Goal: Task Accomplishment & Management: Manage account settings

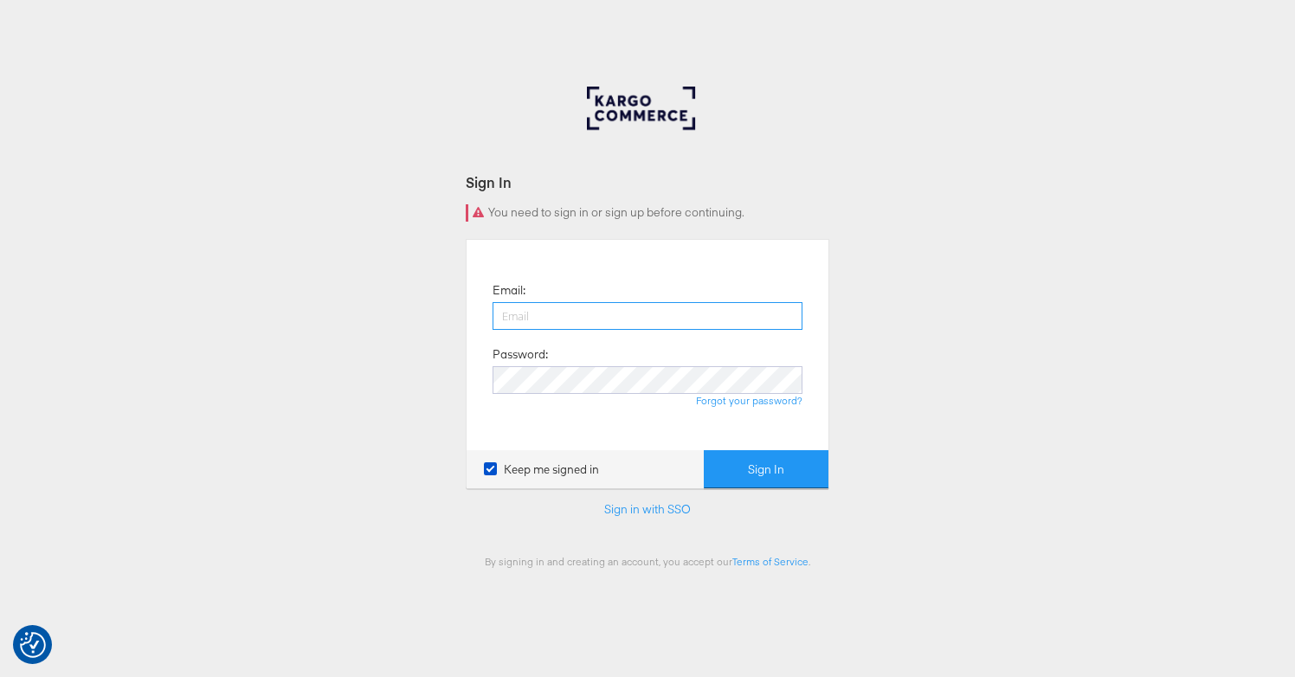
type input "lucy@papier.com"
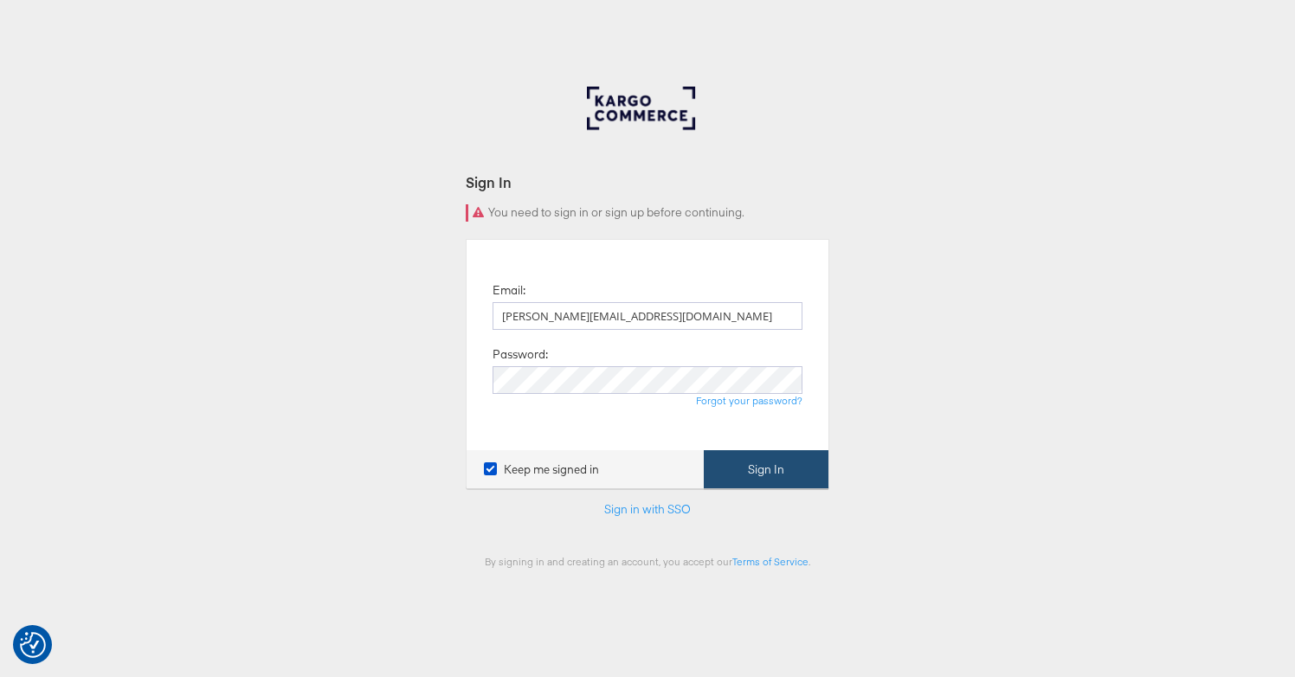
click at [744, 468] on button "Sign In" at bounding box center [766, 469] width 125 height 39
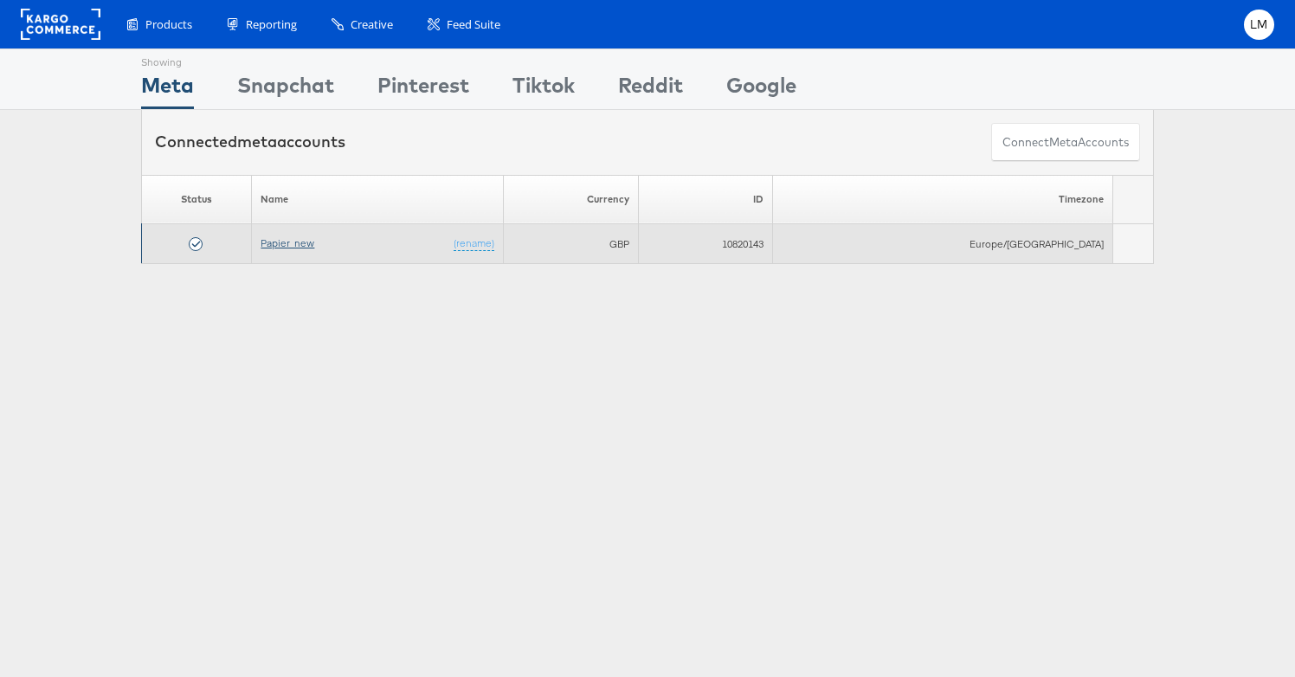
click at [306, 240] on link "Papier_new" at bounding box center [288, 242] width 54 height 13
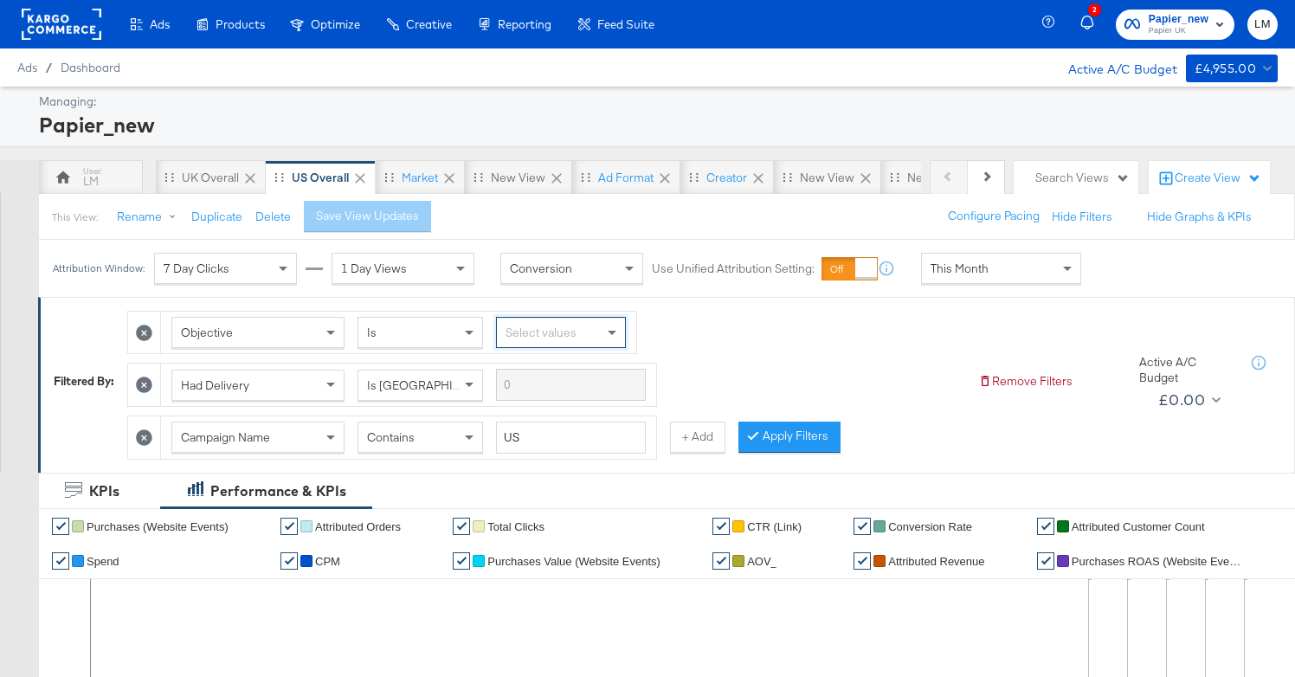
click at [143, 341] on div at bounding box center [144, 333] width 33 height 42
click at [143, 334] on icon at bounding box center [144, 333] width 16 height 16
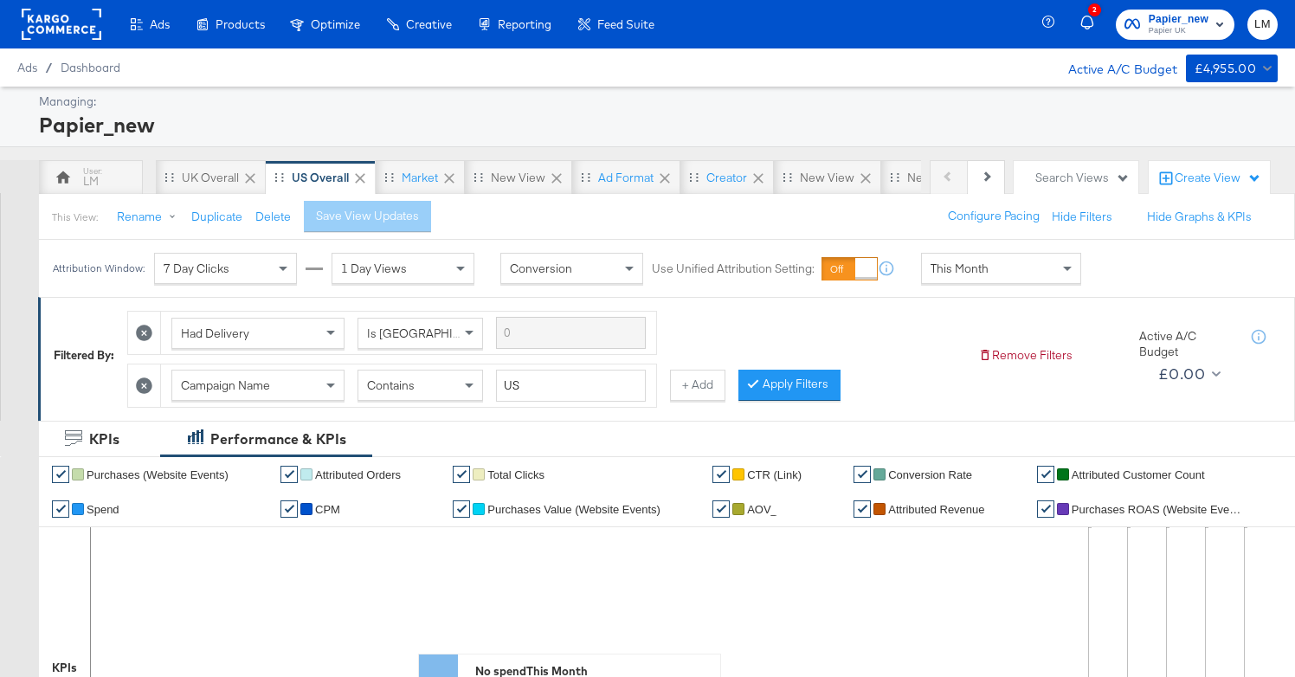
click at [143, 334] on icon at bounding box center [144, 333] width 16 height 16
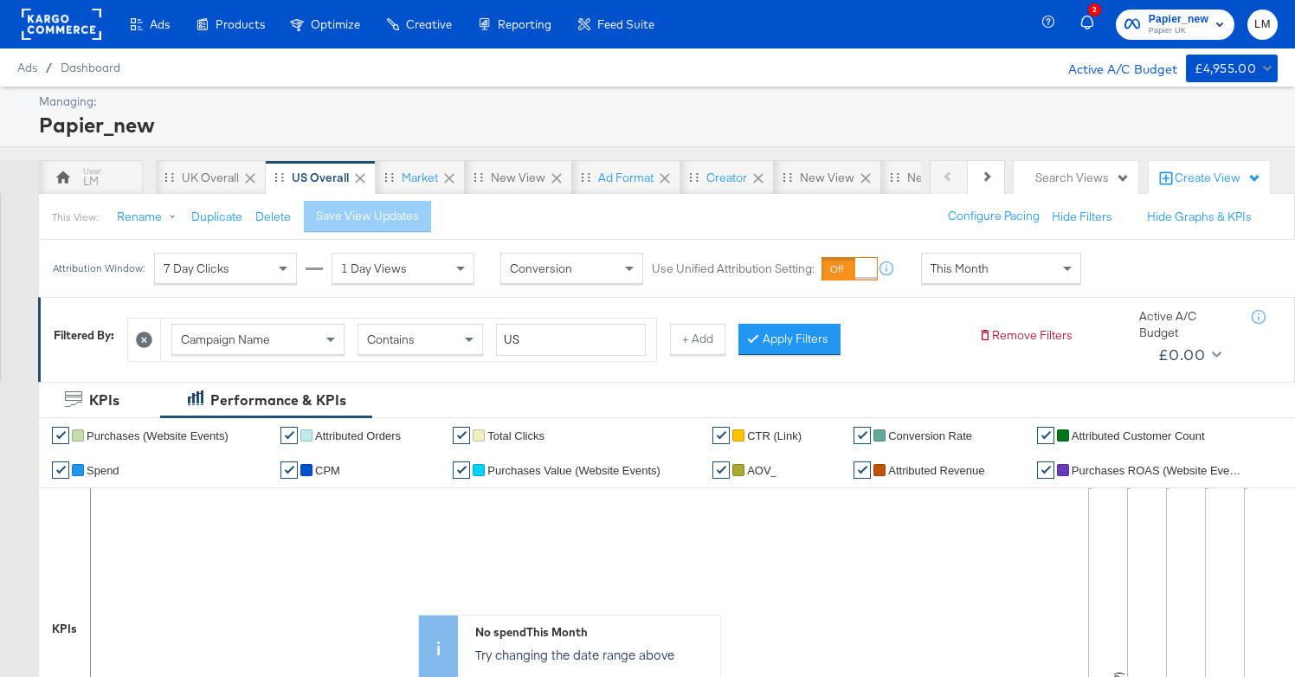
click at [144, 336] on icon at bounding box center [144, 340] width 16 height 16
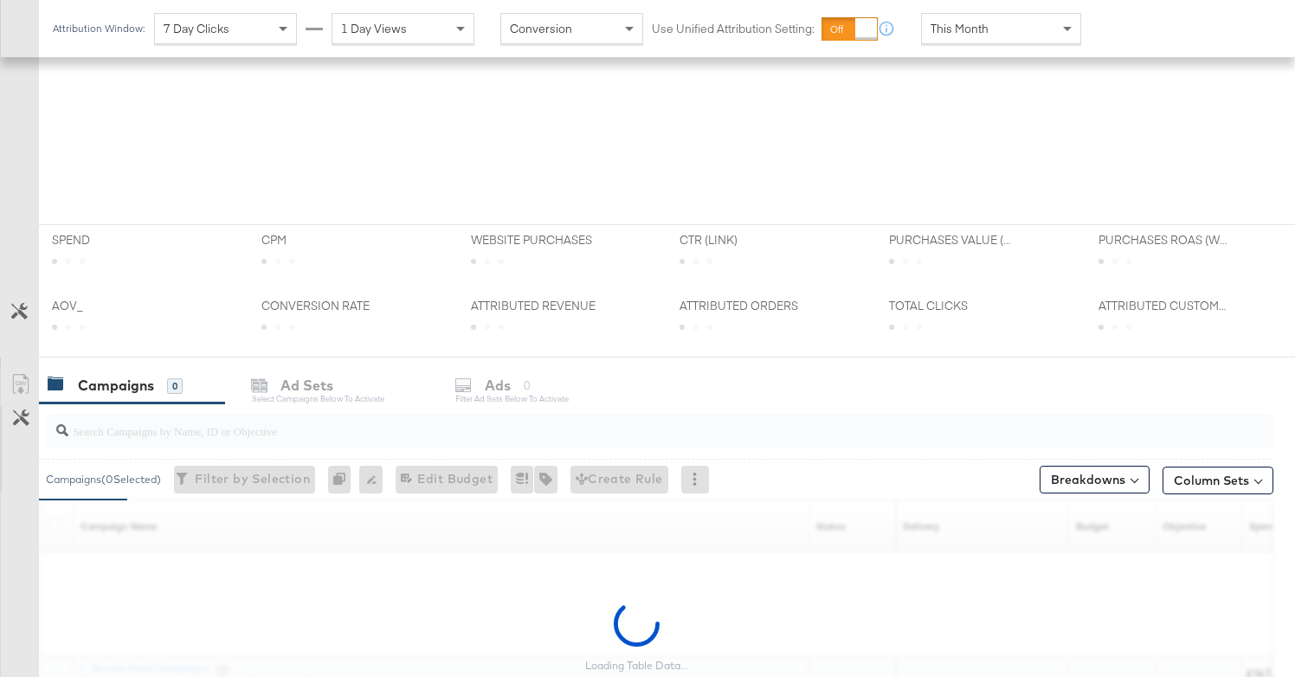
scroll to position [515, 0]
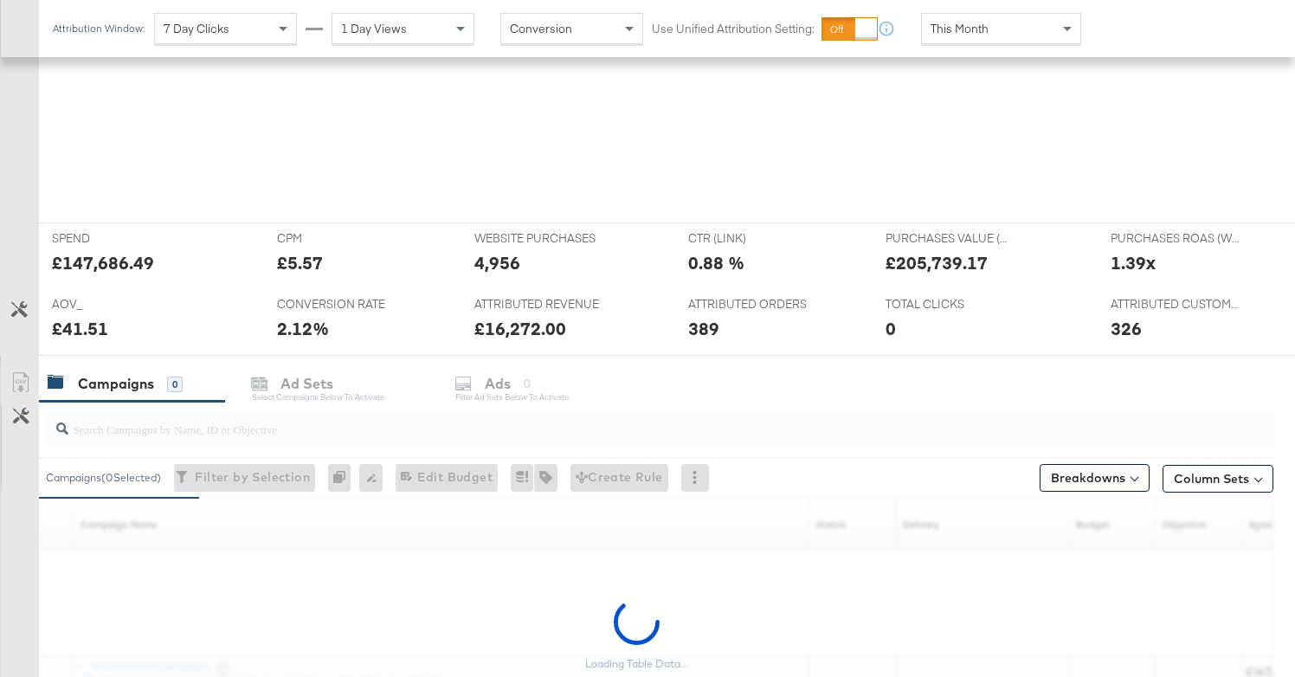
click at [227, 438] on input "search" at bounding box center [615, 422] width 1095 height 34
paste input "[US[SOCI[ALL_PROD[PROS_DPA[ATC]: DABATESTJUNE25_CELL A STITCHER_Kargo"
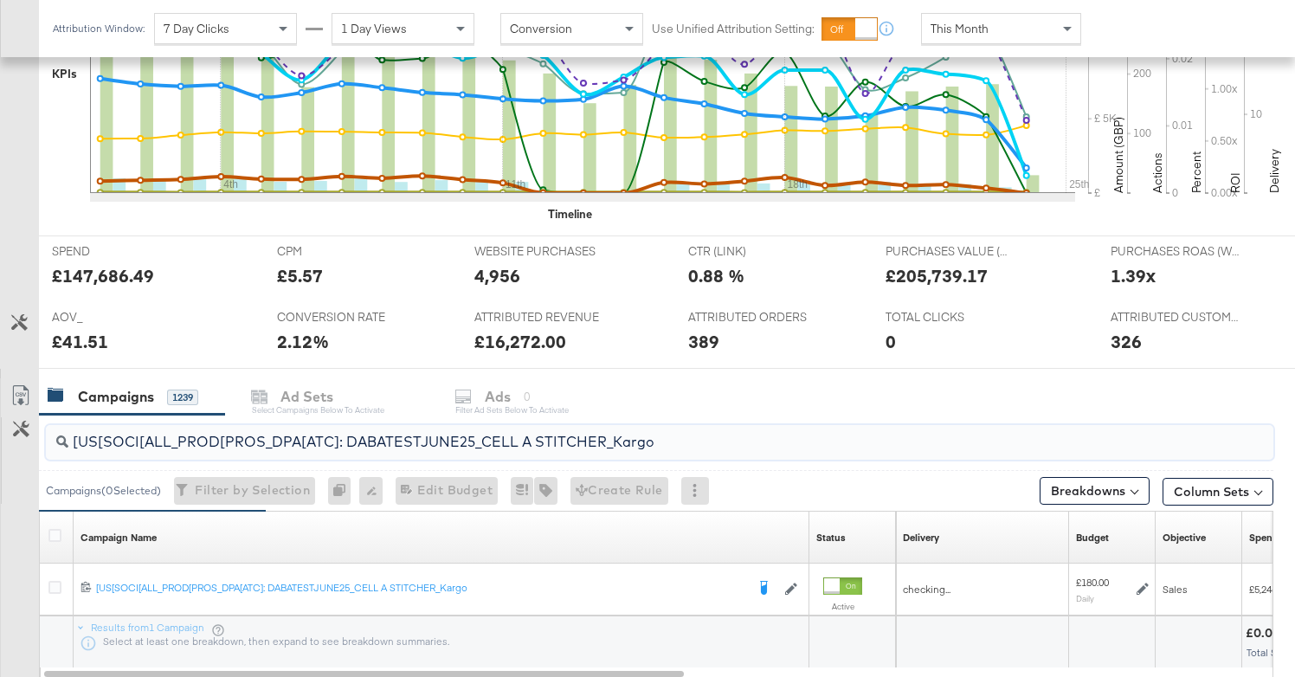
scroll to position [528, 0]
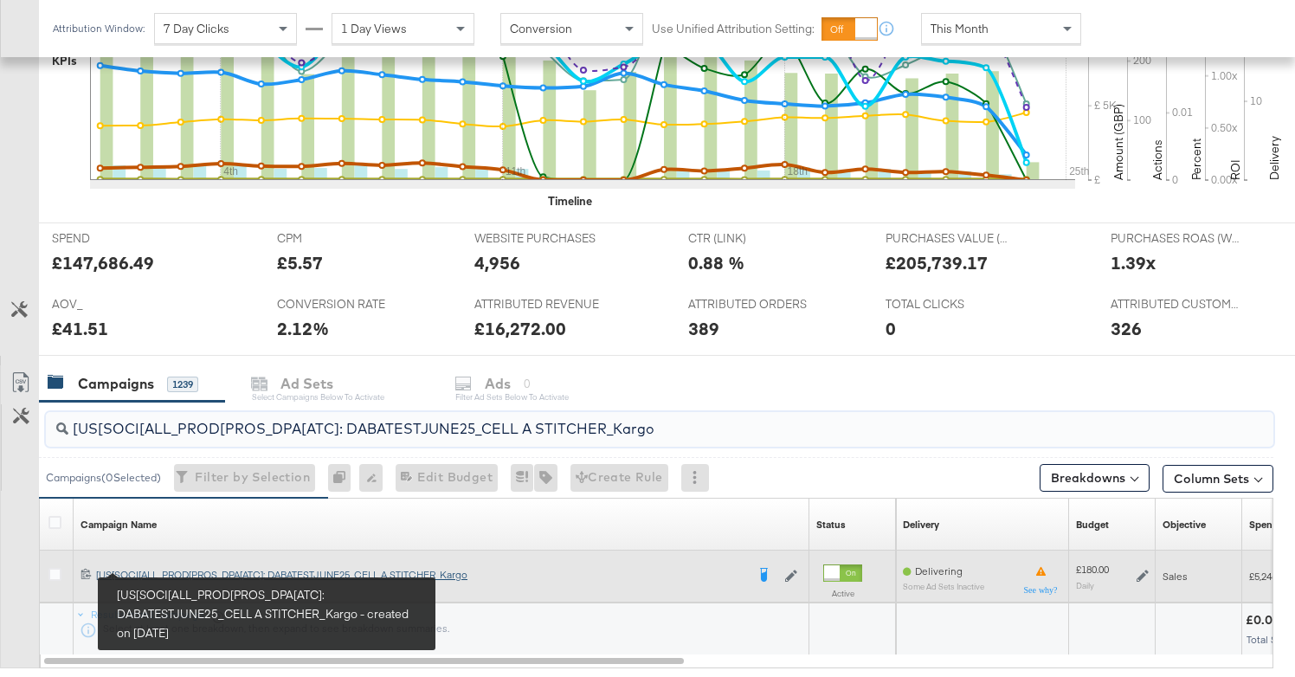
type input "[US[SOCI[ALL_PROD[PROS_DPA[ATC]: DABATESTJUNE25_CELL A STITCHER_Kargo"
click at [163, 572] on div "[US[SOCI[ALL_PROD[PROS_DPA[ATC]: DABATESTJUNE25_CELL A STITCHER_Kargo [US[SOCI[…" at bounding box center [420, 575] width 649 height 14
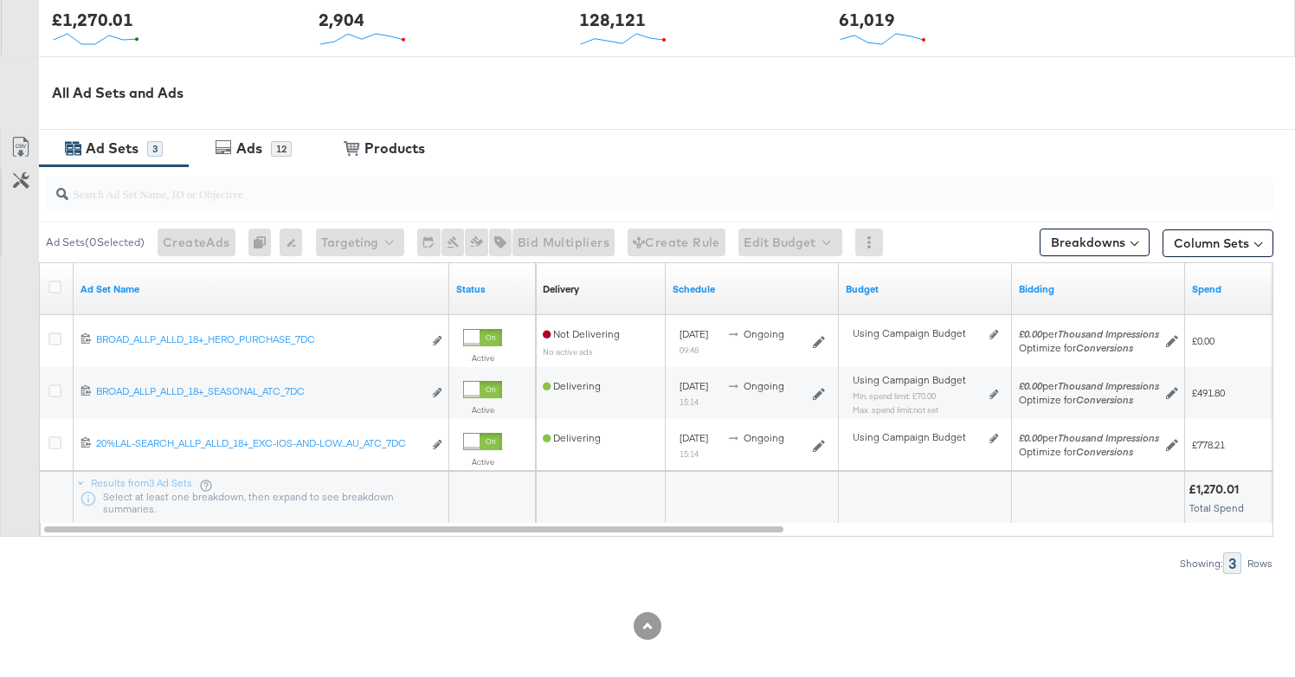
scroll to position [737, 0]
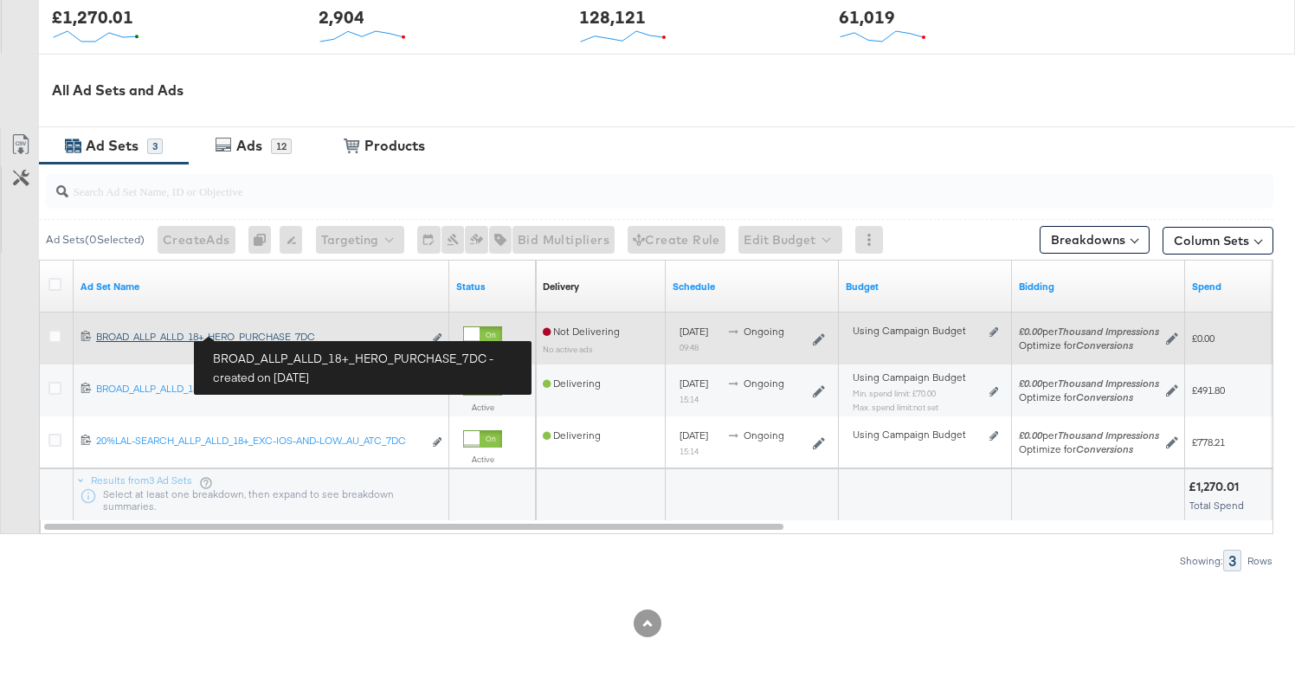
click at [267, 337] on div "BROAD_ALLP_ALLD_18+_HERO_PURCHASE_7DC BROAD_ALLP_ALLD_18+_HERO_PURCHASE_7DC" at bounding box center [259, 337] width 326 height 14
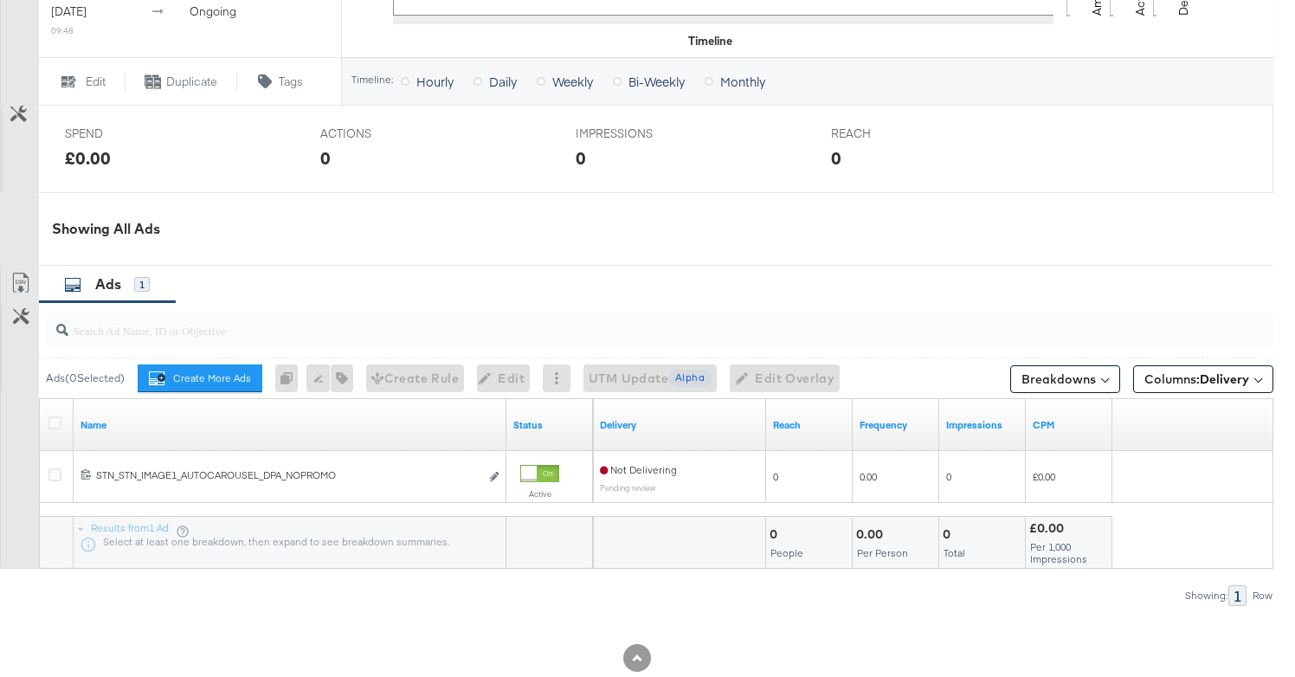
scroll to position [755, 0]
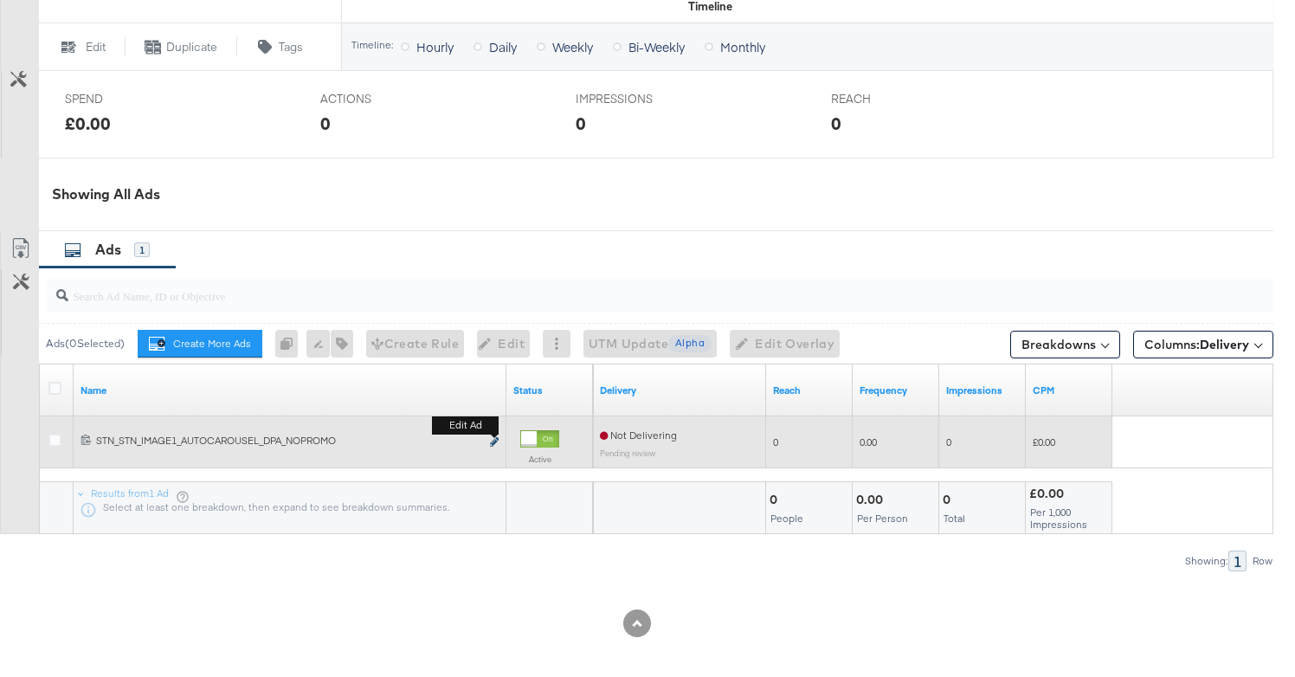
click at [493, 440] on icon "link" at bounding box center [494, 442] width 9 height 10
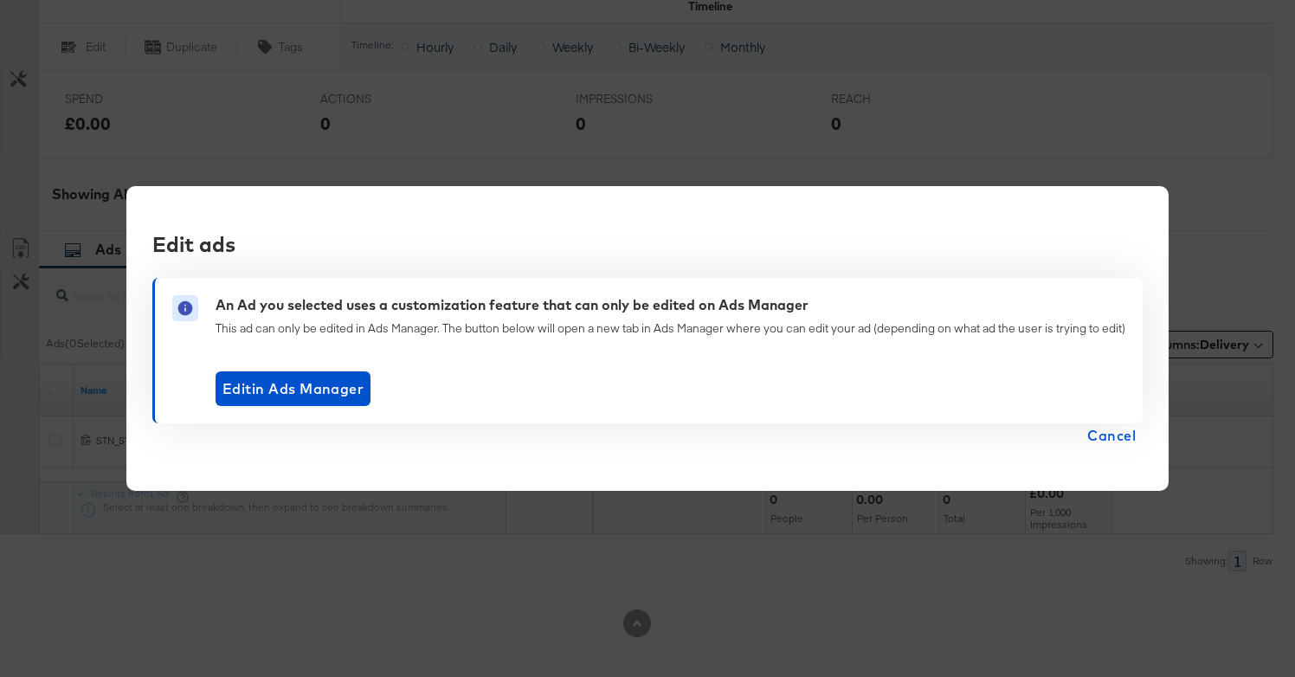
click at [1102, 432] on span "Cancel" at bounding box center [1111, 435] width 48 height 24
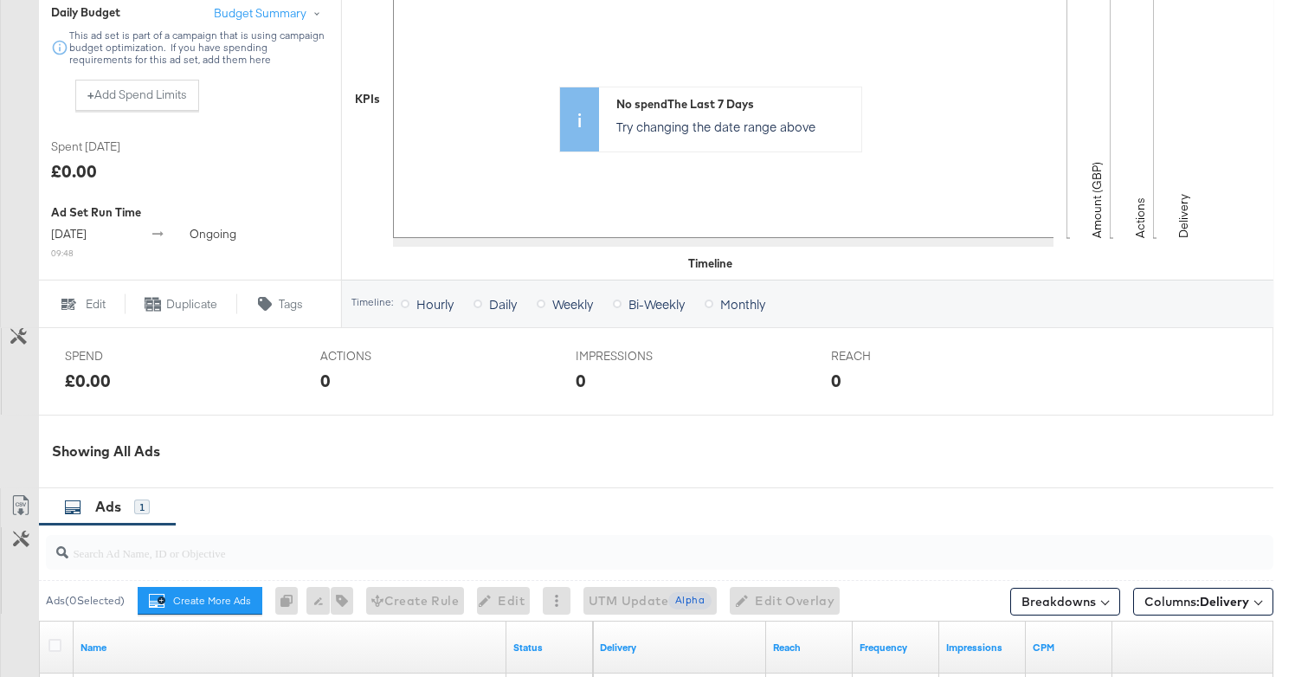
scroll to position [0, 0]
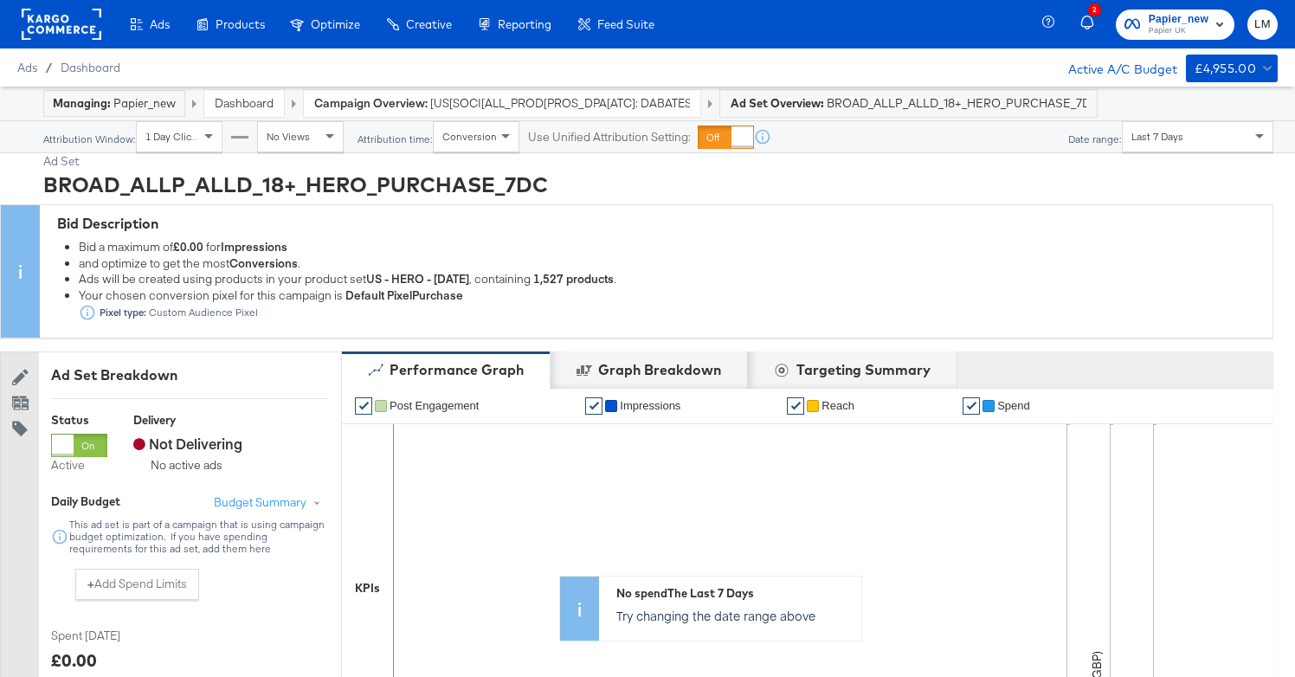
click at [477, 102] on span "[US[SOCI[ALL_PROD[PROS_DPA[ATC]: DABATESTJUNE25_CELL A STITCHER_Kargo" at bounding box center [560, 103] width 260 height 16
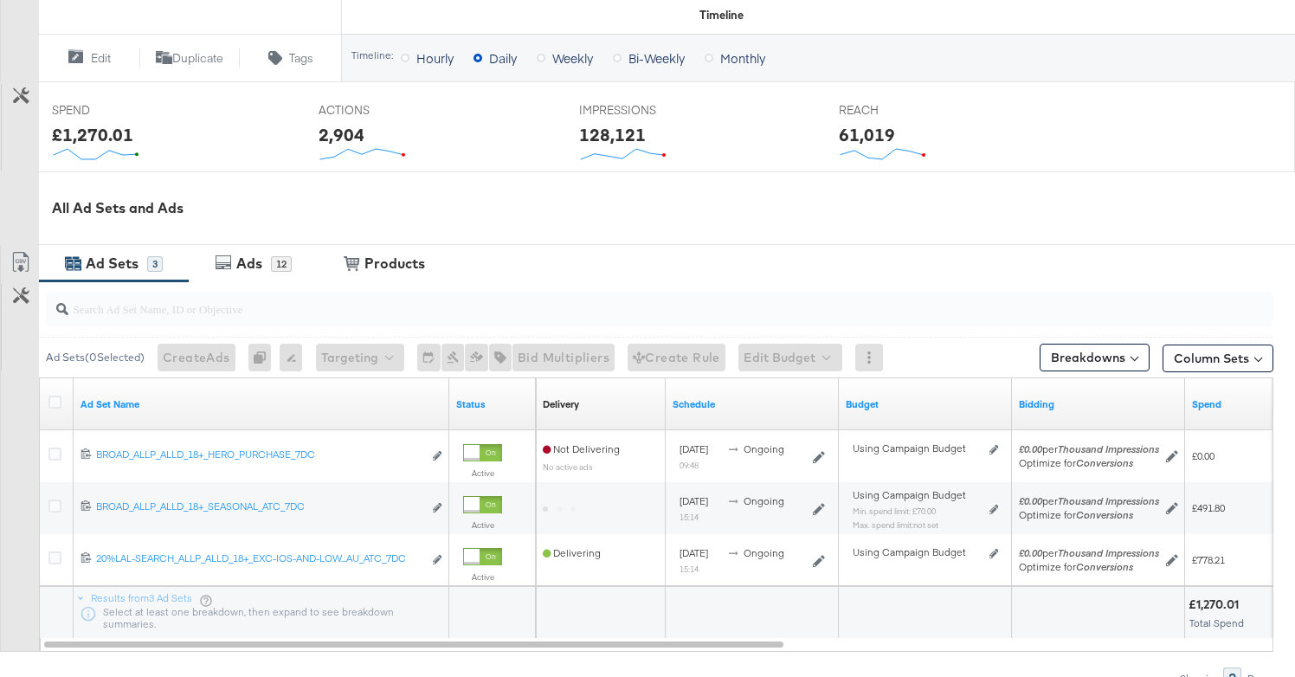
scroll to position [737, 0]
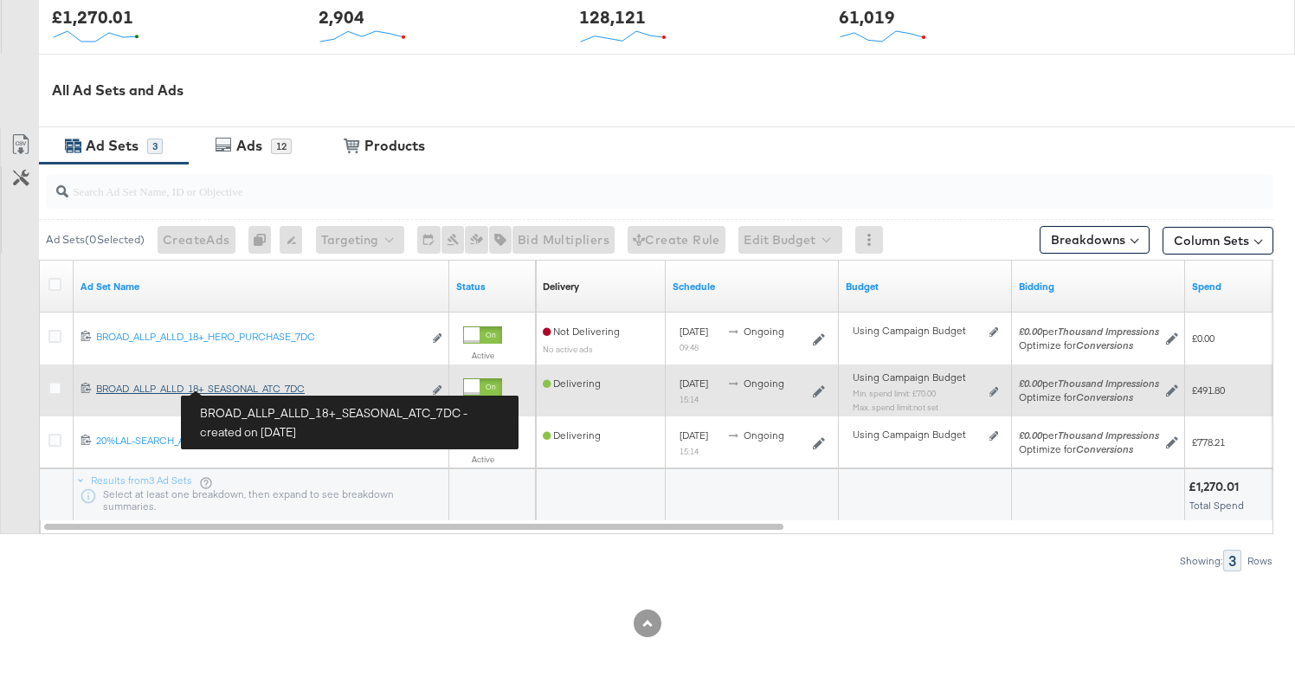
click at [246, 390] on div "BROAD_ALLP_ALLD_18+_SEASONAL_ATC_7DC BROAD_ALLP_ALLD_18+_SEASONAL_ATC_7DC" at bounding box center [259, 389] width 326 height 14
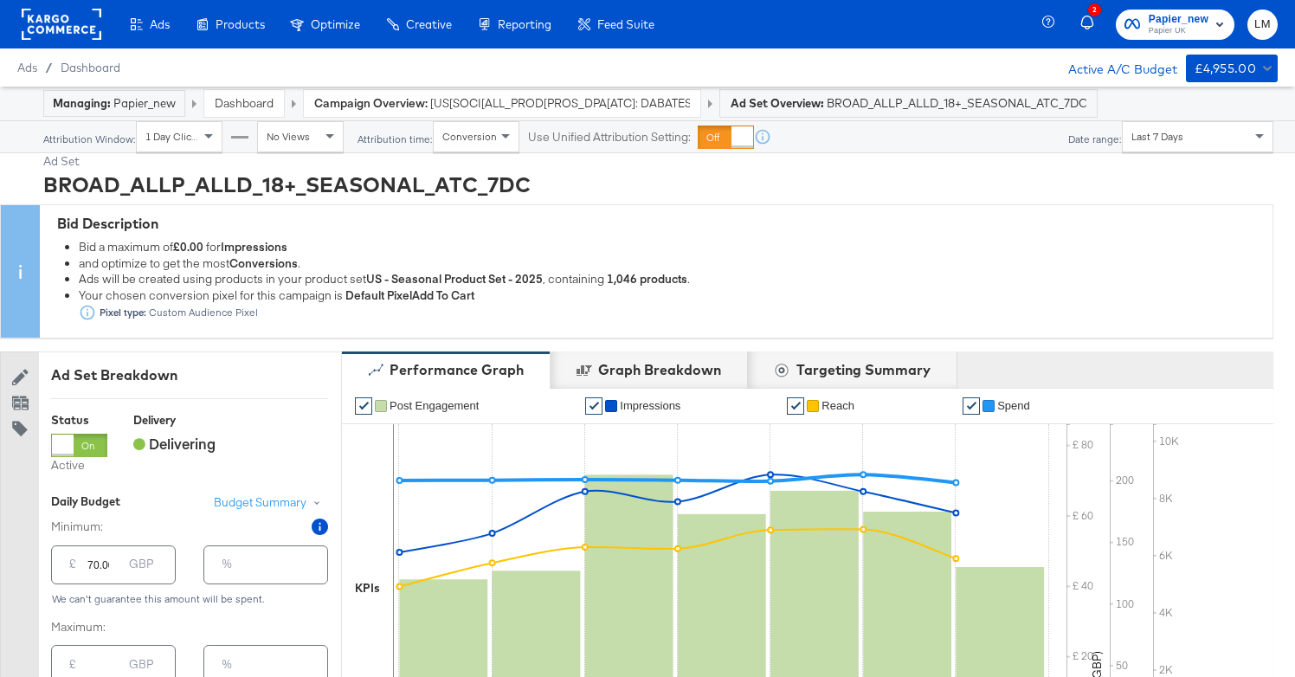
scroll to position [1151, 0]
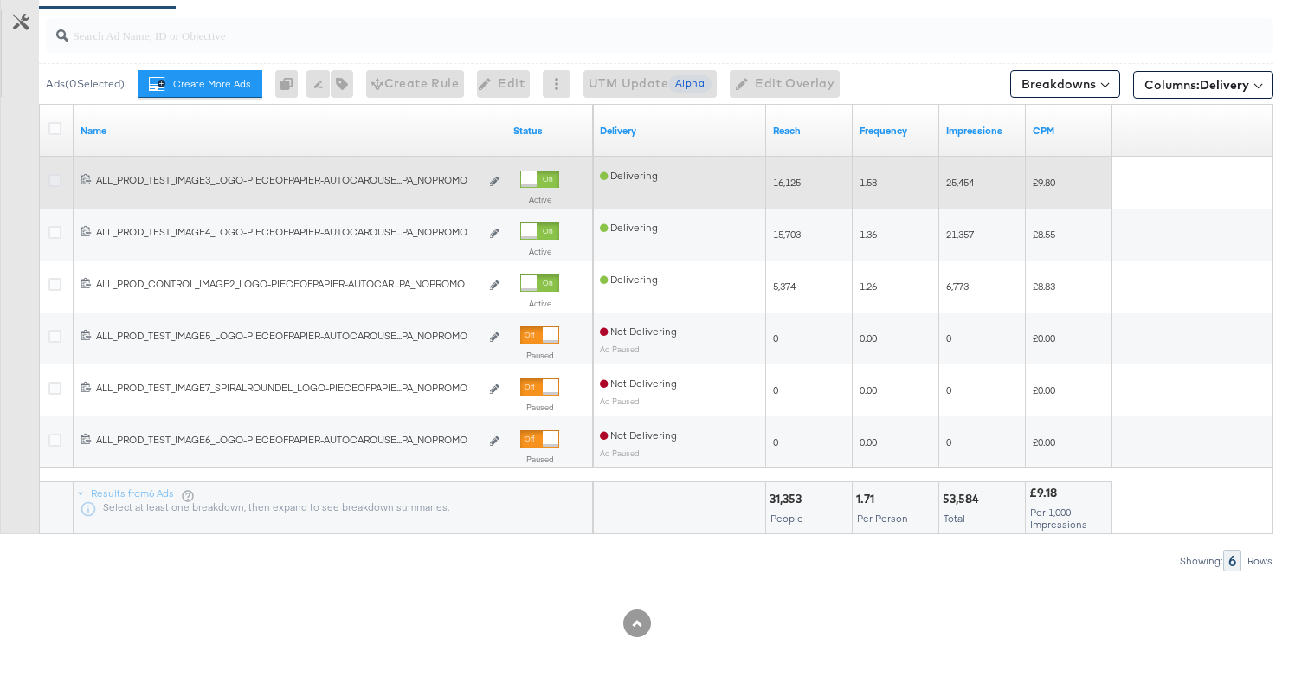
click at [53, 179] on icon at bounding box center [54, 180] width 13 height 13
click at [0, 0] on input "checkbox" at bounding box center [0, 0] width 0 height 0
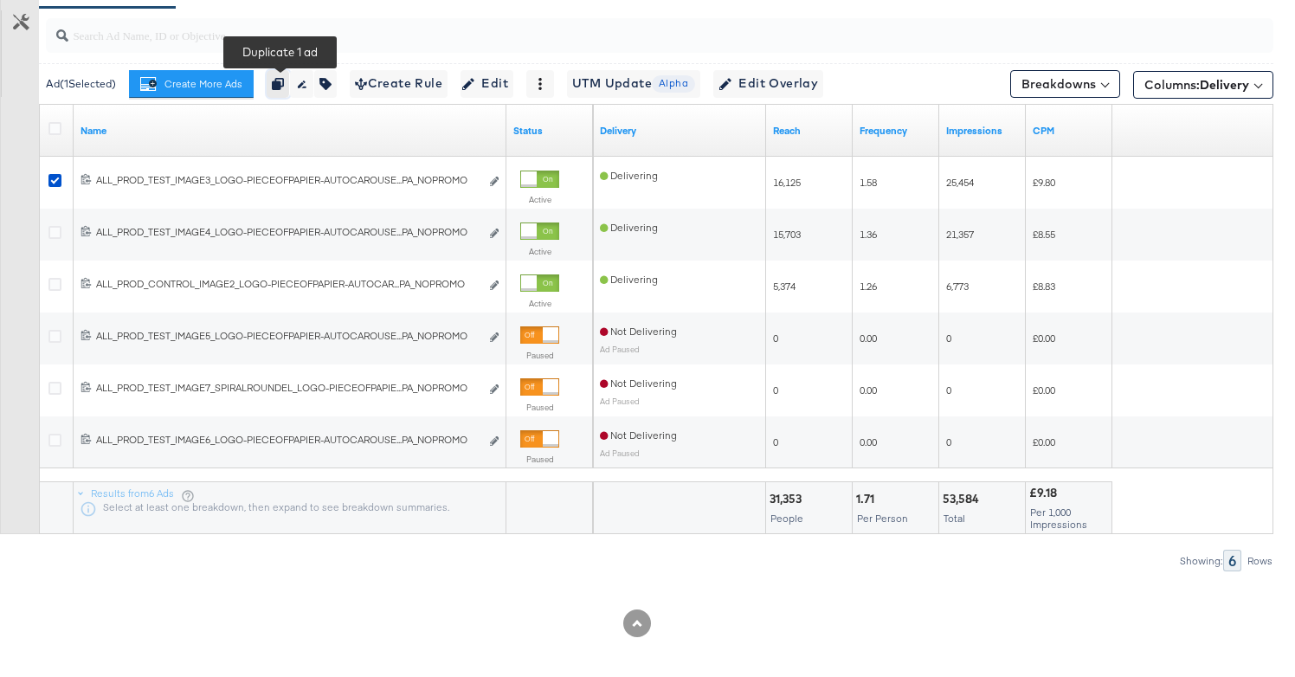
click at [280, 83] on icon "button" at bounding box center [278, 84] width 12 height 12
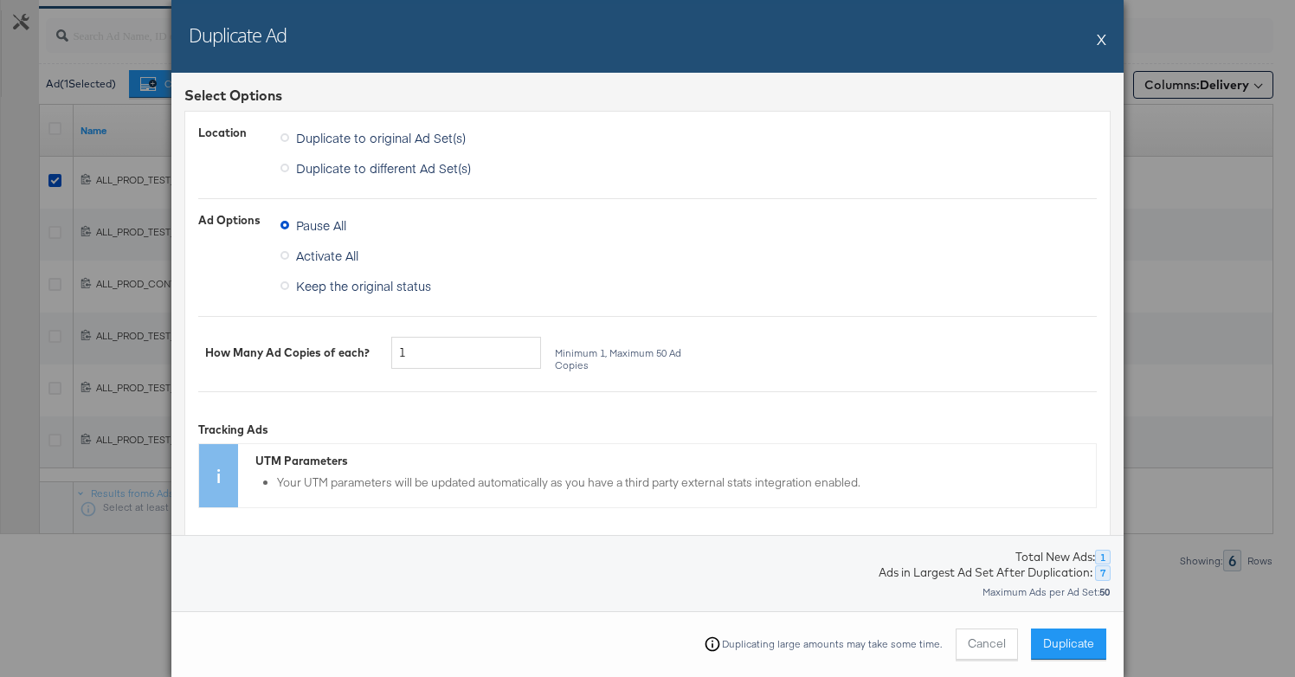
click at [301, 168] on span "Duplicate to different Ad Set(s)" at bounding box center [383, 167] width 175 height 17
click at [0, 0] on input "Duplicate to different Ad Set(s)" at bounding box center [0, 0] width 0 height 0
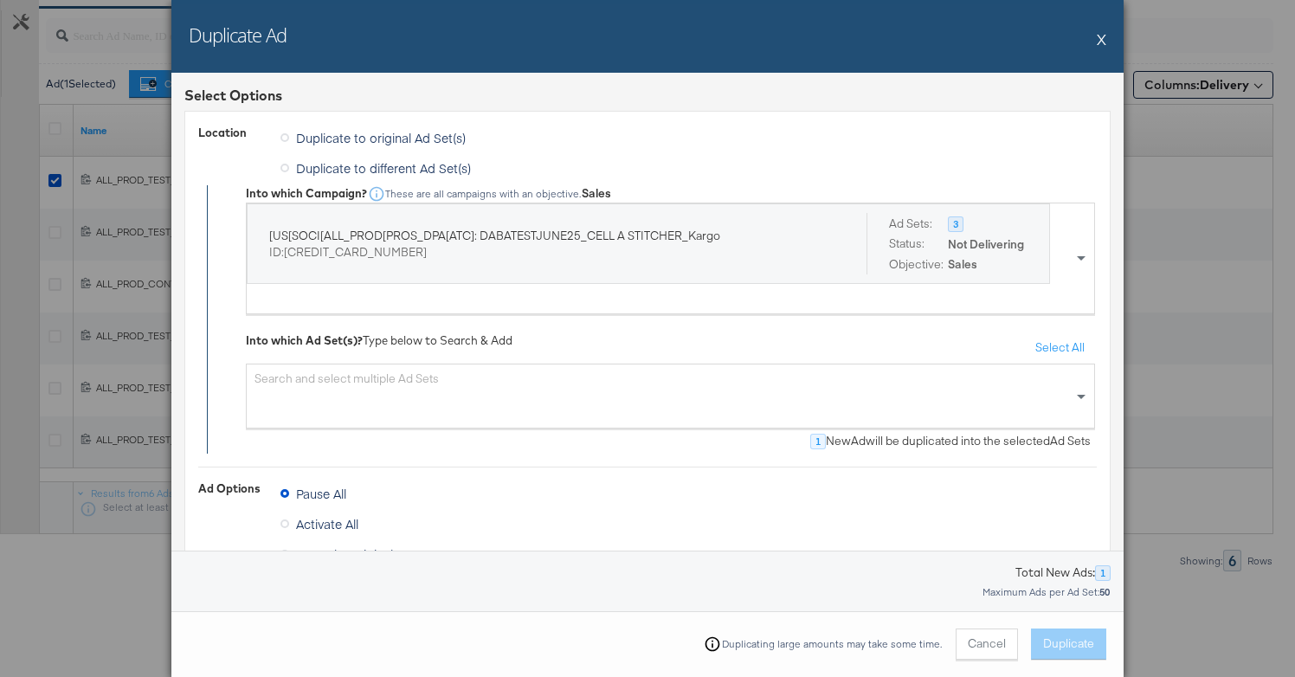
click at [407, 383] on div "Search and select multiple Ad Sets" at bounding box center [670, 396] width 849 height 65
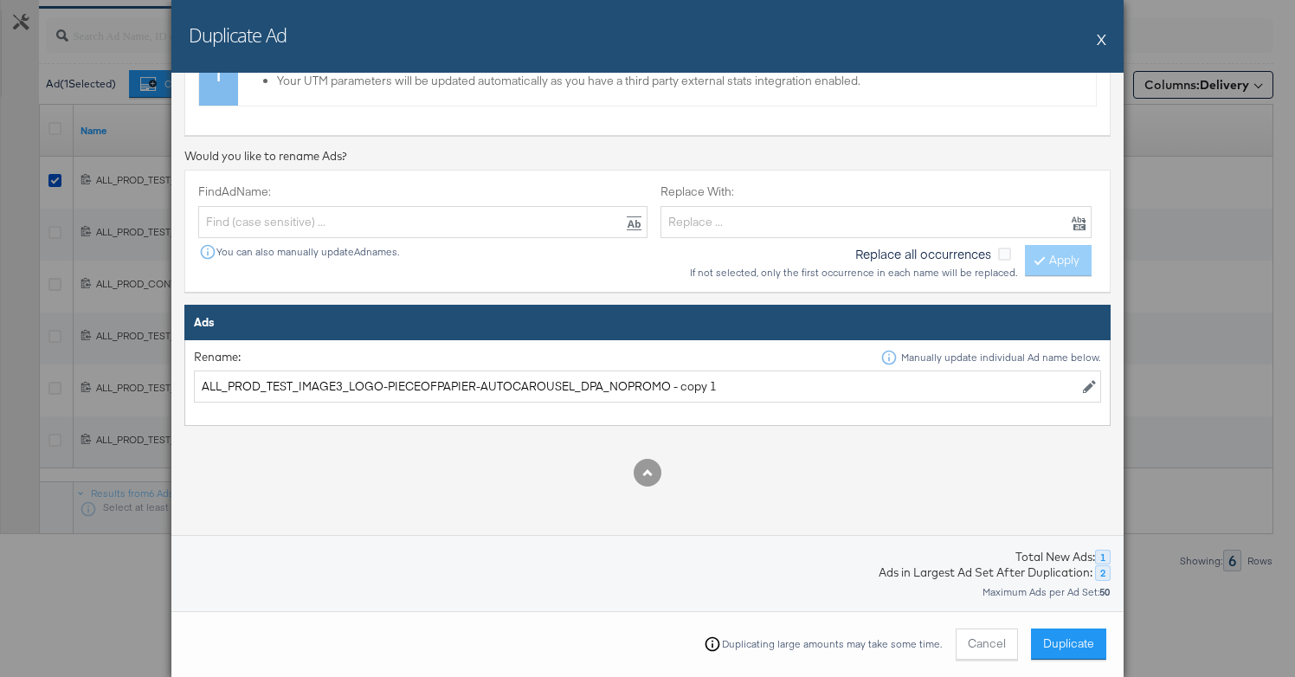
scroll to position [726, 0]
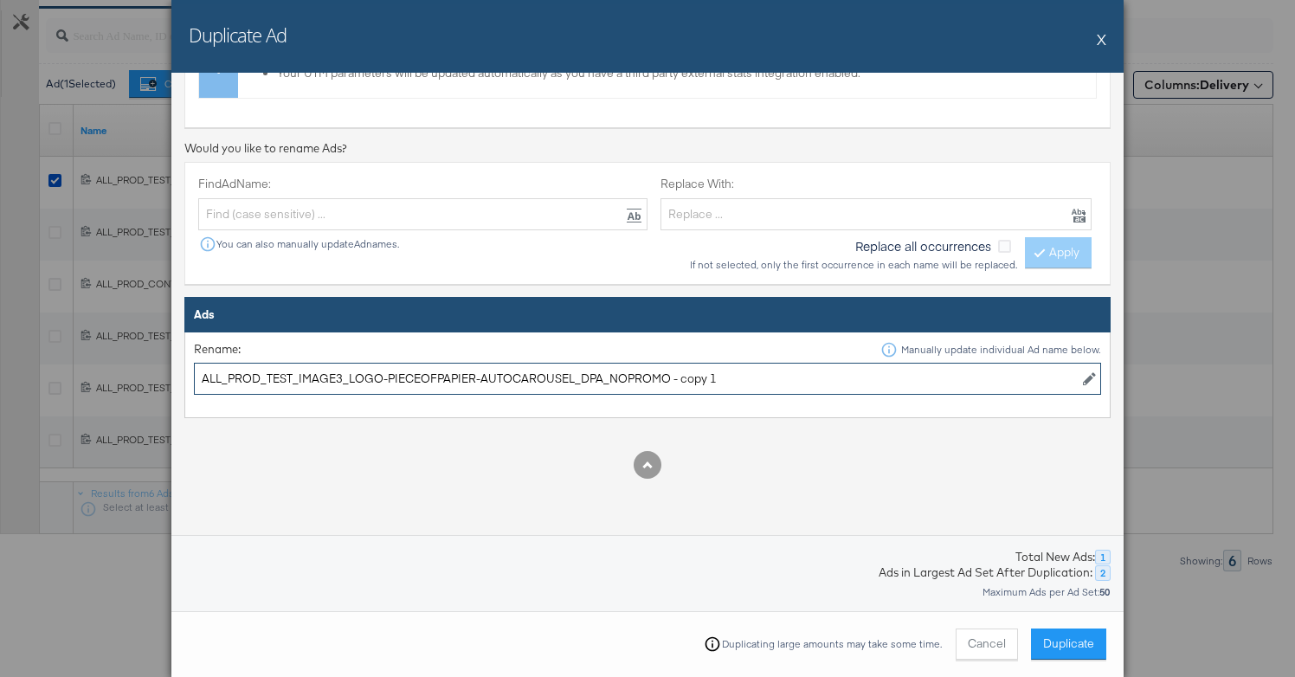
drag, startPoint x: 292, startPoint y: 379, endPoint x: 130, endPoint y: 377, distance: 161.9
click at [130, 378] on div "Duplicate Ad X Select Options Location Duplicate to original Ad Set(s) Duplicat…" at bounding box center [647, 338] width 1295 height 677
click at [271, 377] on input "STN_IMAGE3_LOGO-PIECEOFPAPIER-AUTOCAROUSEL_DPA_NOPROMO - copy 1" at bounding box center [647, 379] width 907 height 32
drag, startPoint x: 280, startPoint y: 377, endPoint x: 408, endPoint y: 376, distance: 127.2
click at [408, 376] on input "STN_IMAGE1_LOGO-PIECEOFPAPIER-AUTOCAROUSEL_DPA_NOPROMO - copy 1" at bounding box center [647, 379] width 907 height 32
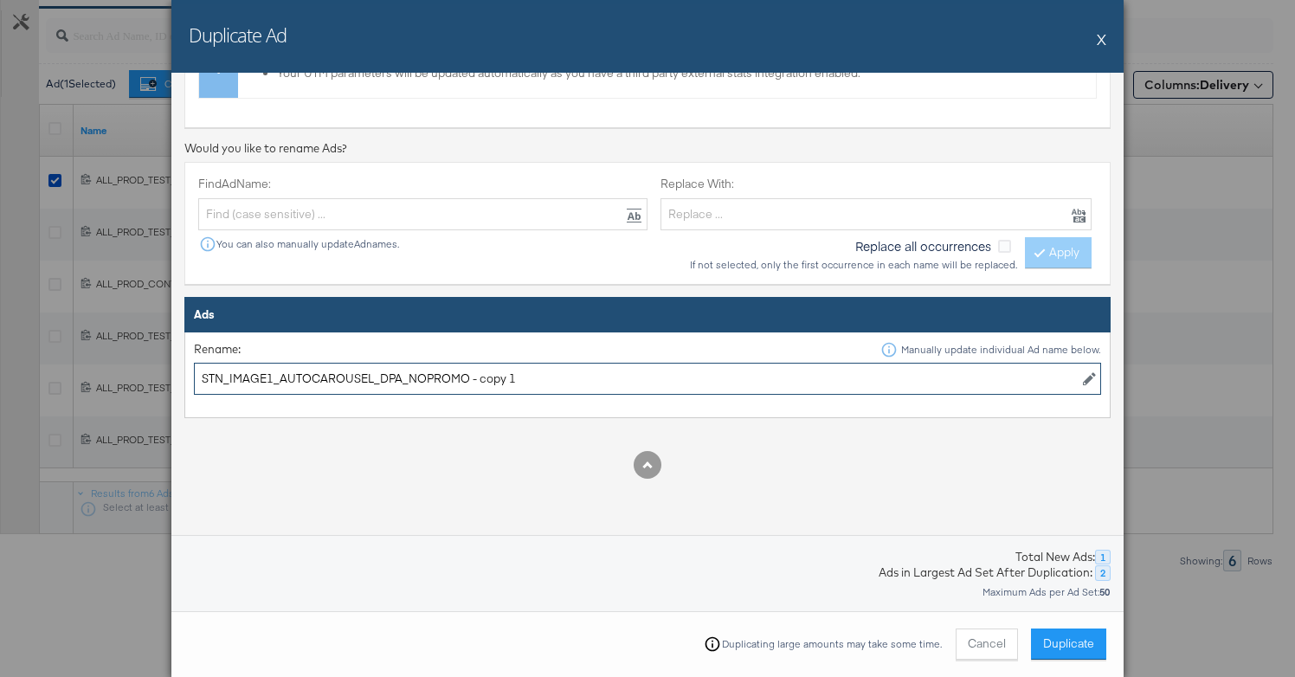
drag, startPoint x: 519, startPoint y: 384, endPoint x: 469, endPoint y: 383, distance: 50.2
click at [469, 383] on input "STN_IMAGE1_AUTOCAROUSEL_DPA_NOPROMO - copy 1" at bounding box center [647, 379] width 907 height 32
type input "STN_IMAGE1_AUTOCAROUSEL_DPA_NOPROMO"
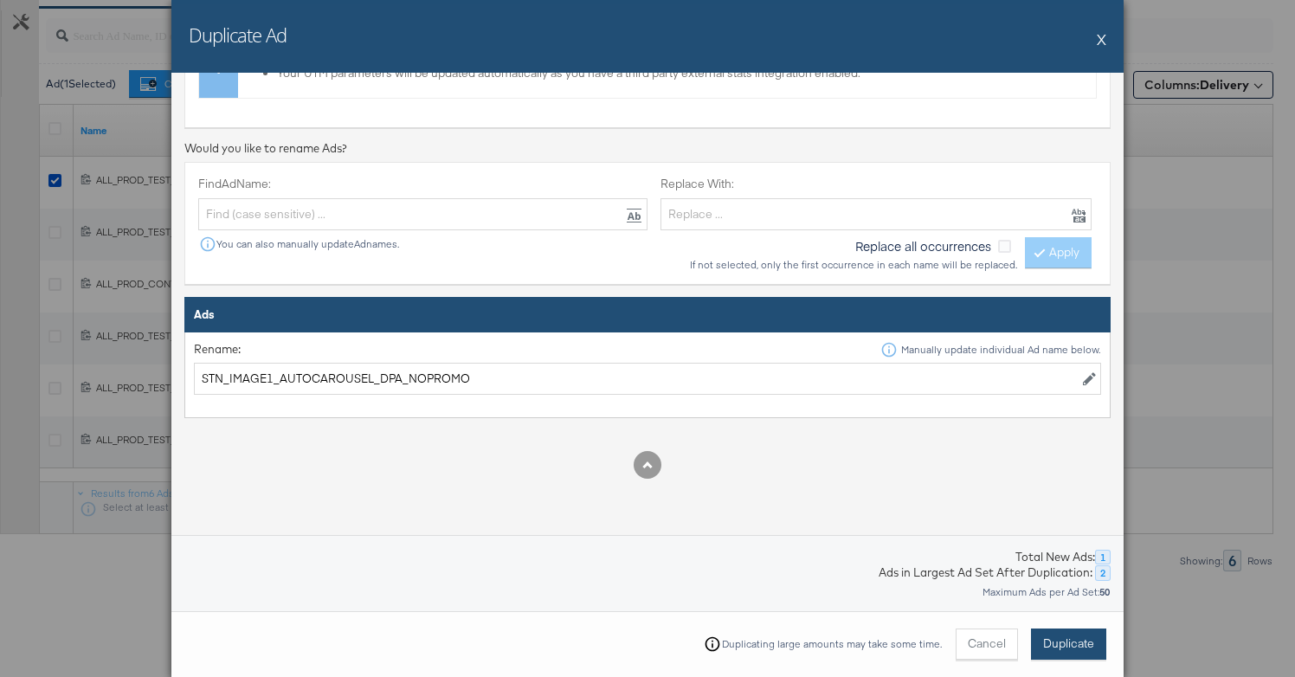
click at [1064, 648] on span "Duplicate" at bounding box center [1068, 643] width 51 height 16
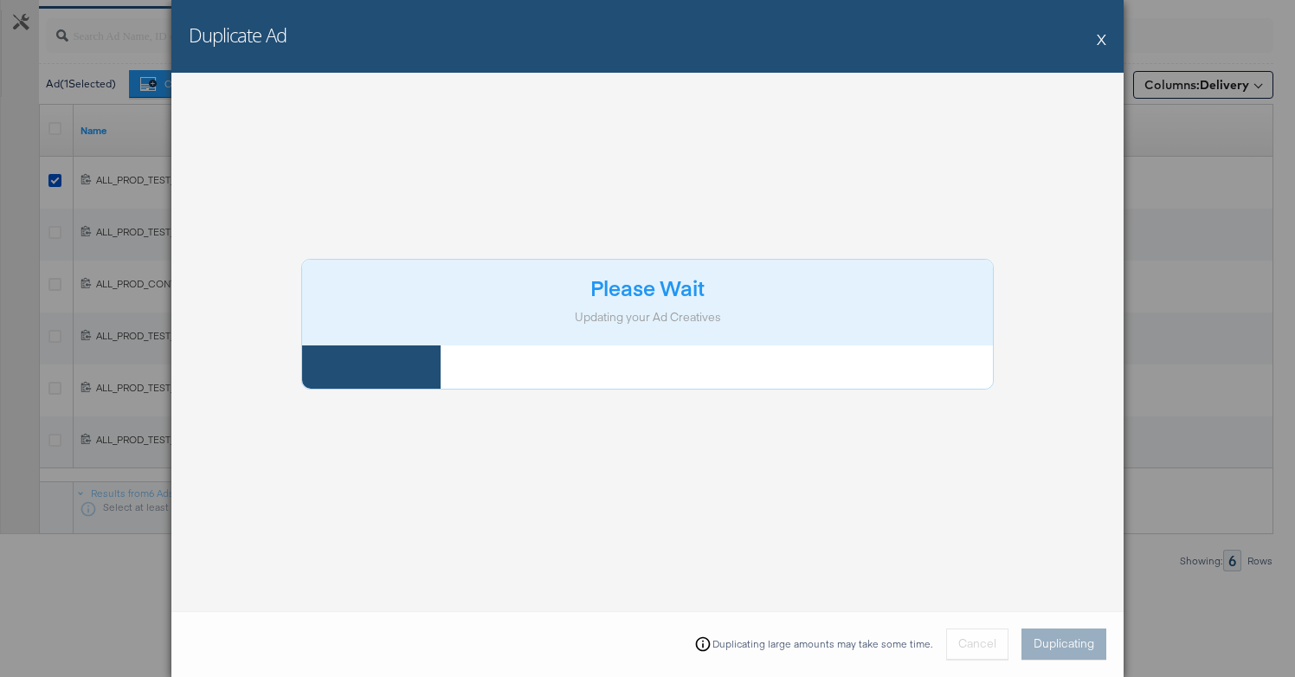
scroll to position [0, 0]
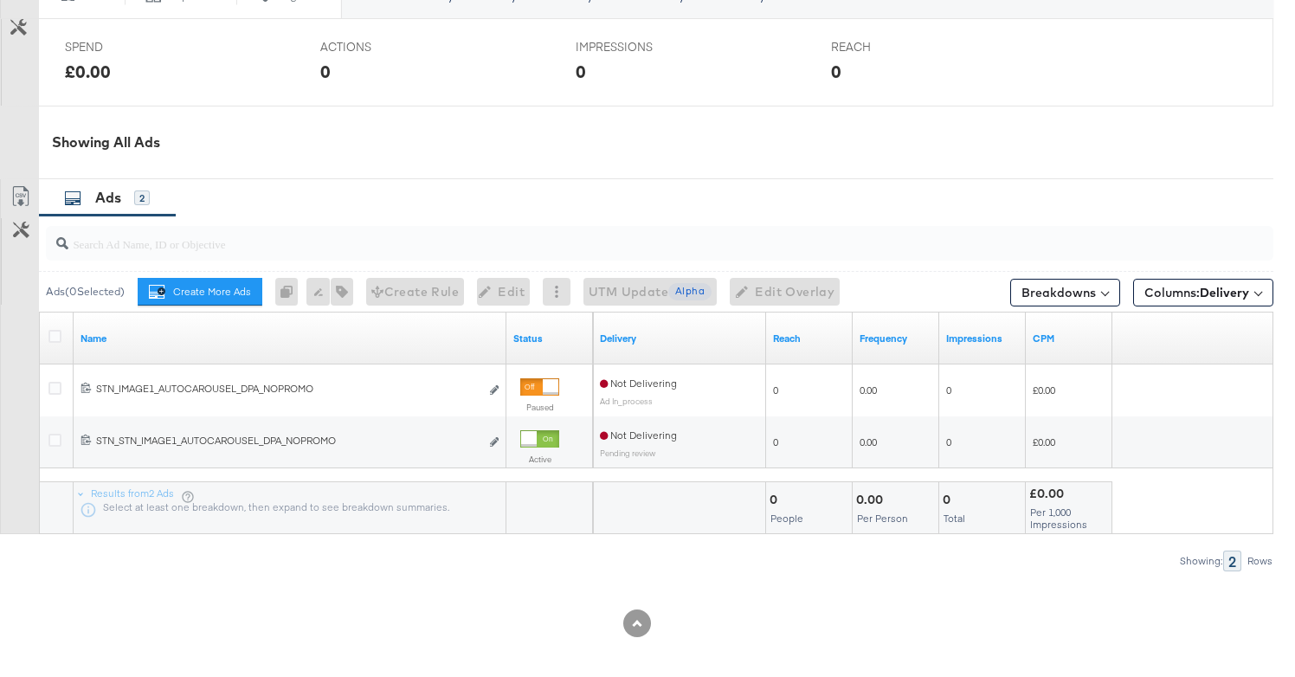
scroll to position [807, 0]
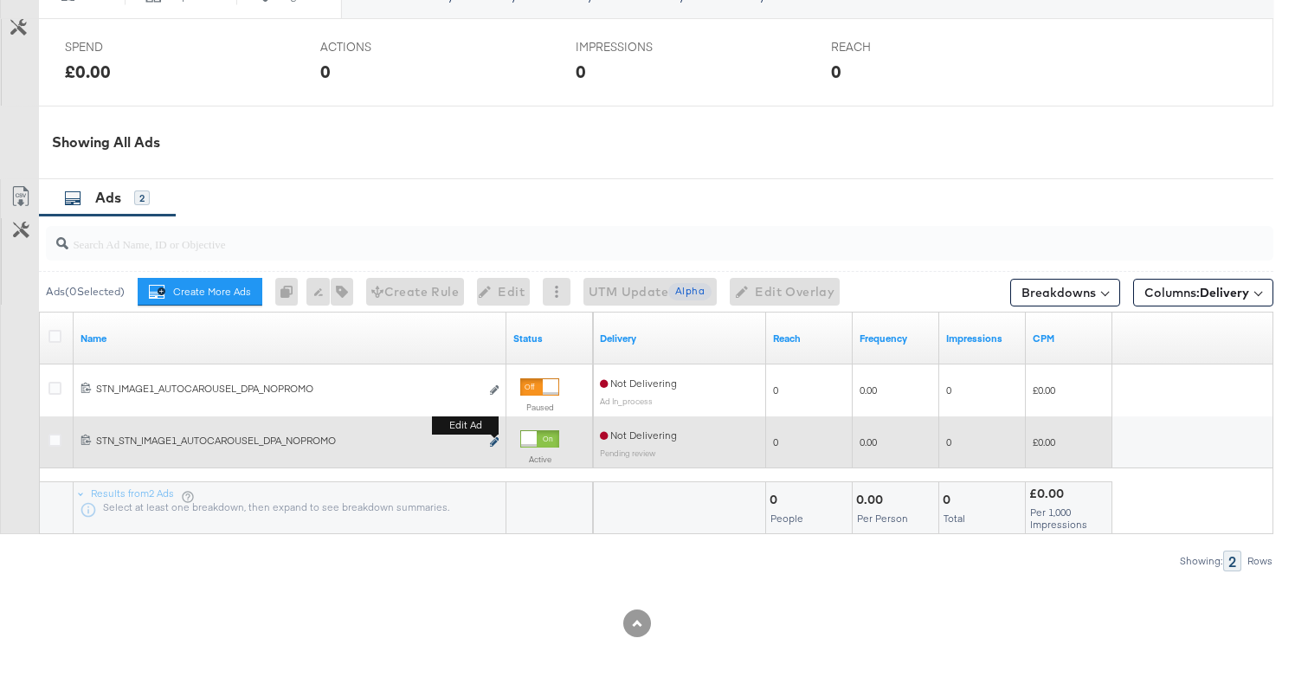
click at [494, 439] on icon "link" at bounding box center [494, 442] width 9 height 10
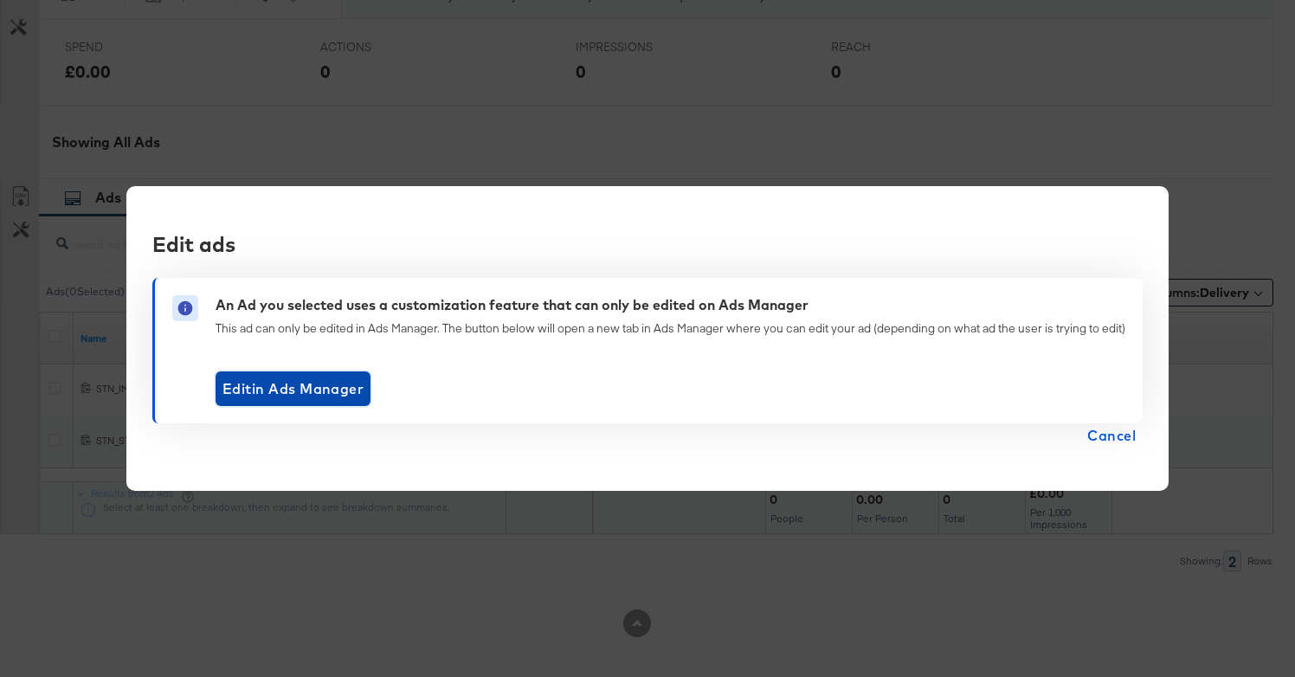
click at [354, 396] on span "Edit in Ads Manager" at bounding box center [292, 389] width 141 height 24
click at [1115, 430] on span "Cancel" at bounding box center [1111, 435] width 48 height 24
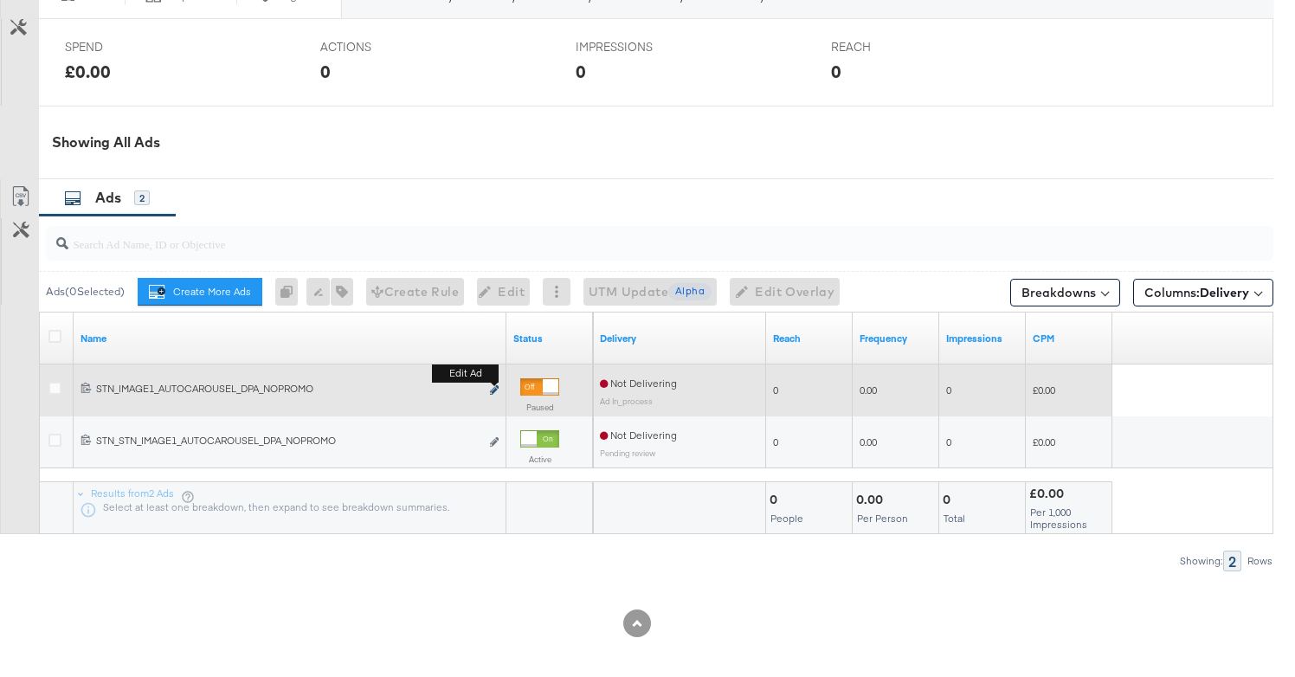
click at [491, 389] on icon "link" at bounding box center [494, 390] width 9 height 10
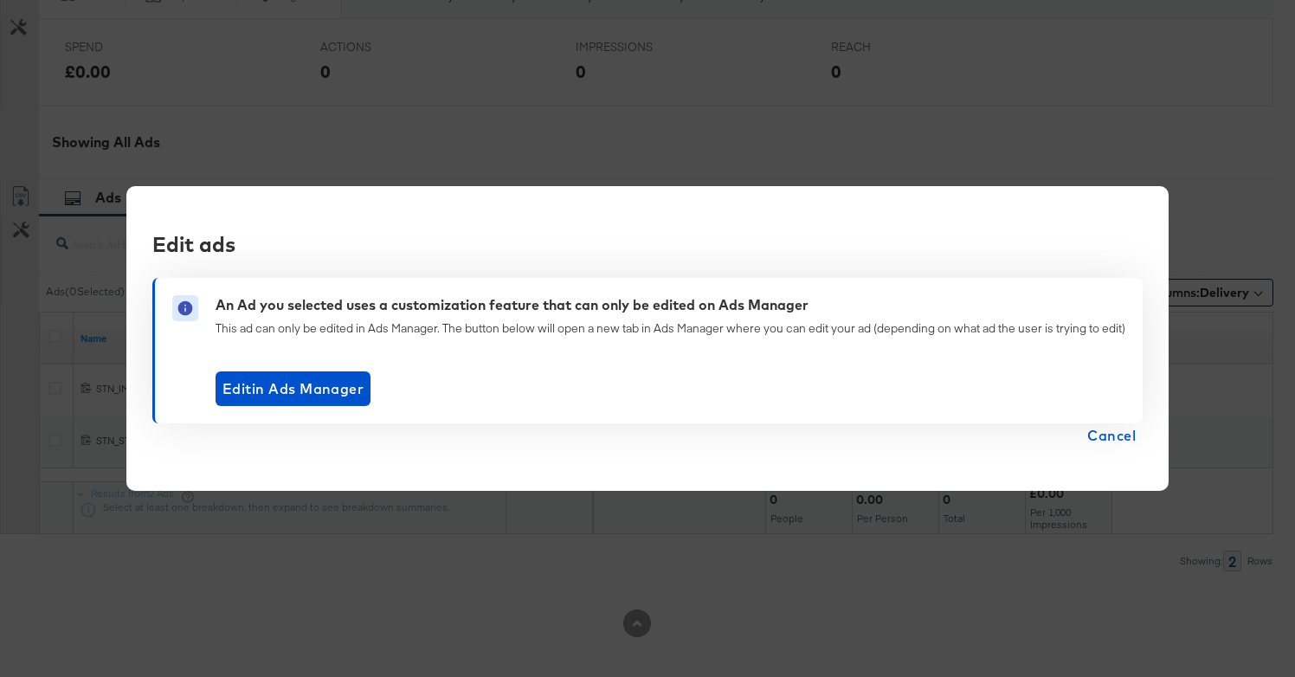
click at [1097, 450] on div "Edit ads An Ad you selected uses a customization feature that can only be edite…" at bounding box center [647, 338] width 1042 height 305
click at [1111, 424] on span "Cancel" at bounding box center [1111, 435] width 48 height 24
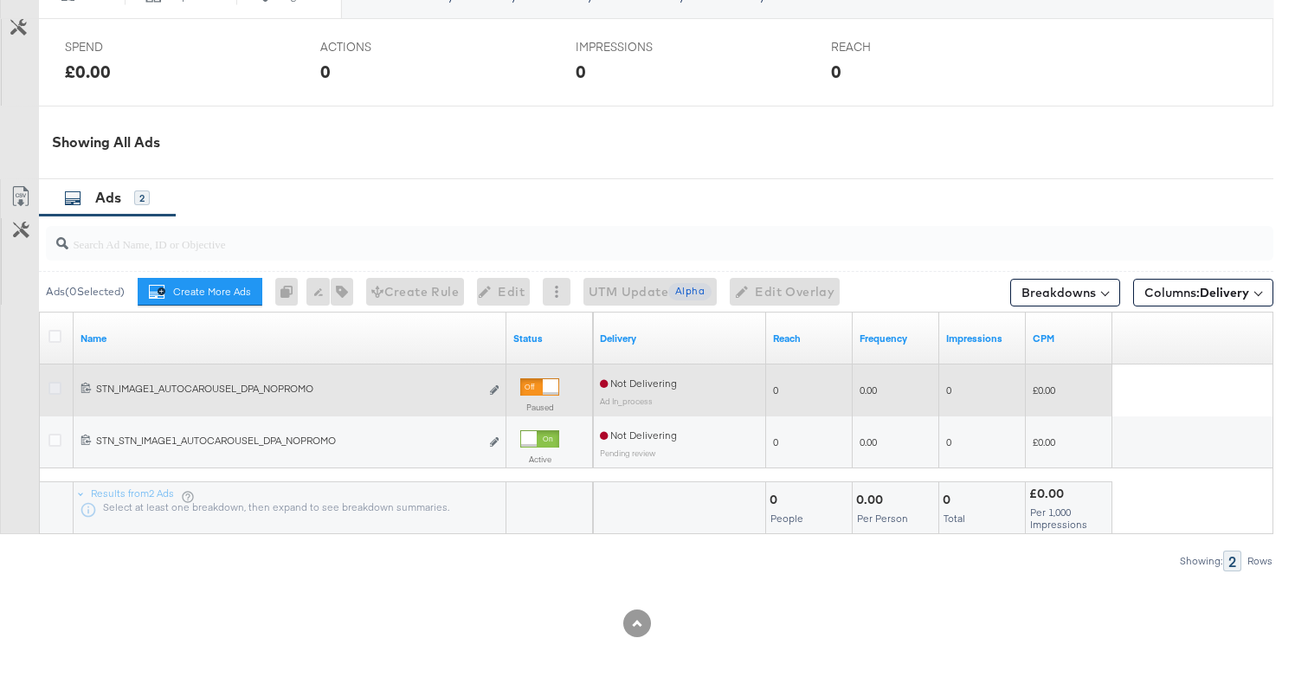
click at [55, 386] on icon at bounding box center [54, 388] width 13 height 13
click at [0, 0] on input "checkbox" at bounding box center [0, 0] width 0 height 0
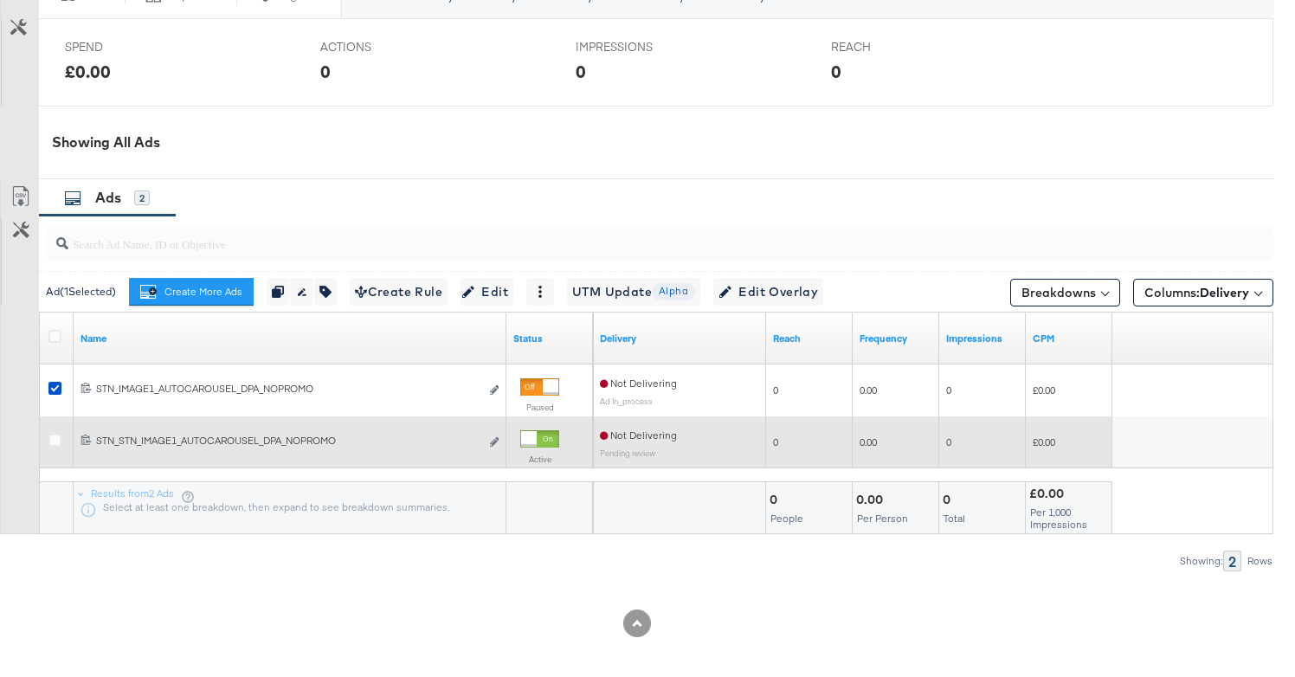
click at [62, 443] on div at bounding box center [57, 442] width 18 height 17
click at [55, 441] on icon at bounding box center [54, 440] width 13 height 13
click at [0, 0] on input "checkbox" at bounding box center [0, 0] width 0 height 0
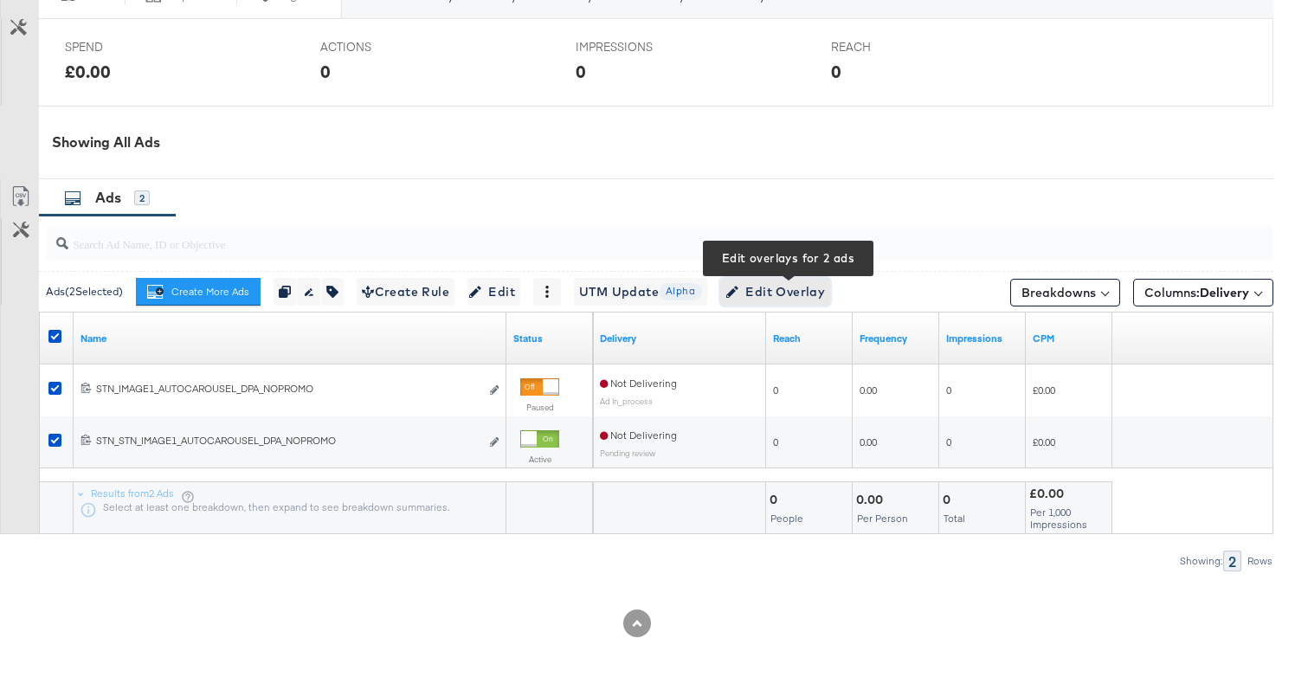
click at [757, 291] on span "Edit Overlay Edit overlays for 2 ads" at bounding box center [775, 292] width 100 height 22
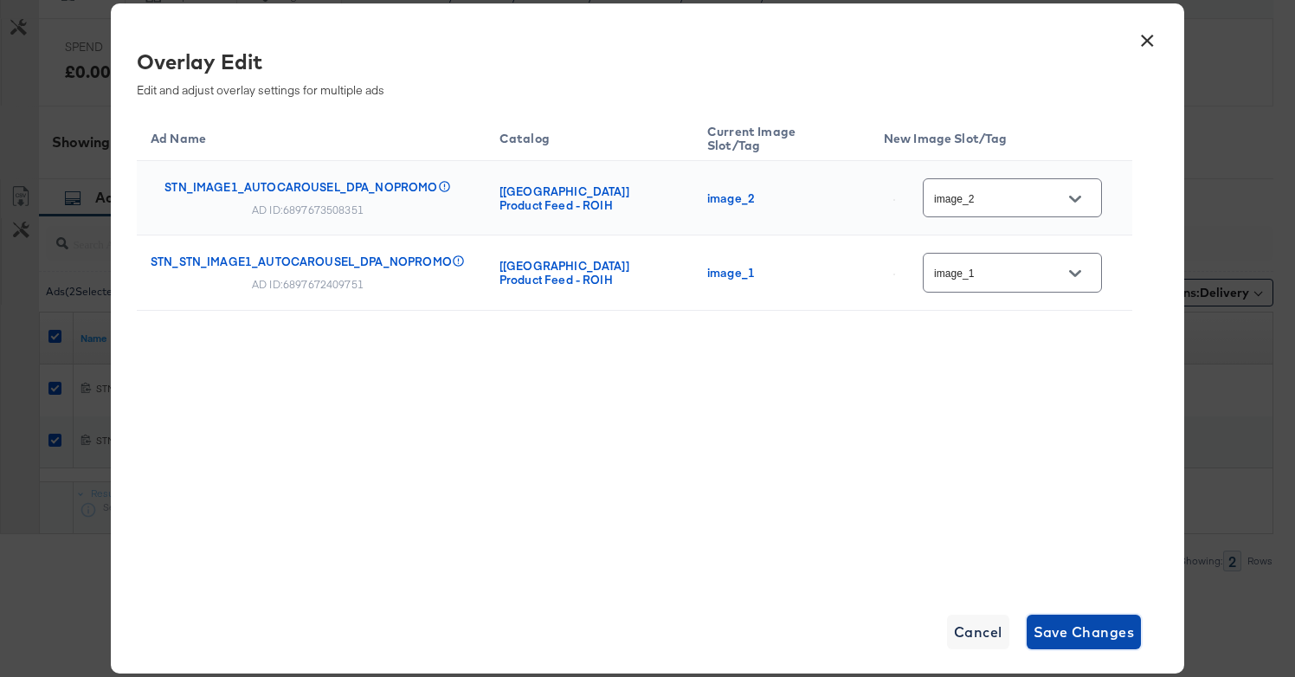
click at [1053, 632] on span "Save Changes" at bounding box center [1084, 632] width 101 height 24
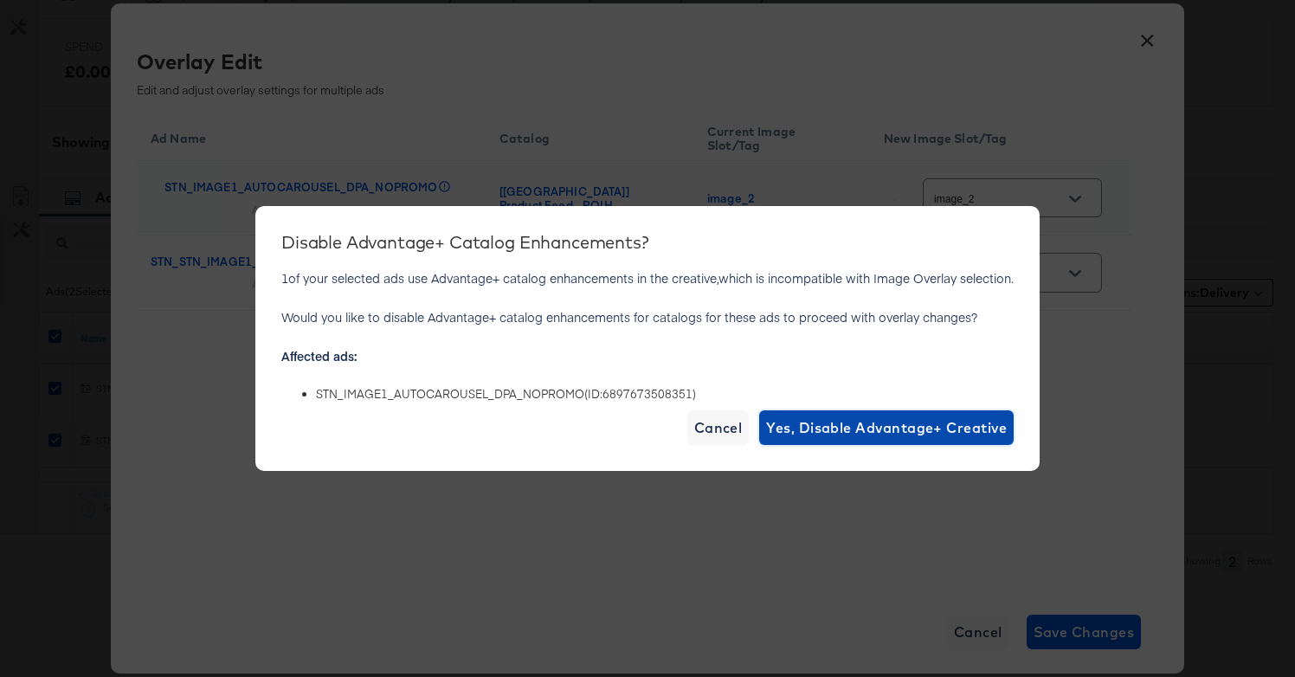
click at [873, 429] on span "Yes, Disable Advantage+ Creative" at bounding box center [886, 427] width 241 height 24
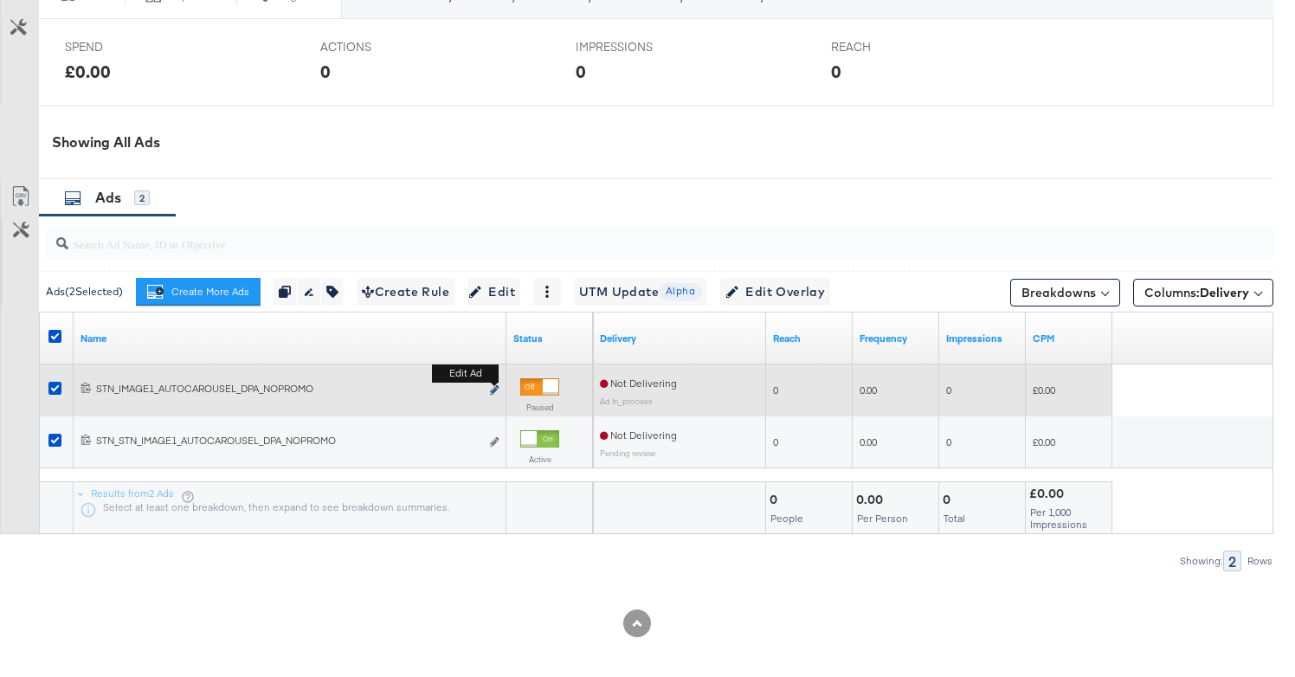
click at [495, 389] on icon "link" at bounding box center [494, 390] width 9 height 10
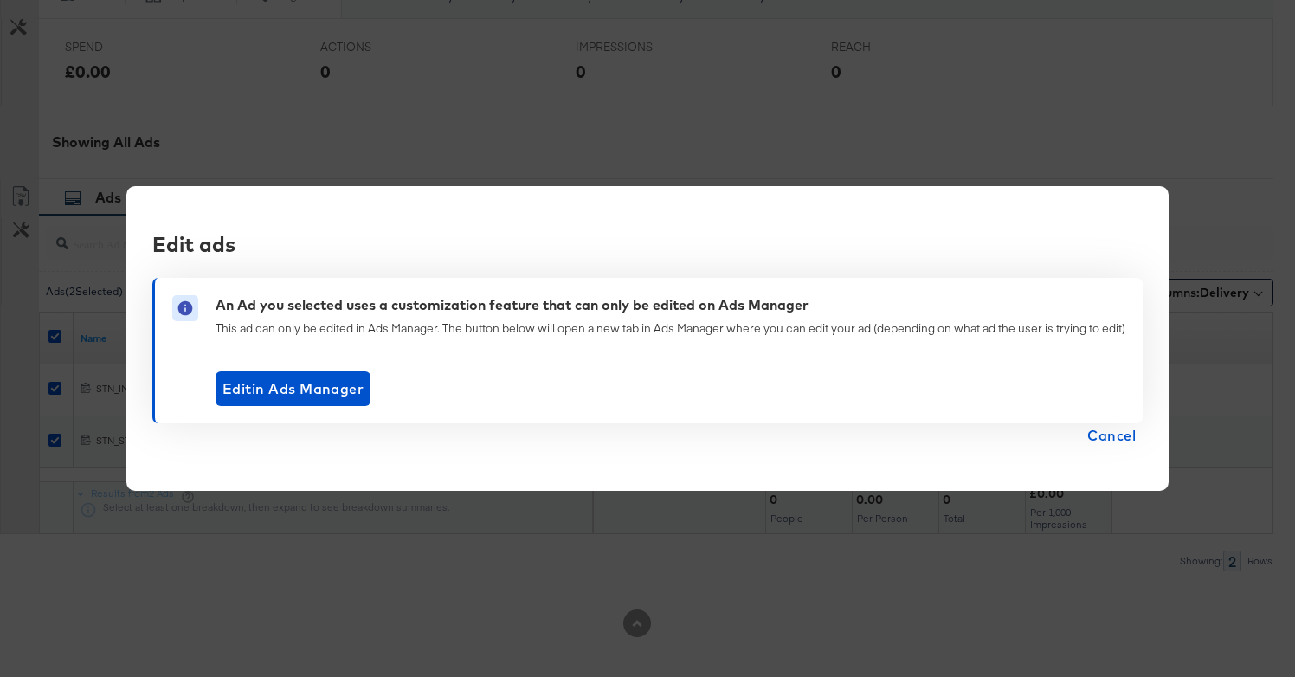
click at [1098, 437] on span "Cancel" at bounding box center [1111, 435] width 48 height 24
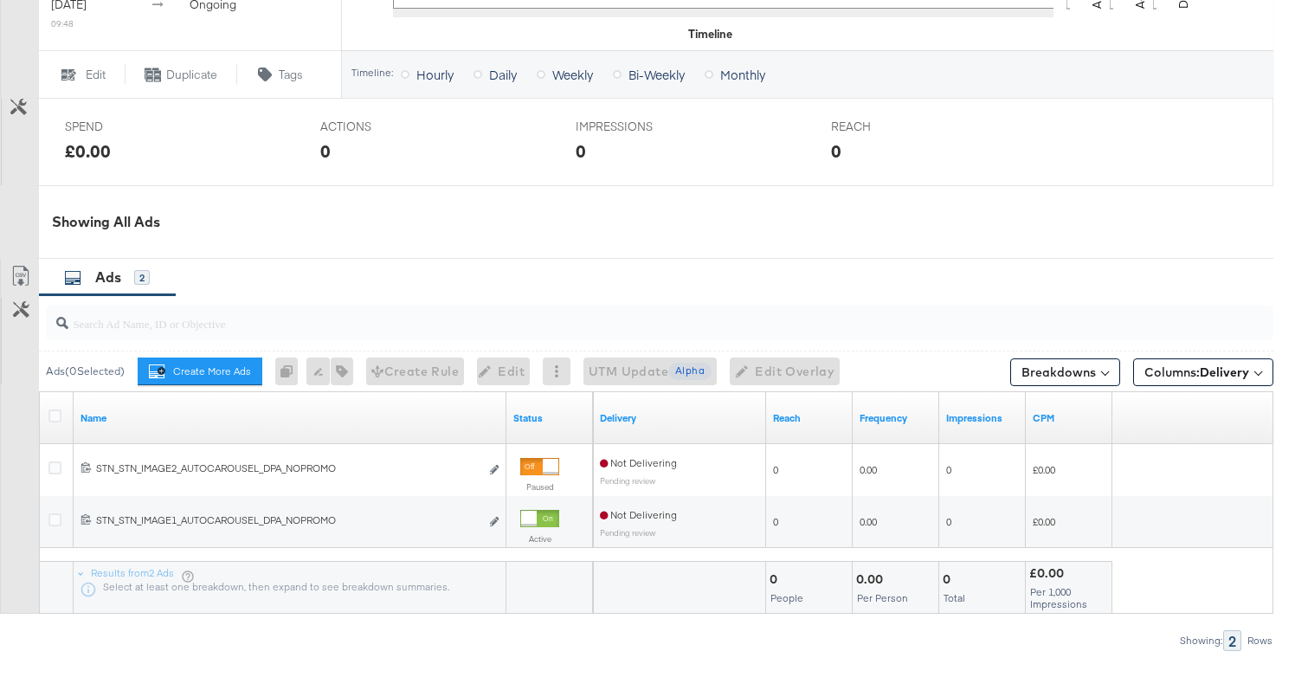
scroll to position [807, 0]
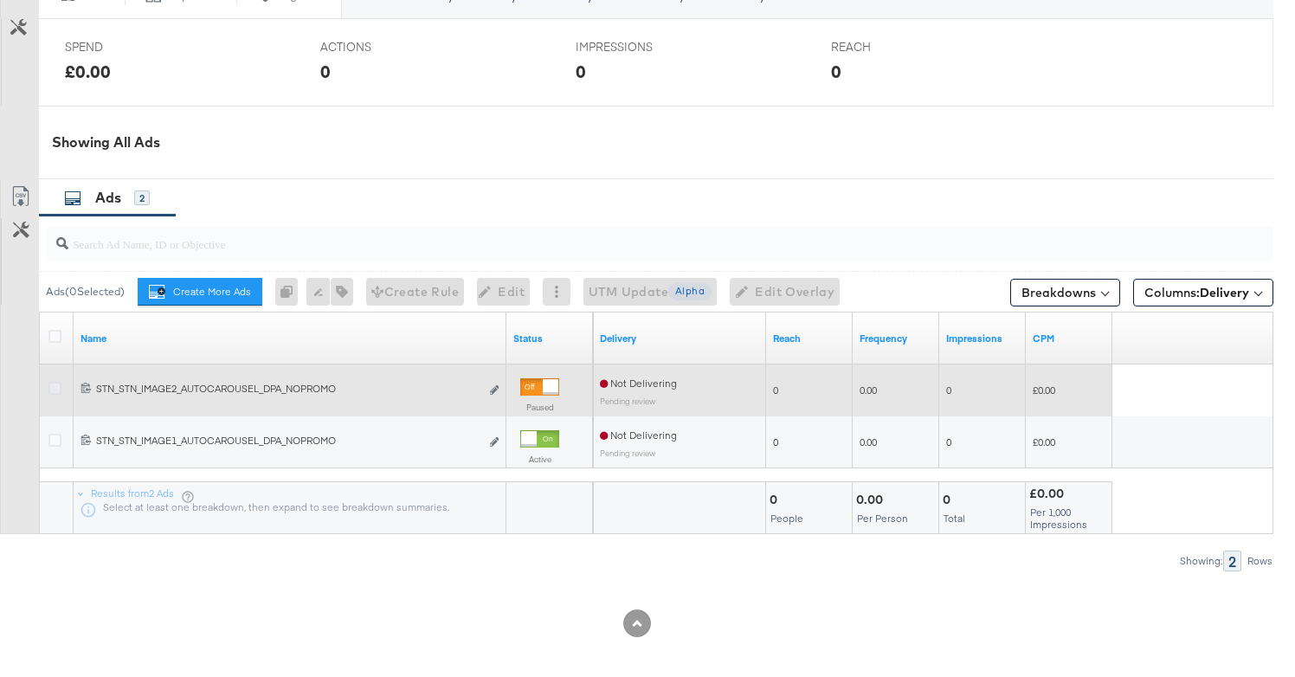
click at [56, 387] on icon at bounding box center [54, 388] width 13 height 13
click at [0, 0] on input "checkbox" at bounding box center [0, 0] width 0 height 0
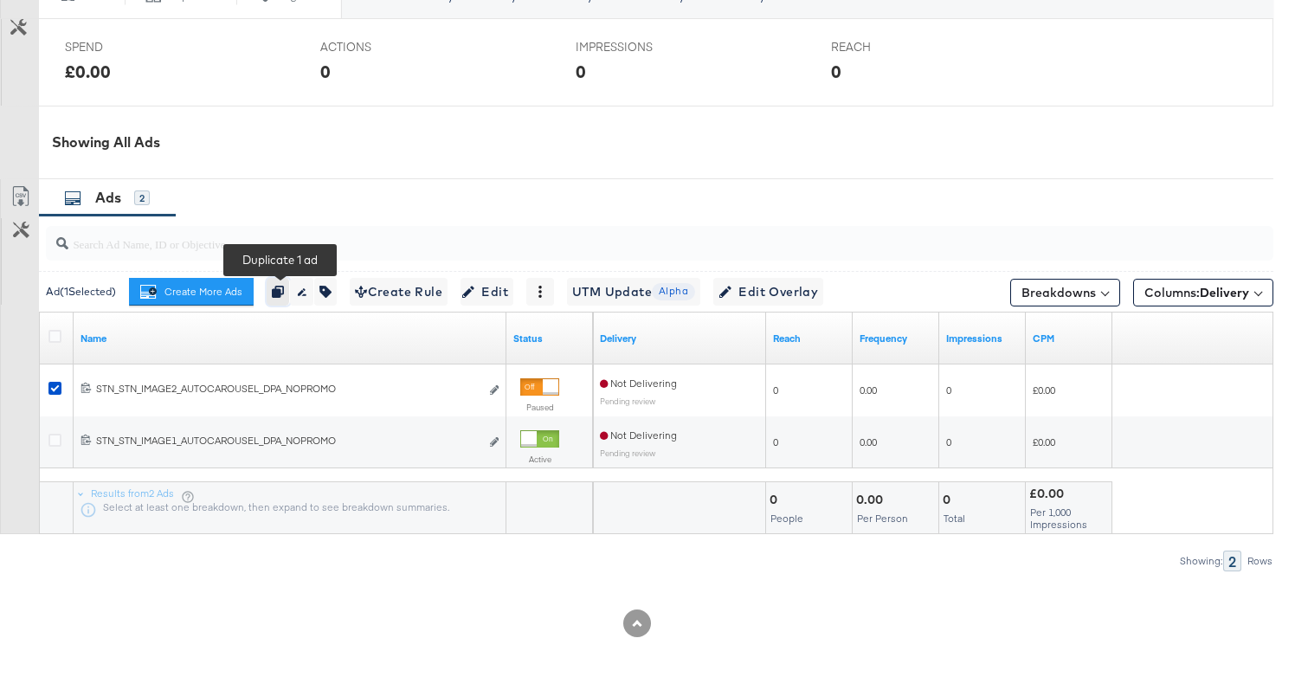
click at [275, 294] on icon "button" at bounding box center [278, 292] width 12 height 12
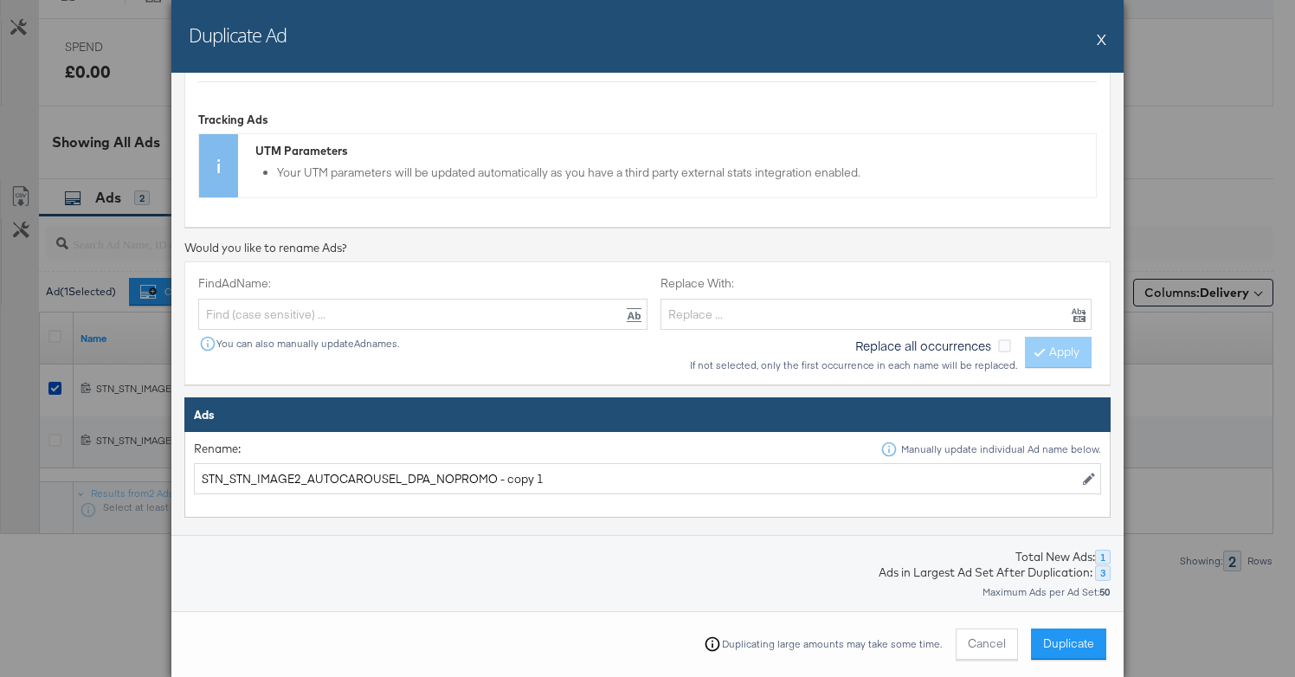
scroll to position [464, 0]
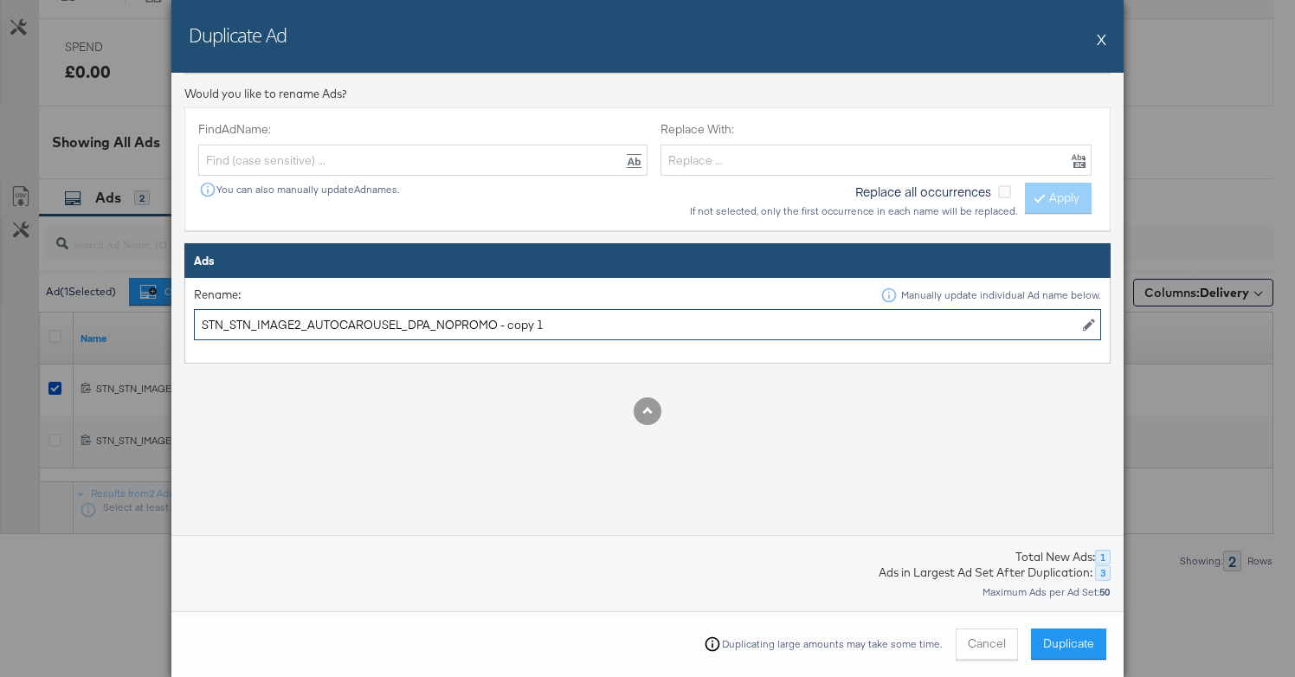
click at [297, 325] on input "STN_STN_IMAGE2_AUTOCAROUSEL_DPA_NOPROMO - copy 1" at bounding box center [647, 325] width 907 height 32
drag, startPoint x: 538, startPoint y: 329, endPoint x: 486, endPoint y: 327, distance: 52.0
click at [486, 327] on input "STN_STN_IMAGE3_AUTOCAROUSEL_DPA_NOPROMO - copy 1" at bounding box center [647, 325] width 907 height 32
type input "STN_STN_IMAGE3_AUTOCAROUSEL_DPA_NOPROMO"
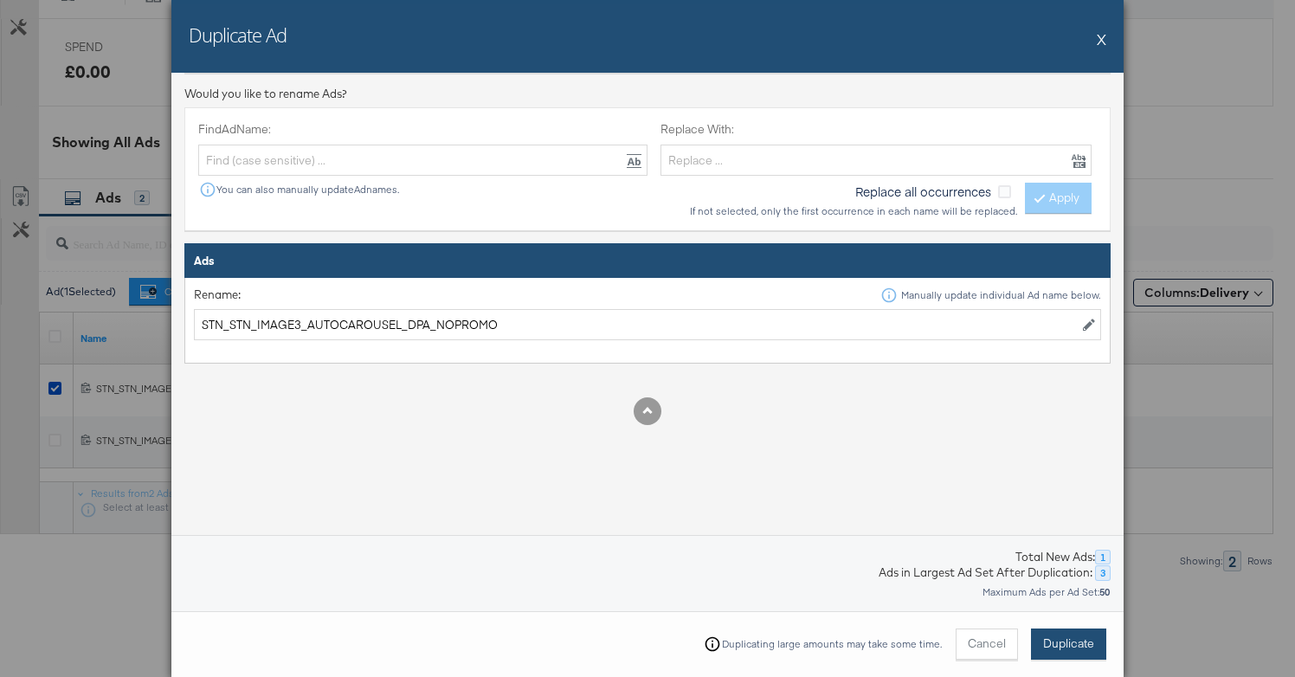
click at [1059, 641] on span "Duplicate" at bounding box center [1068, 643] width 51 height 16
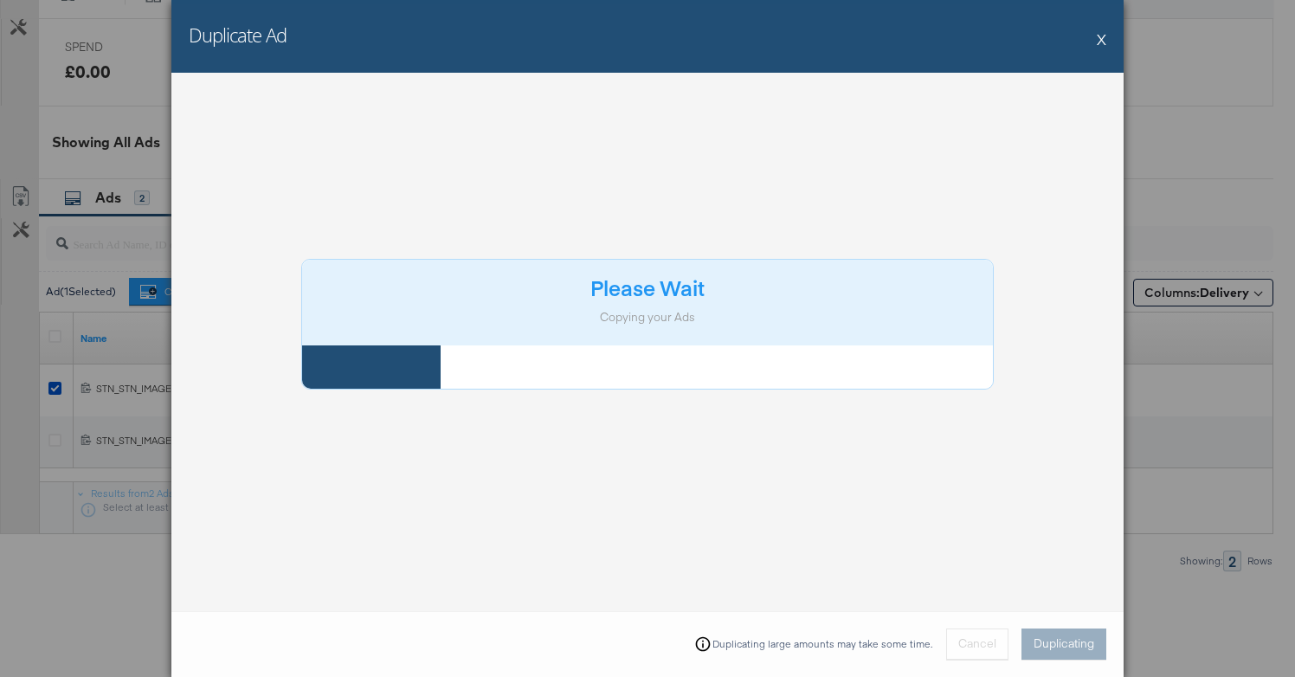
scroll to position [0, 0]
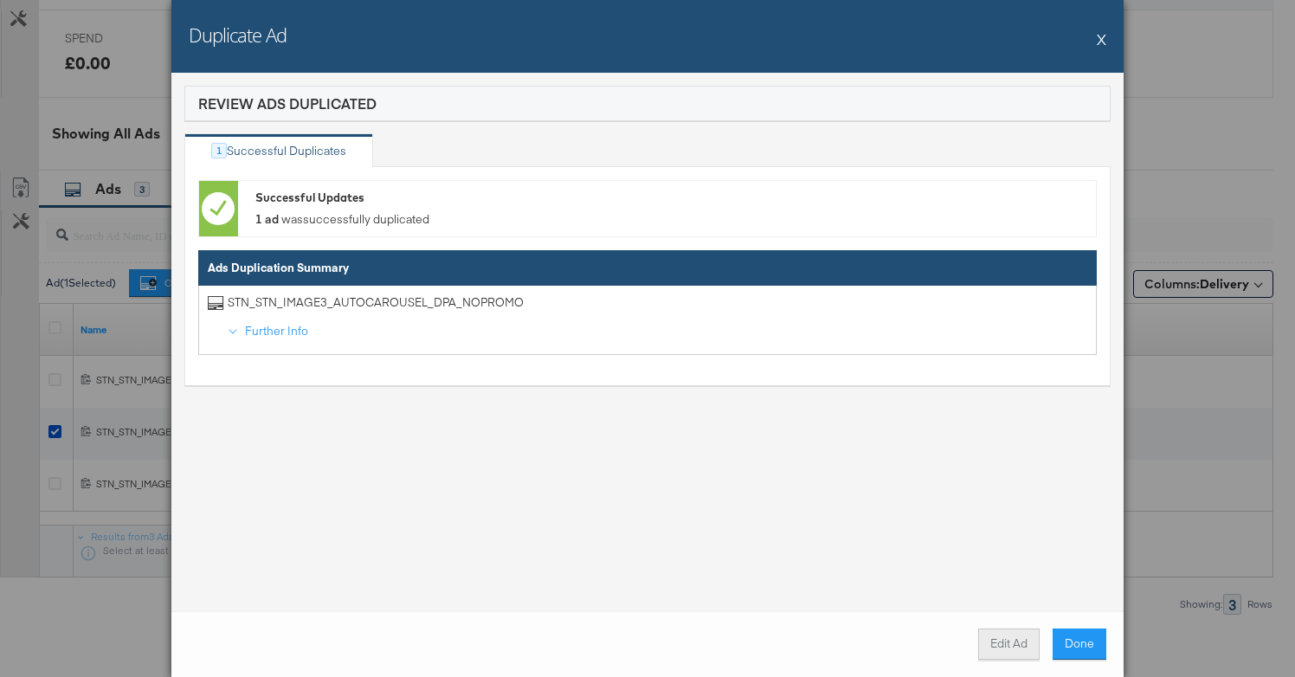
click at [1001, 646] on button "Edit Ad" at bounding box center [1008, 643] width 61 height 31
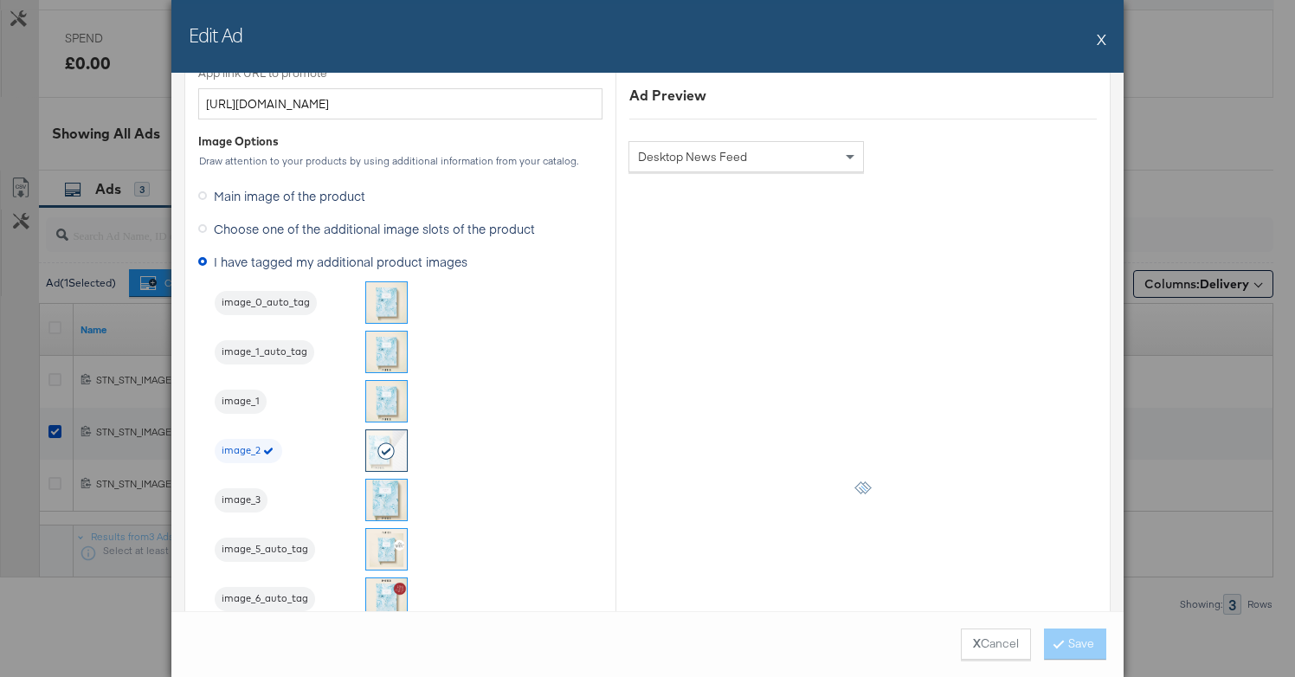
scroll to position [1416, 0]
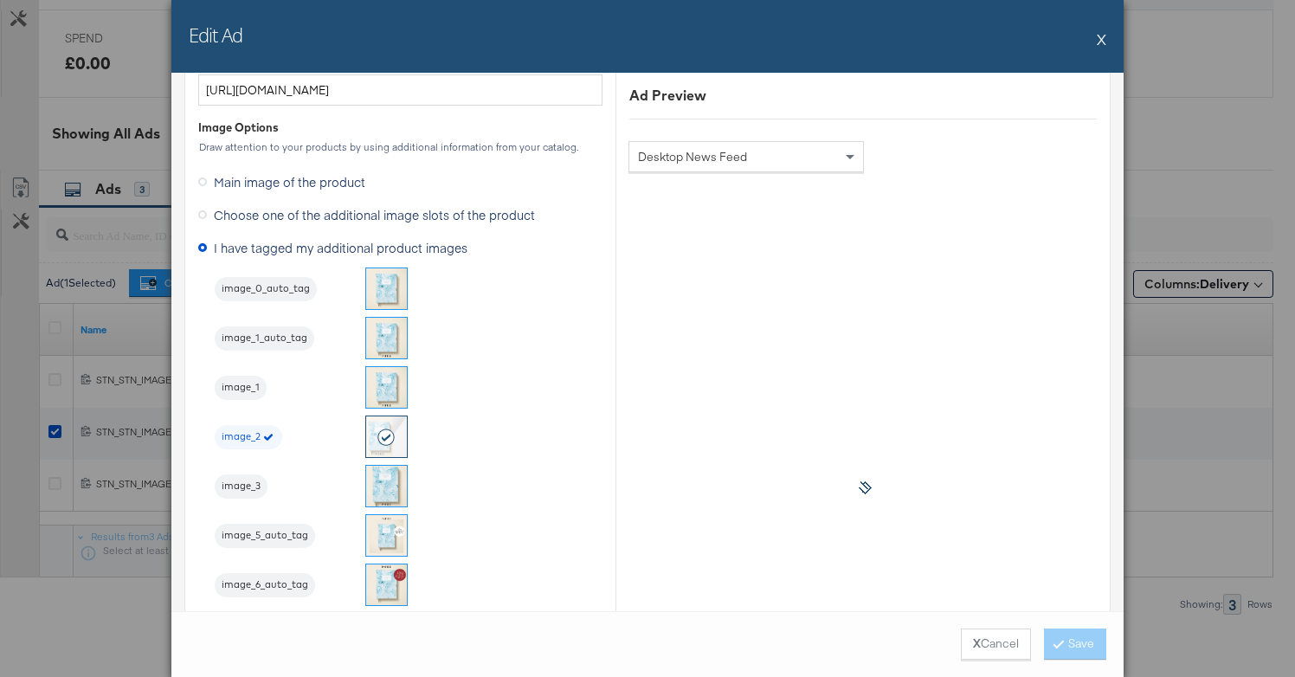
click at [388, 483] on img at bounding box center [386, 486] width 41 height 41
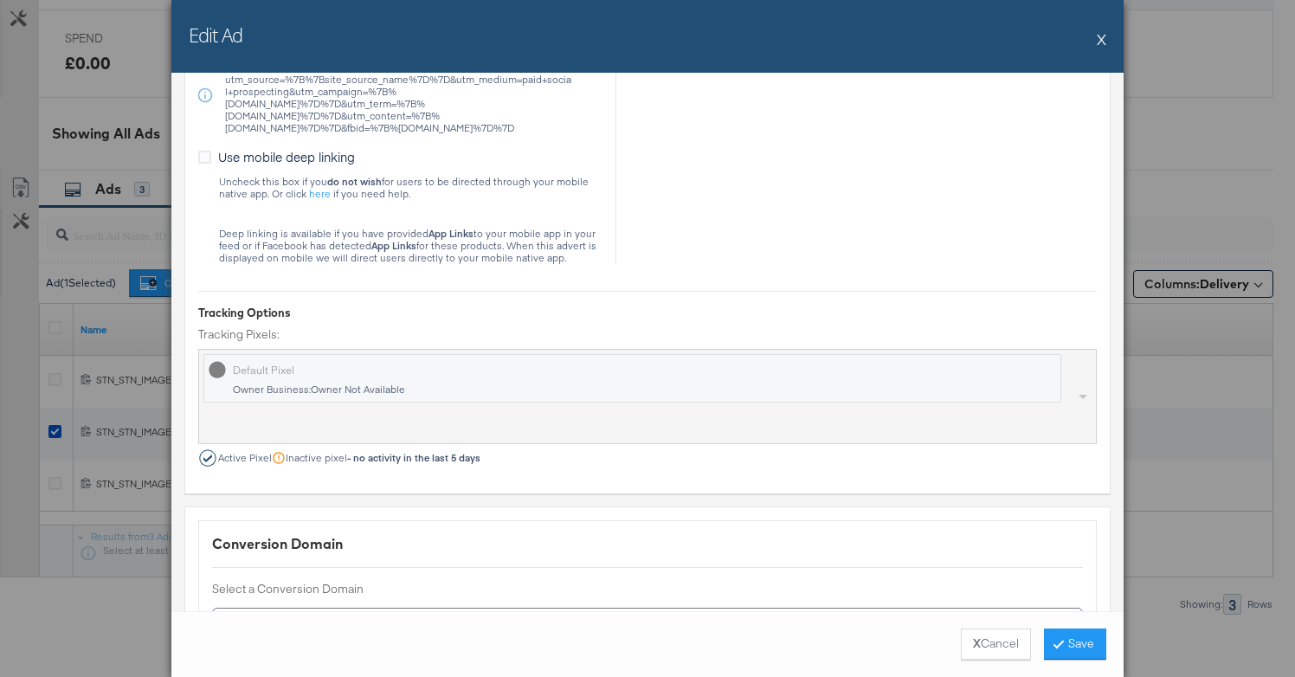
scroll to position [2523, 0]
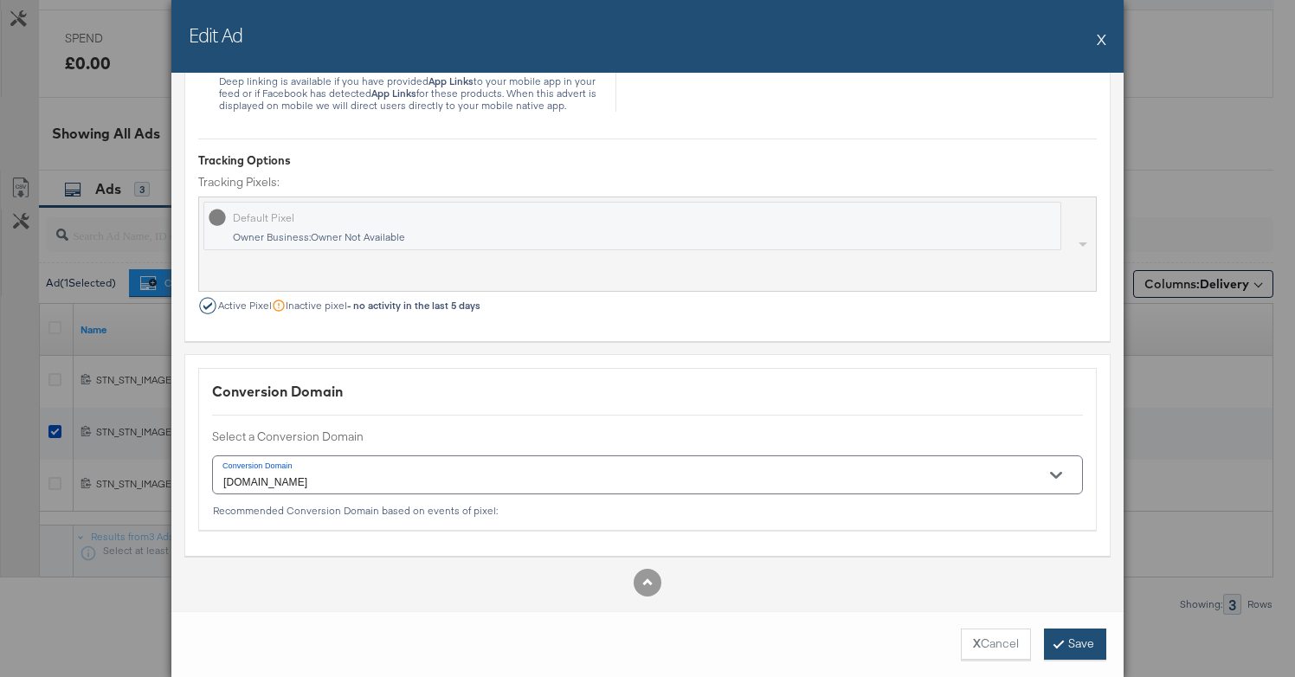
click at [1077, 649] on button "Save" at bounding box center [1075, 643] width 62 height 31
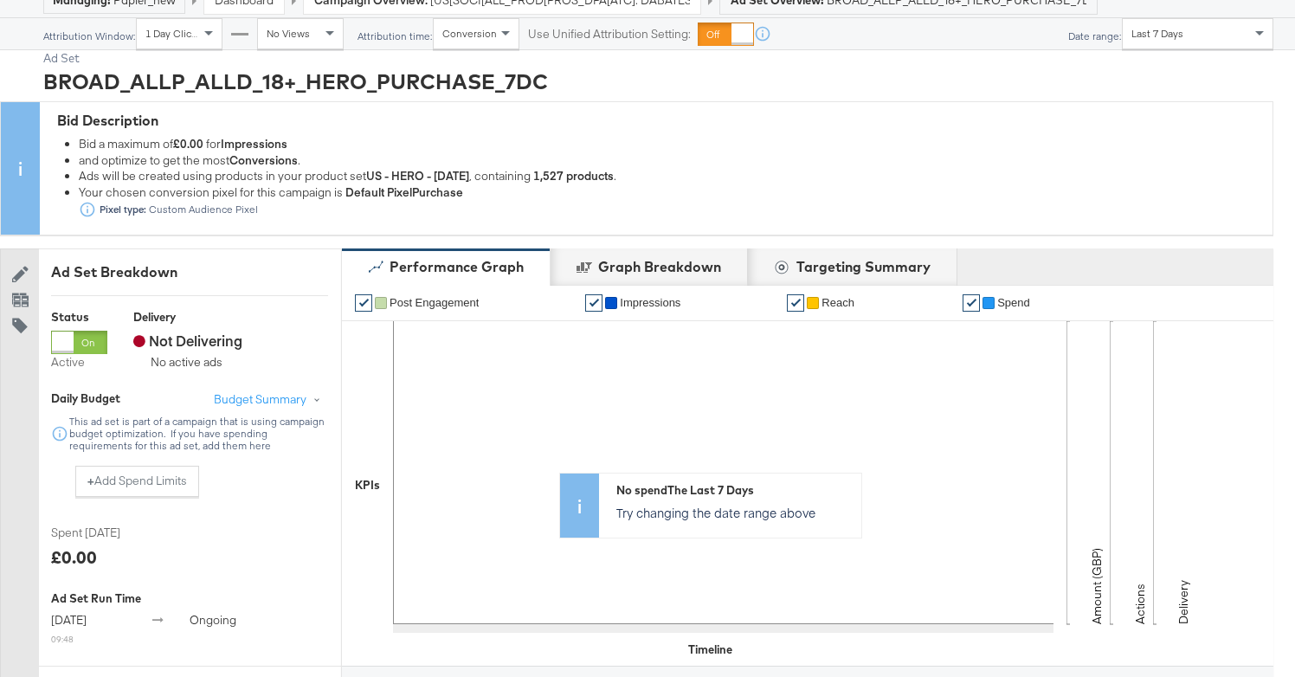
scroll to position [0, 0]
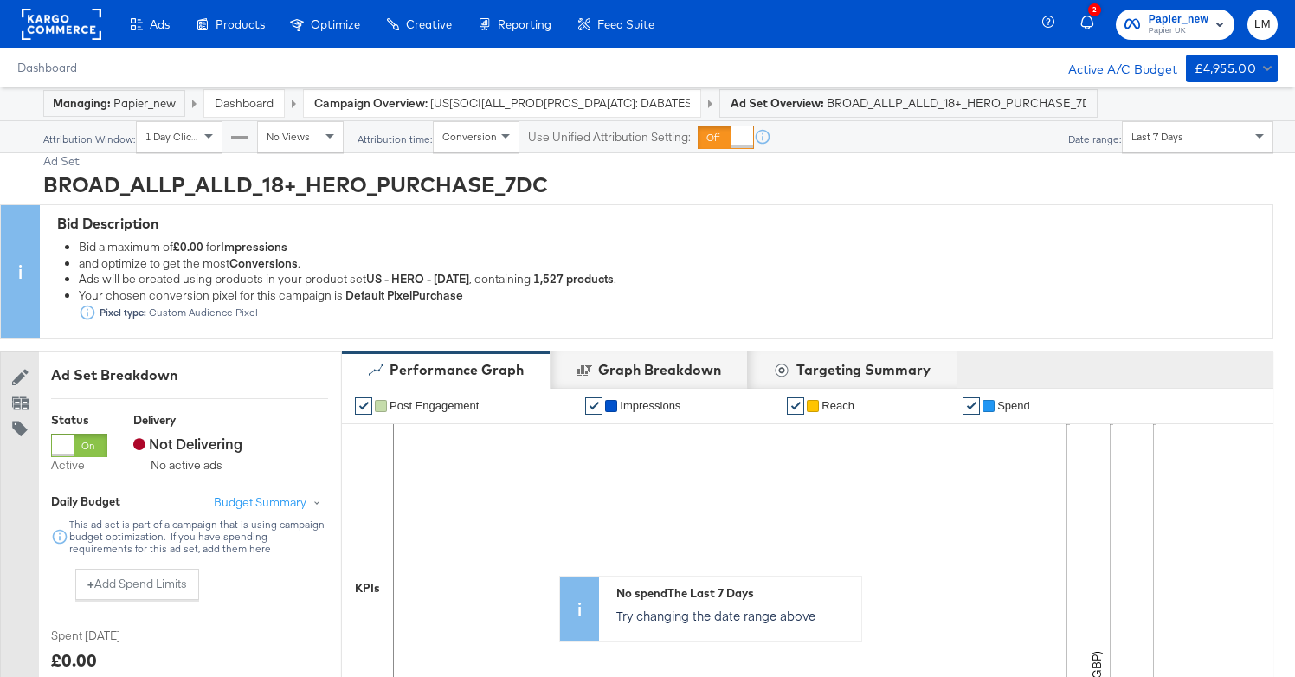
click at [581, 106] on span "[US[SOCI[ALL_PROD[PROS_DPA[ATC]: DABATESTJUNE25_CELL A STITCHER_Kargo" at bounding box center [560, 103] width 260 height 16
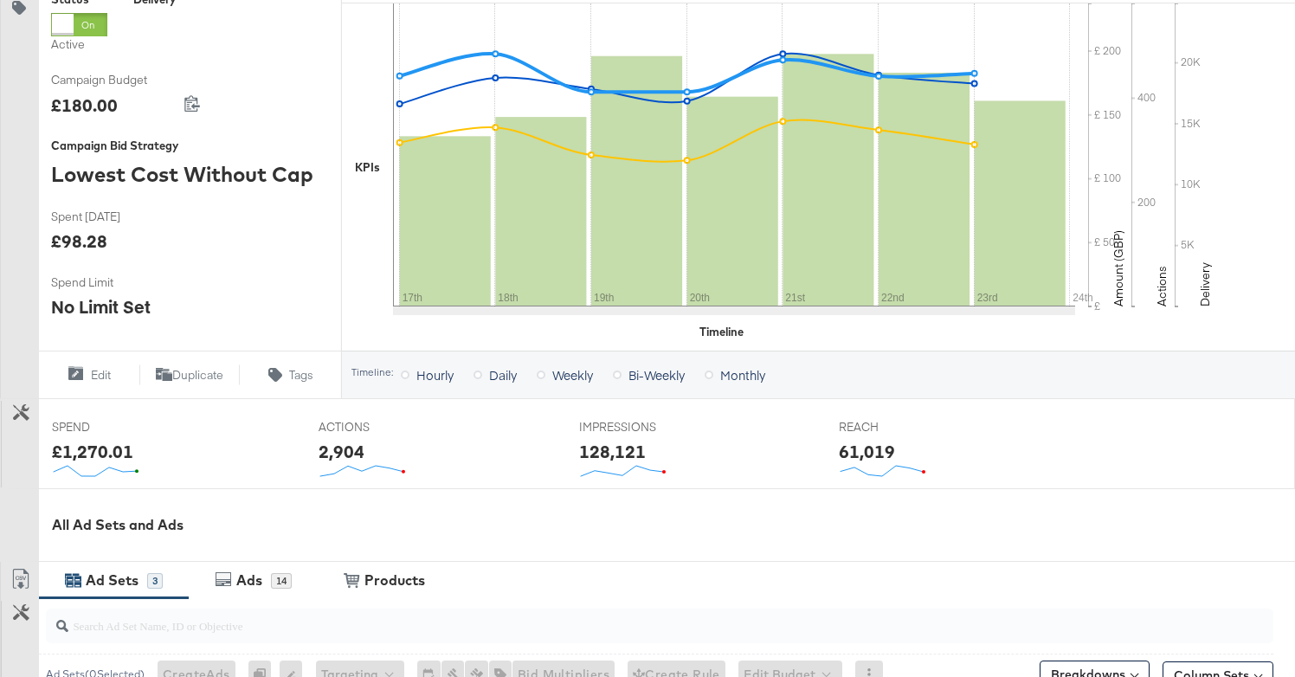
scroll to position [737, 0]
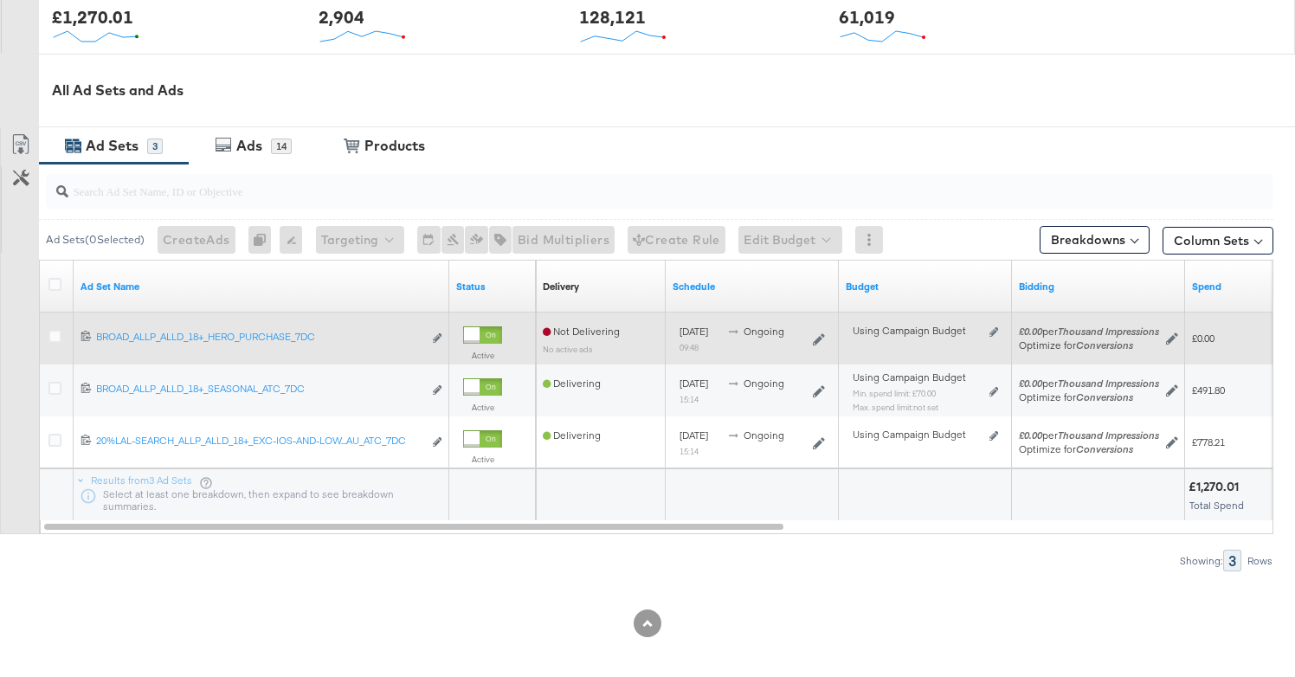
click at [481, 338] on div at bounding box center [482, 334] width 39 height 17
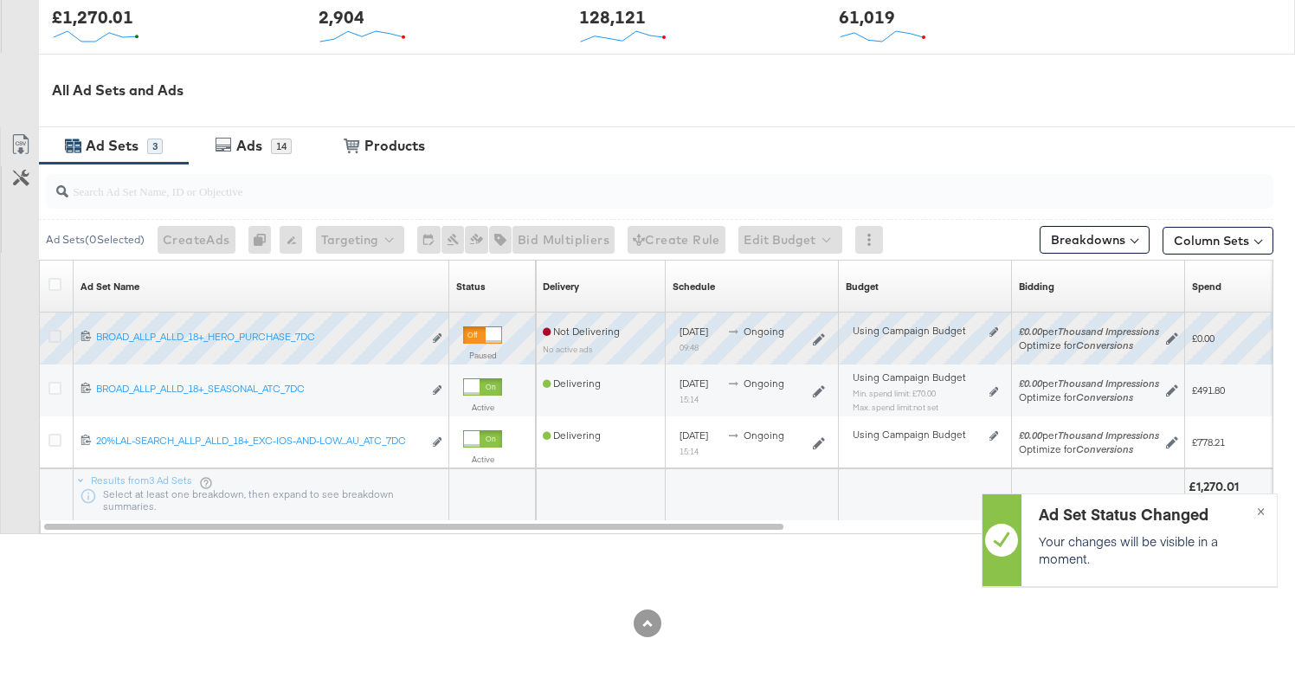
click at [58, 333] on icon at bounding box center [54, 336] width 13 height 13
click at [0, 0] on input "checkbox" at bounding box center [0, 0] width 0 height 0
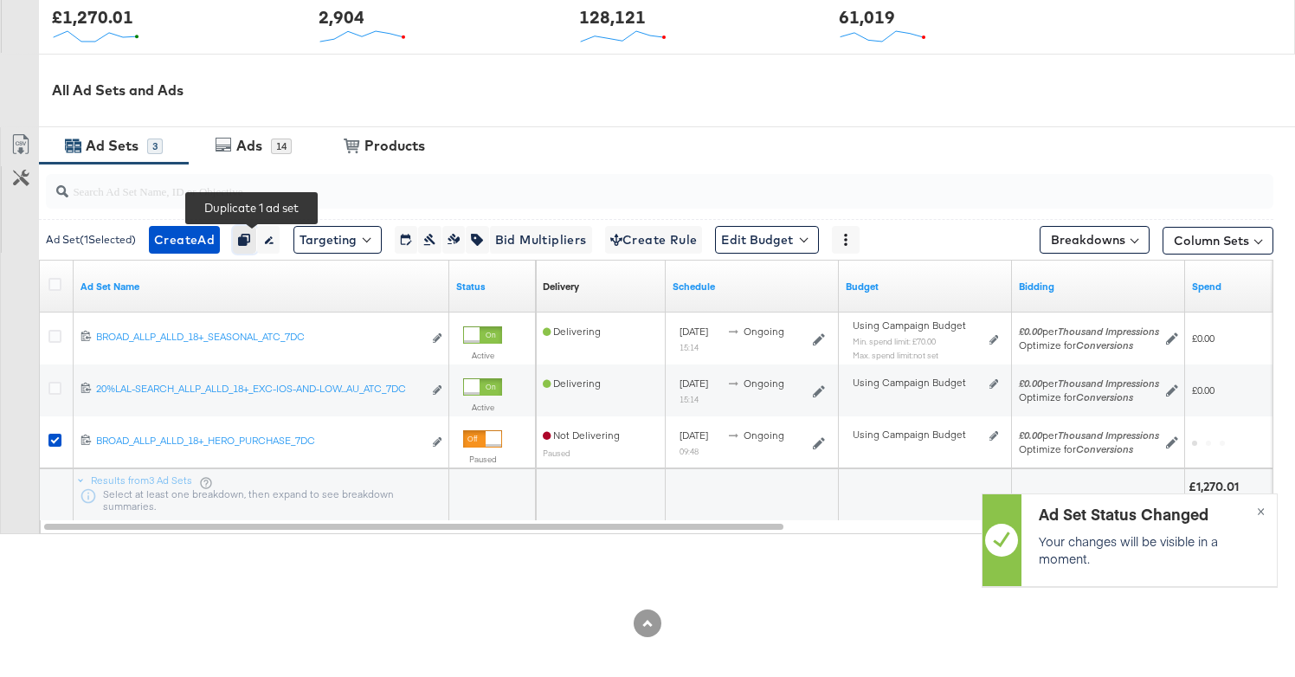
click at [250, 238] on icon "button" at bounding box center [244, 240] width 12 height 12
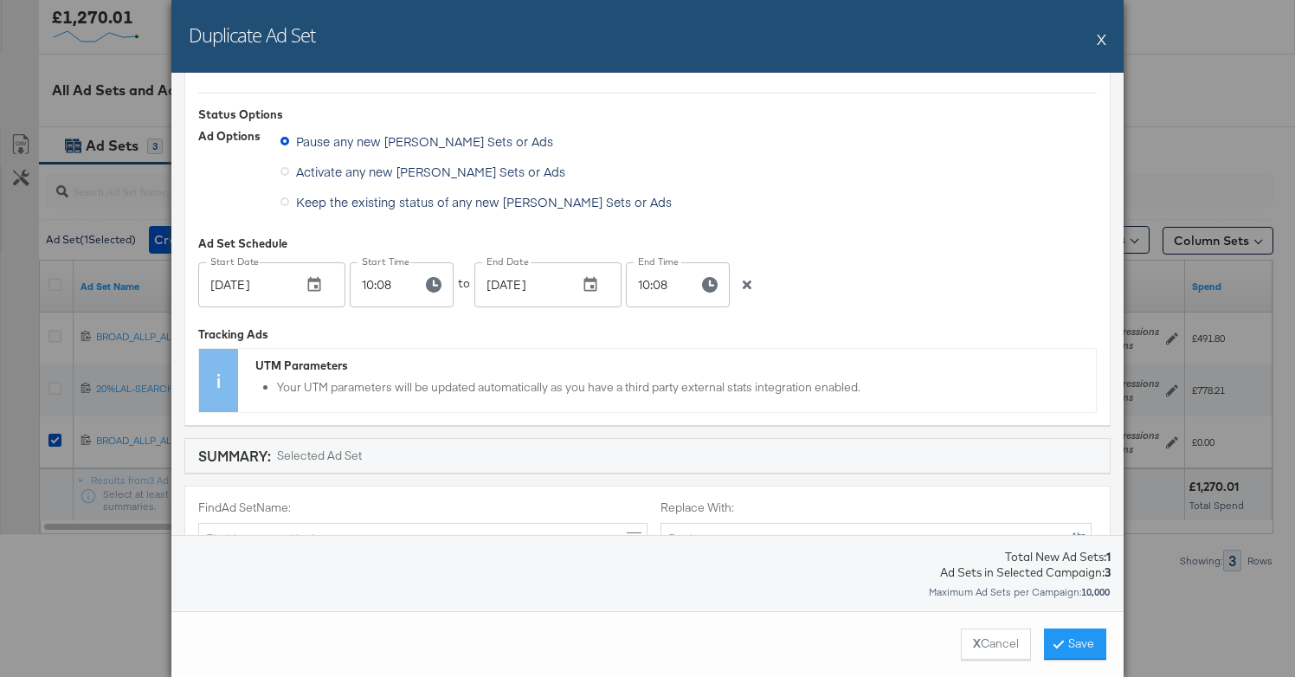
scroll to position [160, 0]
click at [746, 285] on icon "button" at bounding box center [747, 282] width 12 height 12
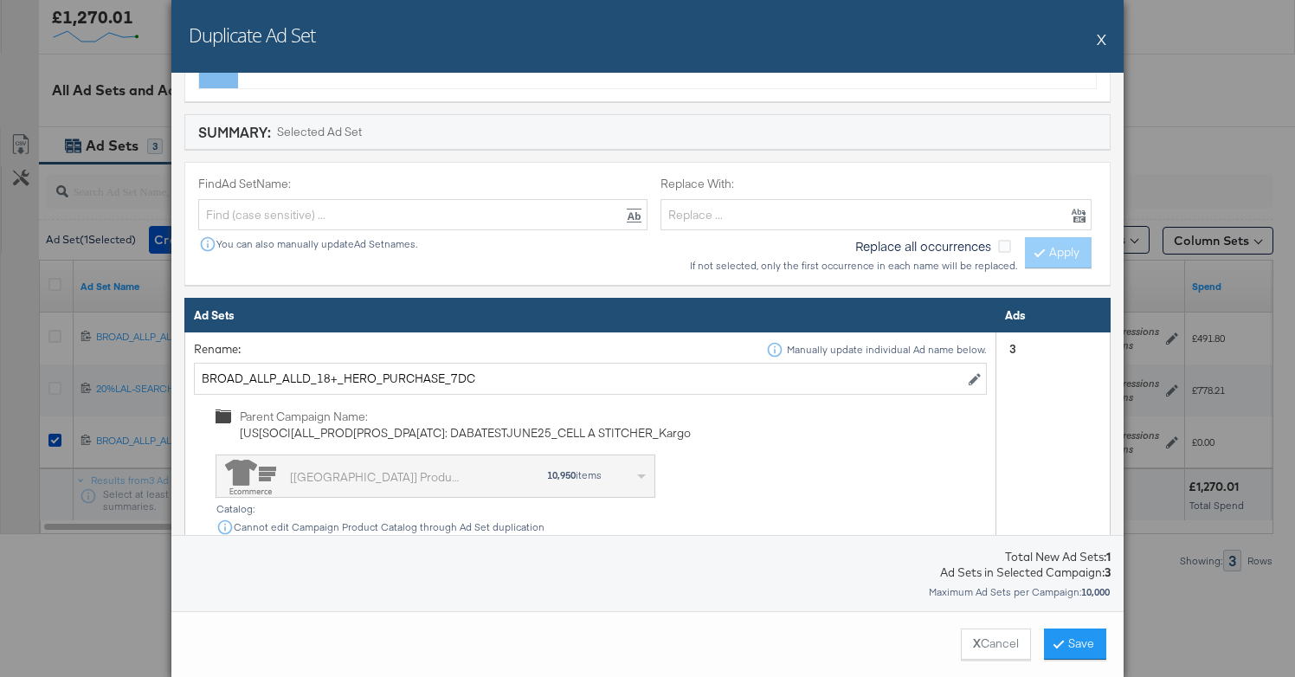
scroll to position [522, 0]
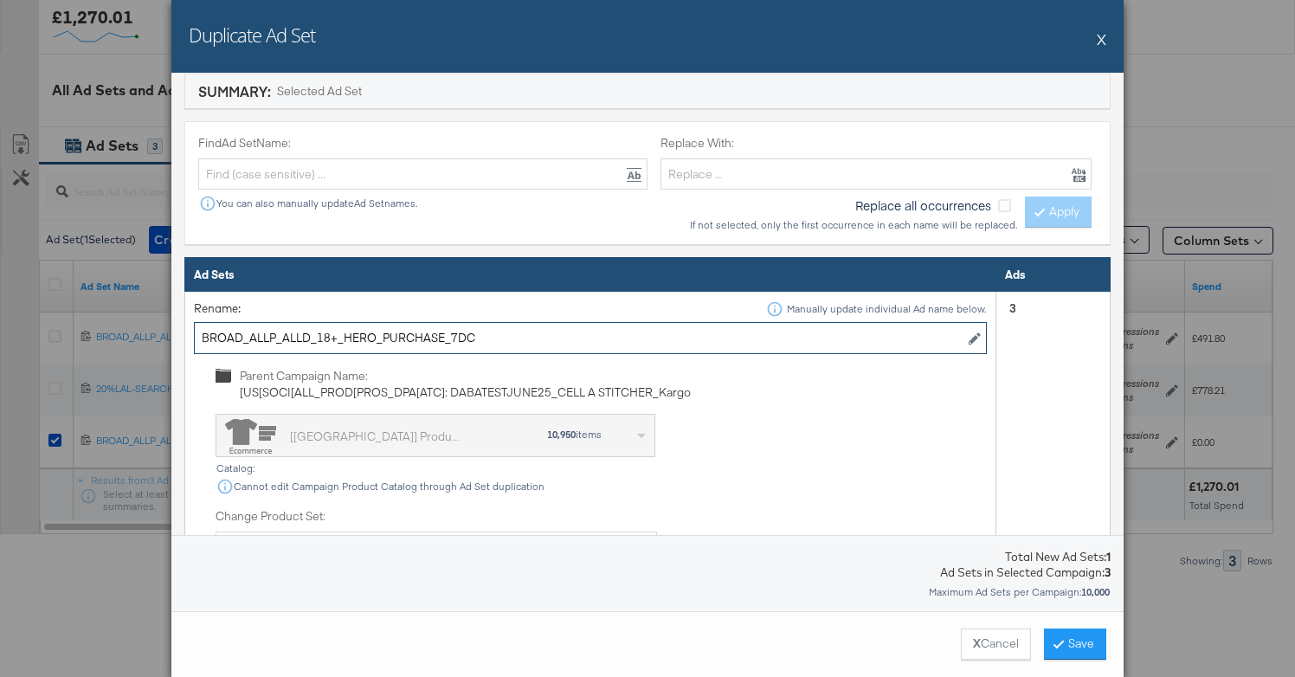
click at [374, 334] on input "BROAD_ALLP_ALLD_18+_HERO_PURCHASE_7DC" at bounding box center [590, 338] width 793 height 32
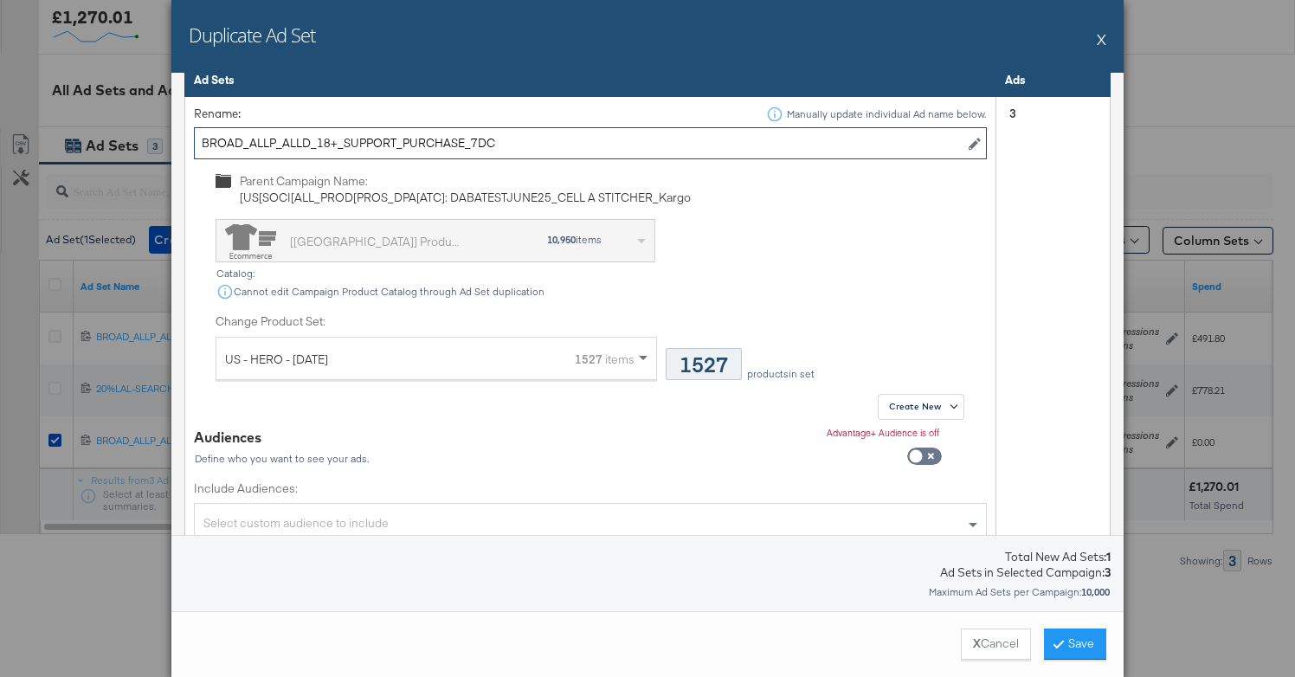
scroll to position [718, 0]
type input "BROAD_ALLP_ALLD_18+_SUPPORT_PURCHASE_7DC"
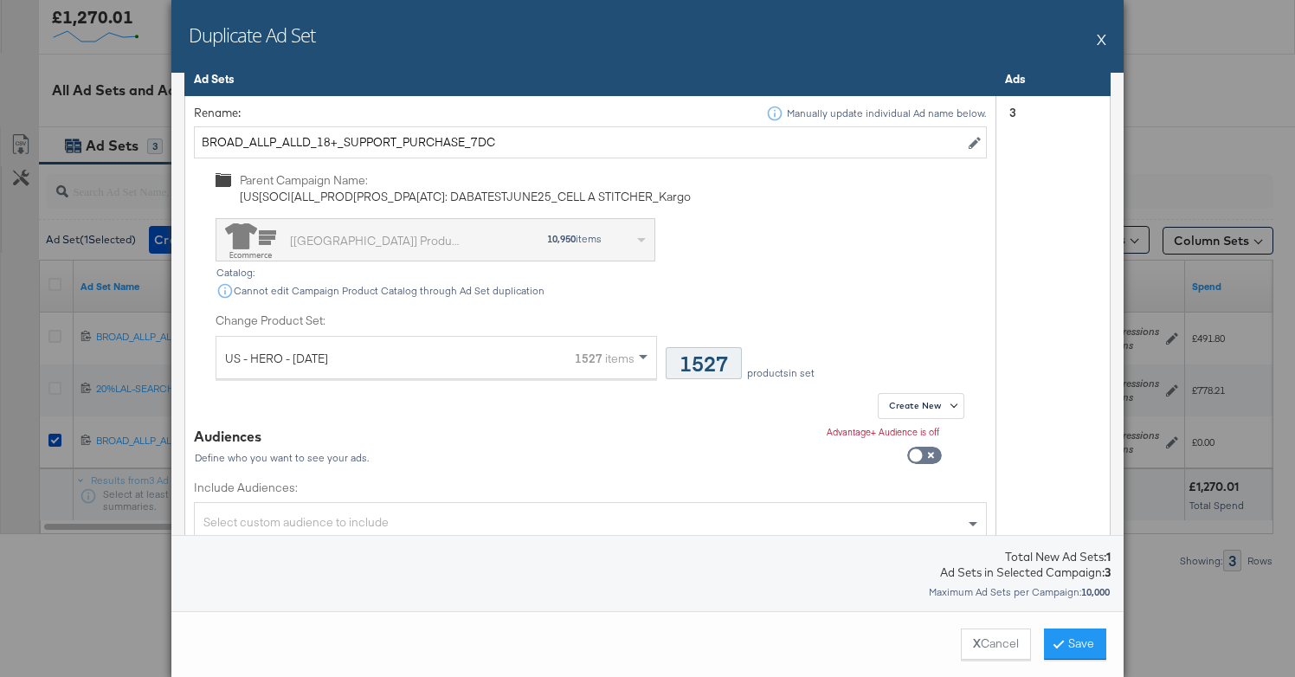
click at [458, 365] on div "US - HERO - September 2025 1527 items" at bounding box center [429, 358] width 409 height 43
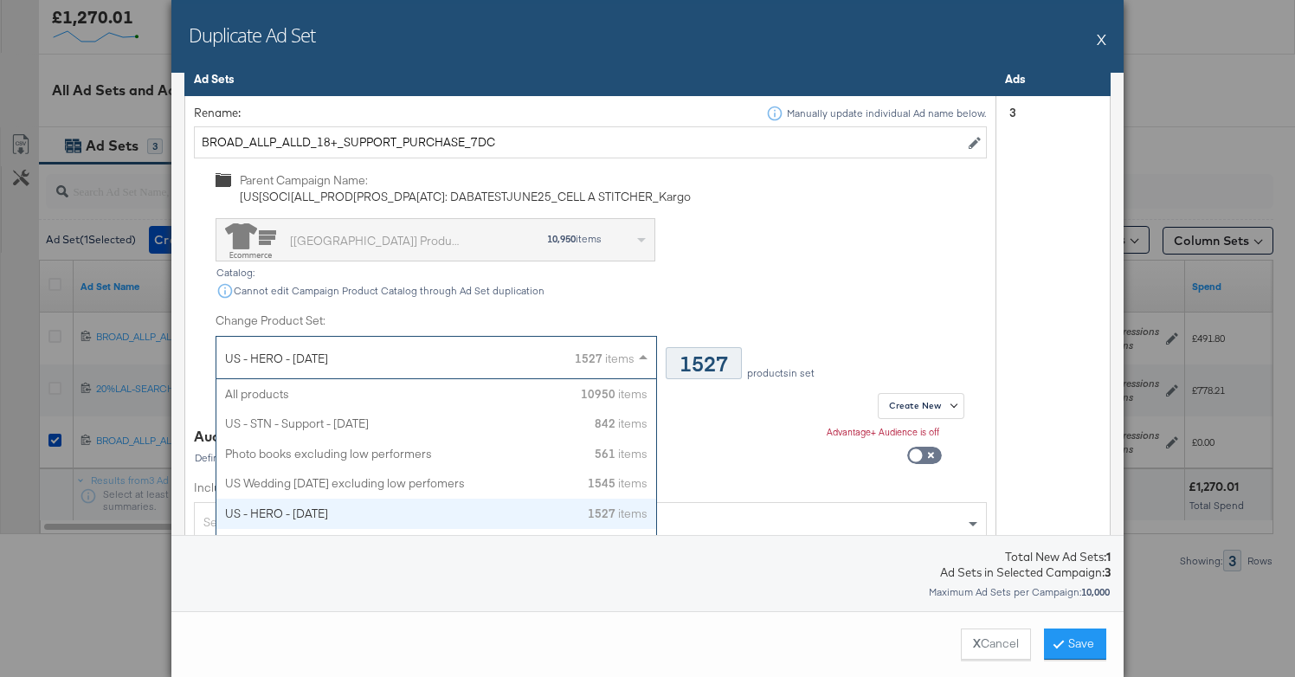
scroll to position [119, 0]
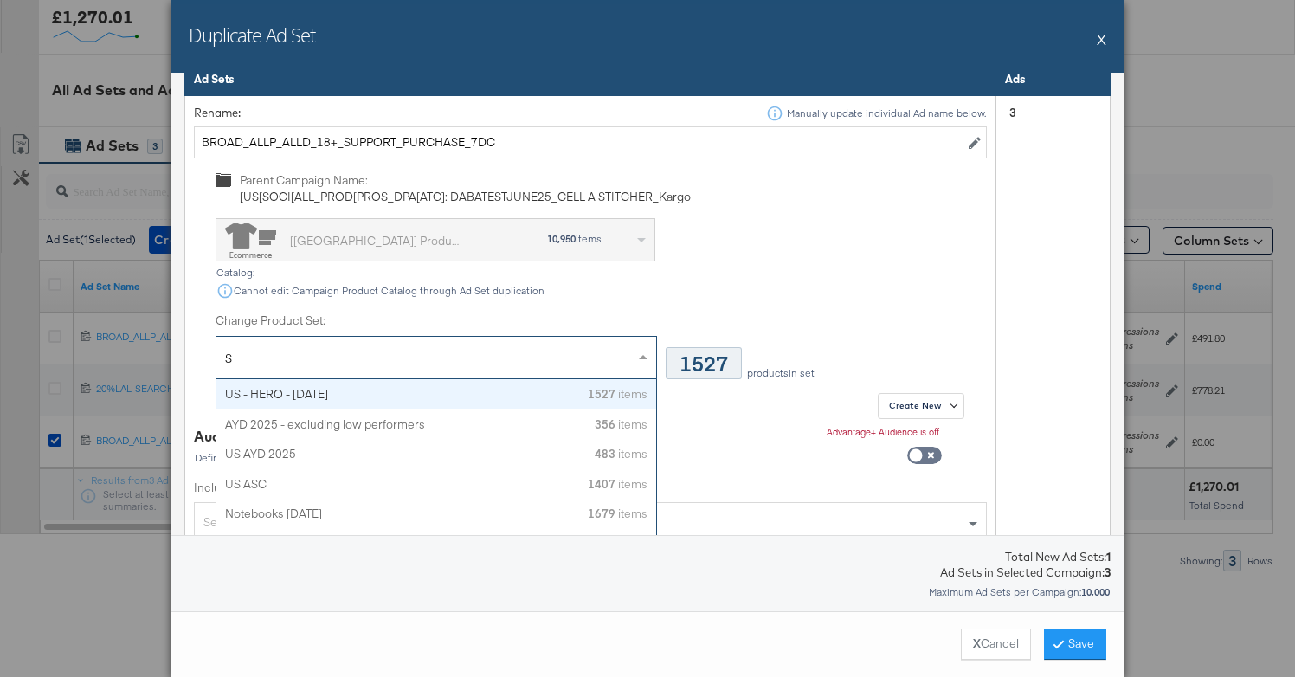
type input "SU"
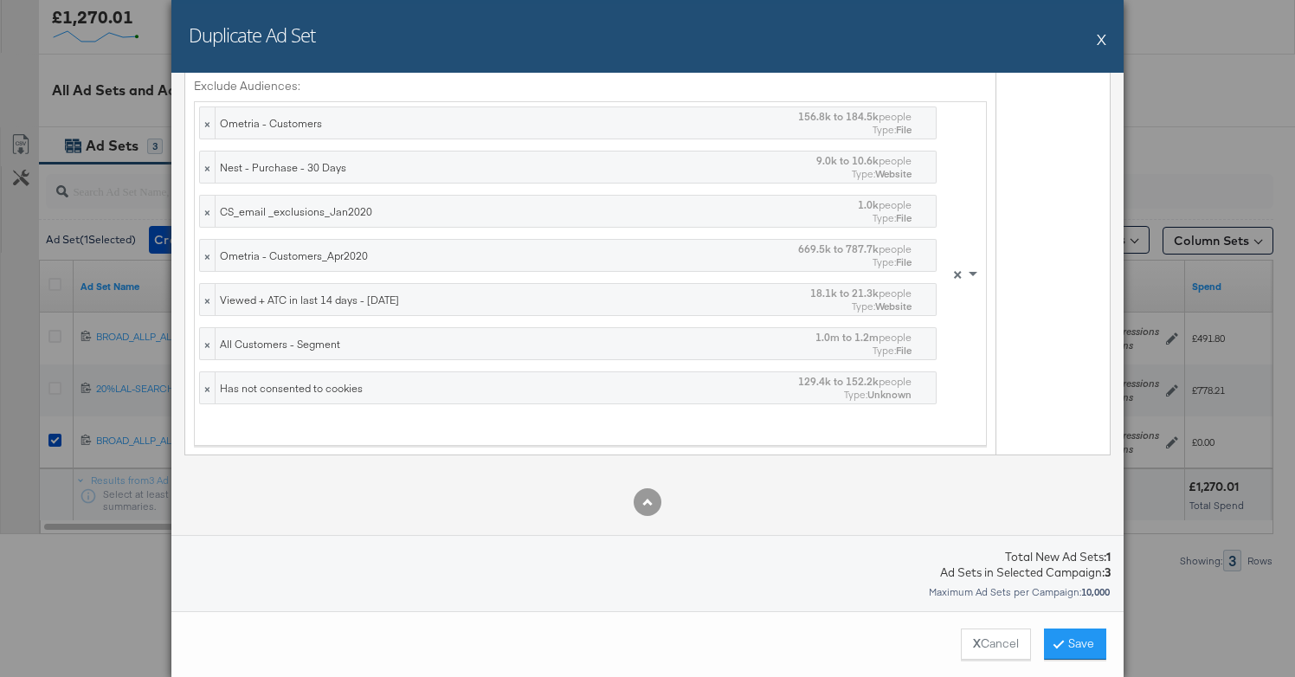
scroll to position [1248, 0]
click at [1085, 650] on button "Save" at bounding box center [1075, 643] width 62 height 31
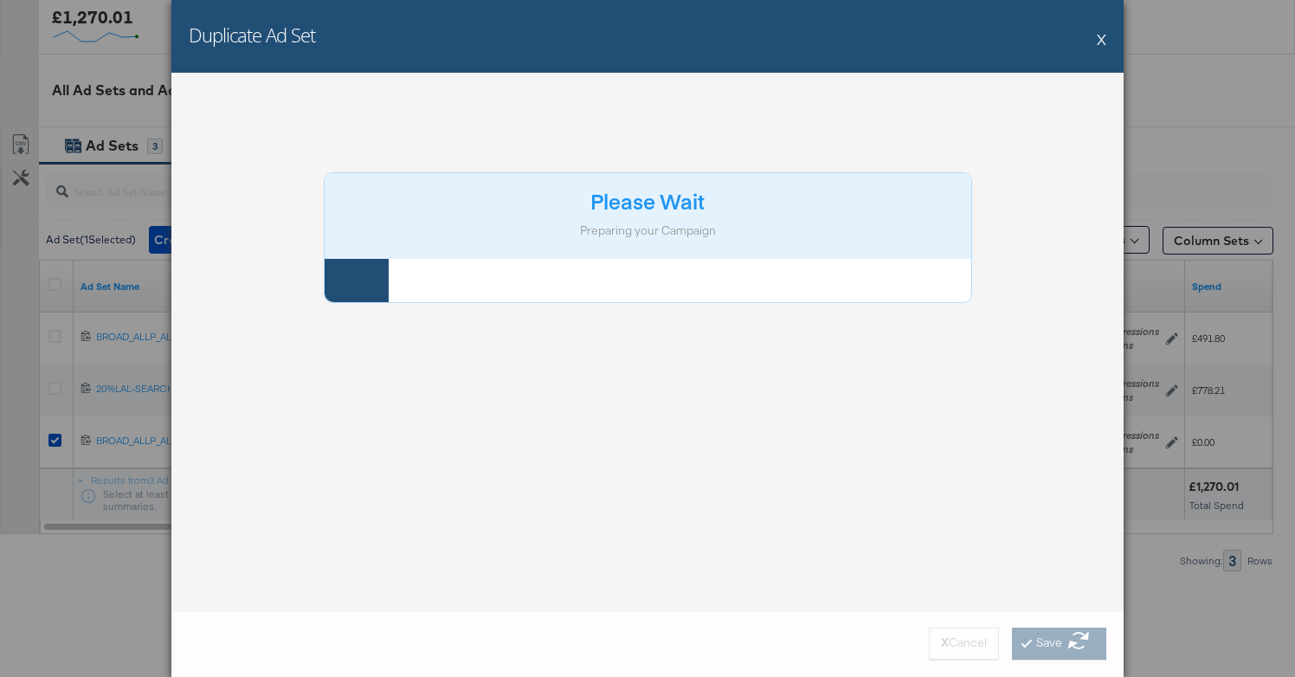
scroll to position [0, 0]
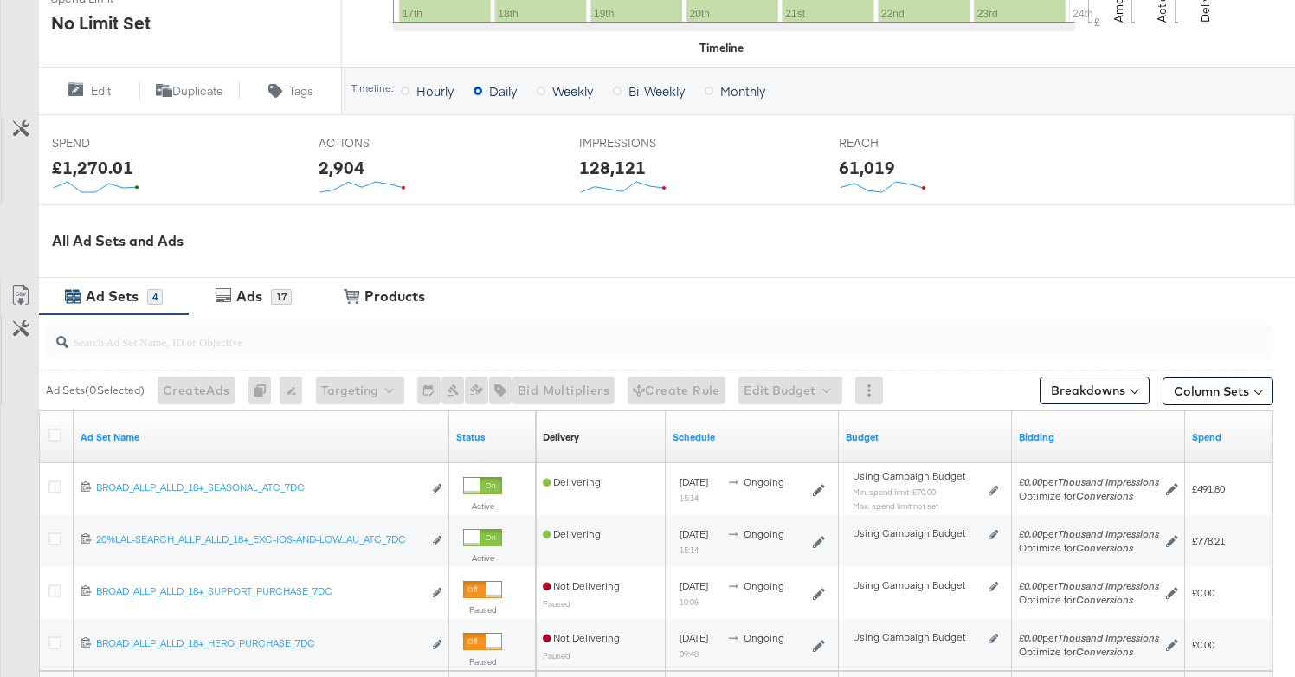
scroll to position [789, 0]
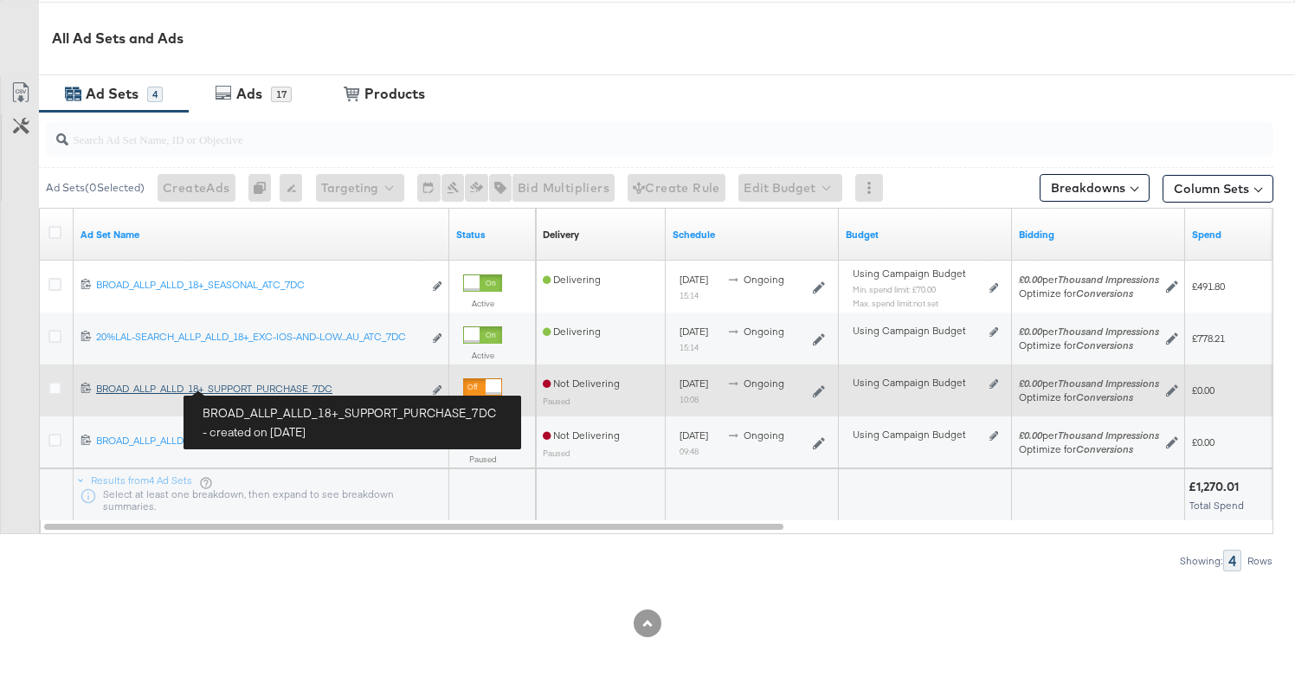
click at [248, 388] on div "BROAD_ALLP_ALLD_18+_SUPPORT_PURCHASE_7DC BROAD_ALLP_ALLD_18+_SUPPORT_PURCHASE_7…" at bounding box center [259, 389] width 326 height 14
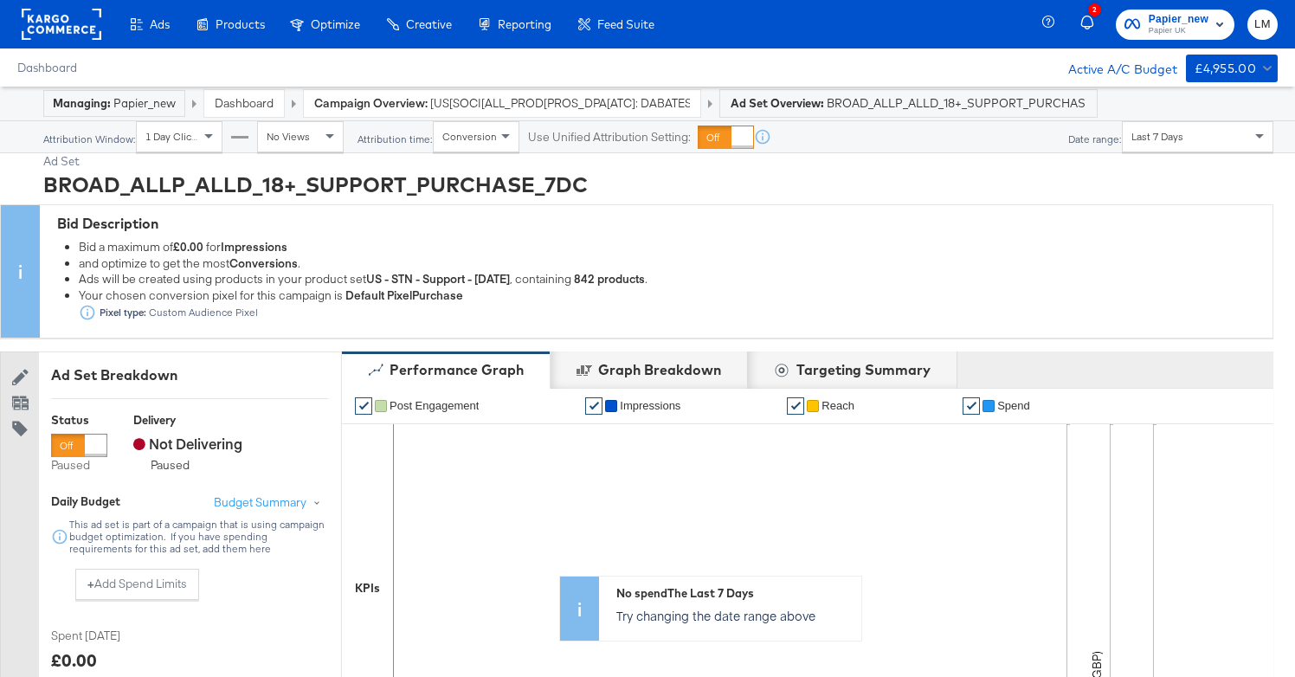
click at [542, 100] on span "[US[SOCI[ALL_PROD[PROS_DPA[ATC]: DABATESTJUNE25_CELL A STITCHER_Kargo" at bounding box center [560, 103] width 260 height 16
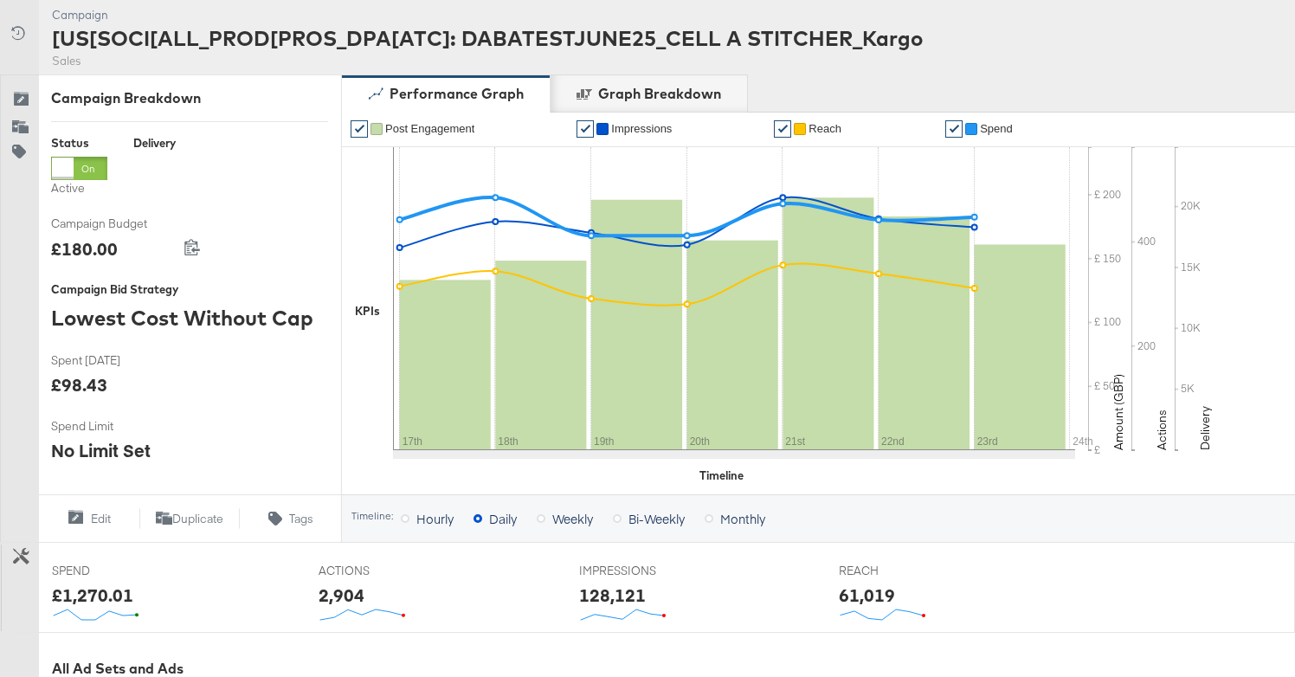
scroll to position [789, 0]
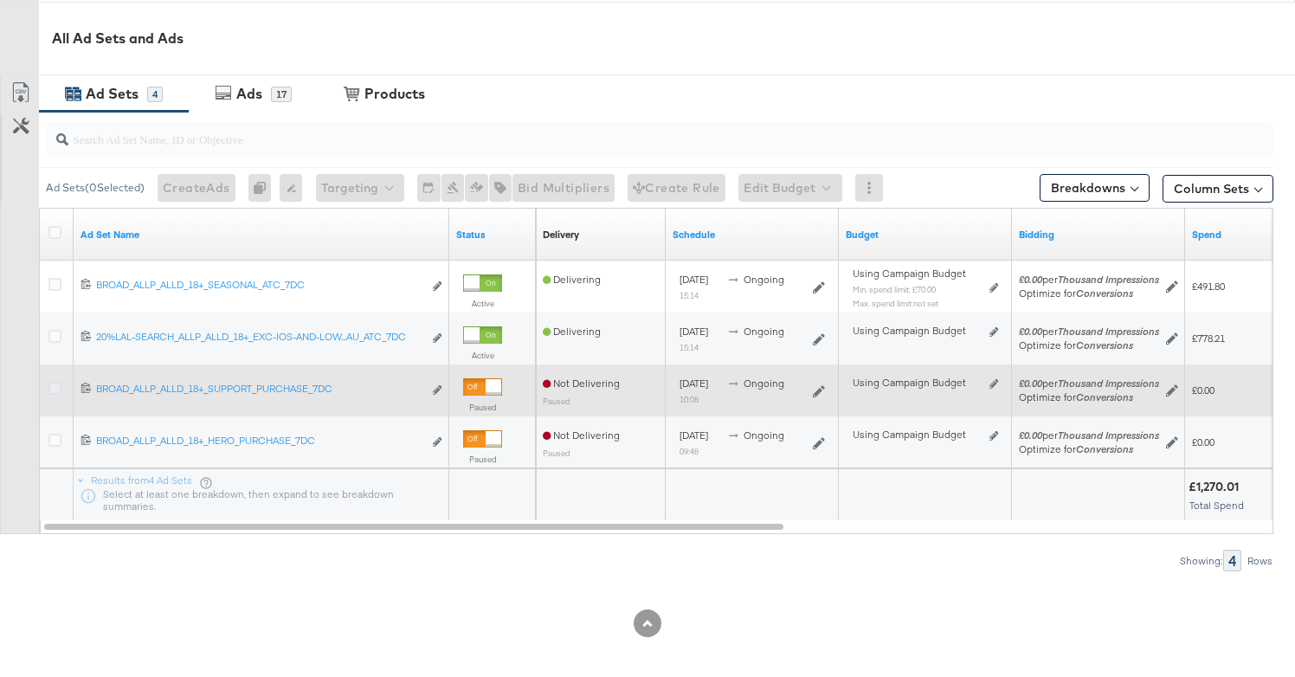
click at [55, 383] on icon at bounding box center [54, 388] width 13 height 13
click at [0, 0] on input "checkbox" at bounding box center [0, 0] width 0 height 0
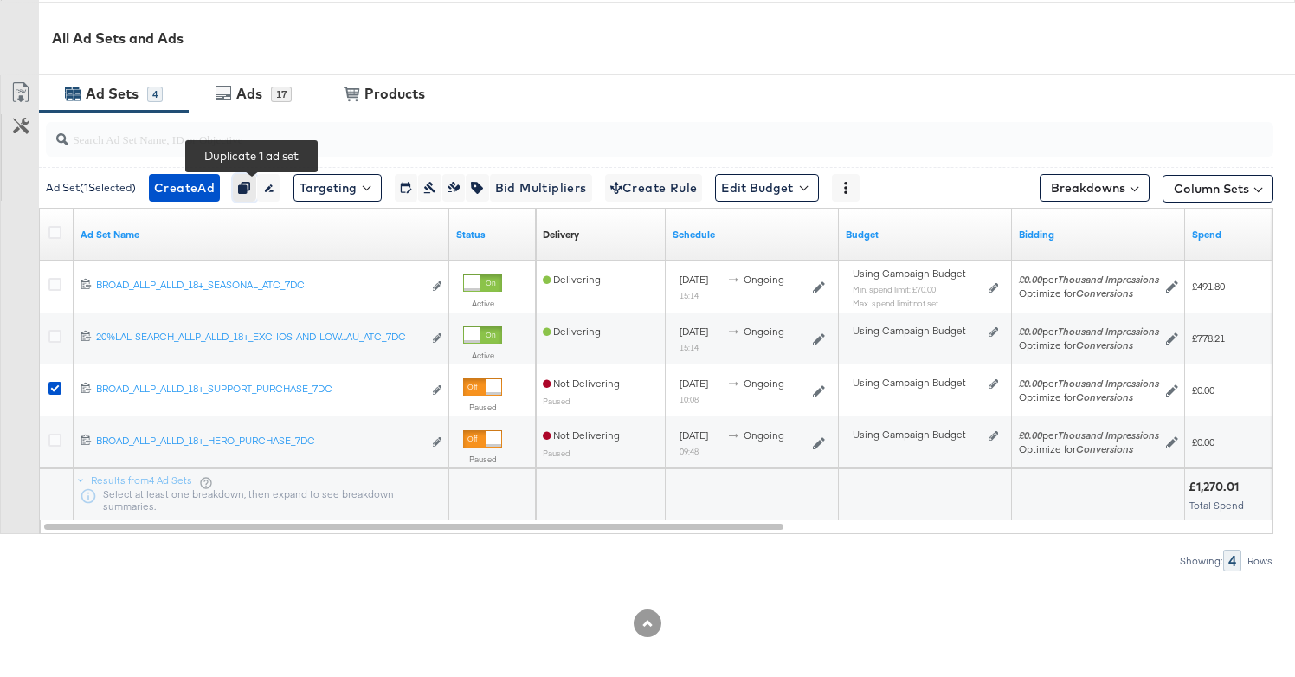
click at [250, 187] on icon "button" at bounding box center [244, 188] width 12 height 12
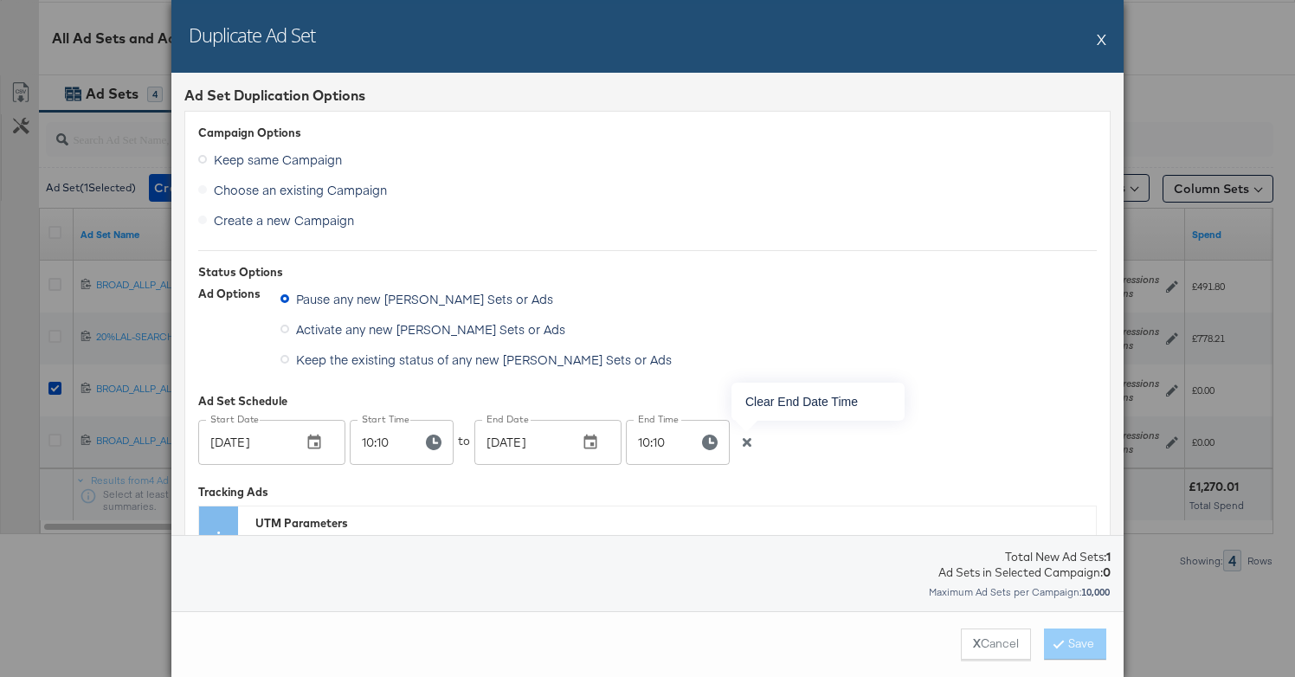
click at [746, 442] on icon "button" at bounding box center [747, 442] width 9 height 9
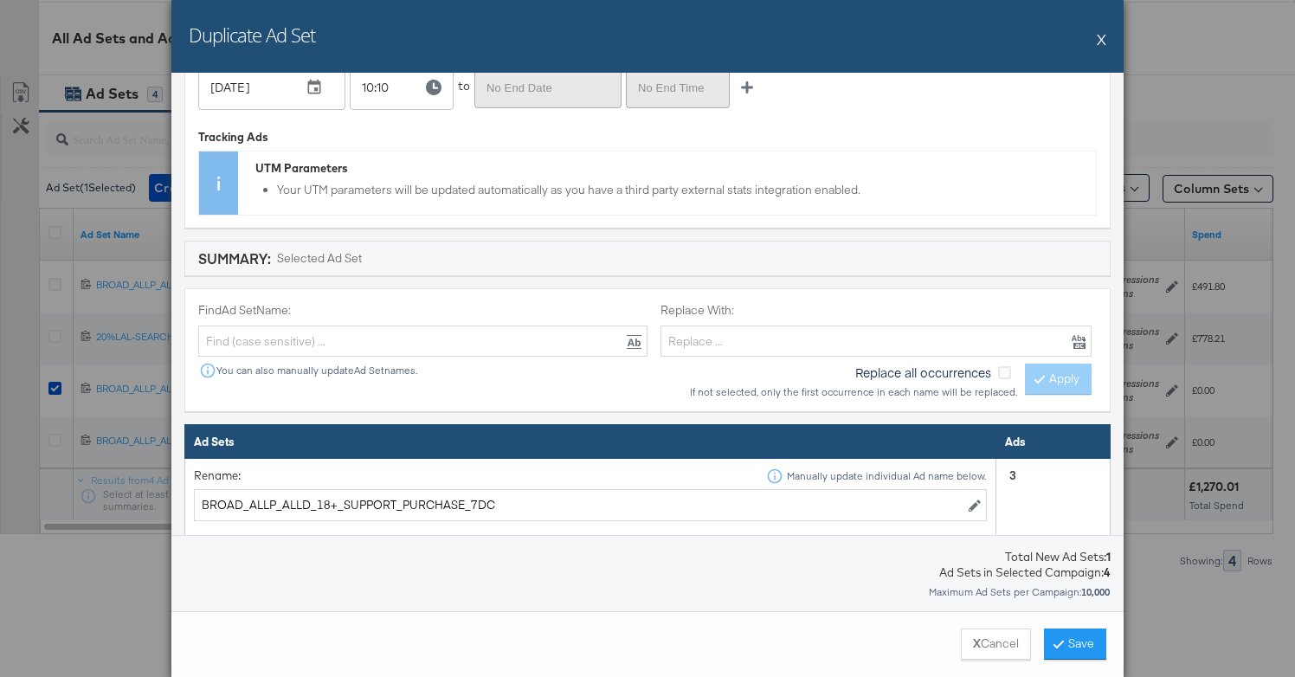
scroll to position [404, 0]
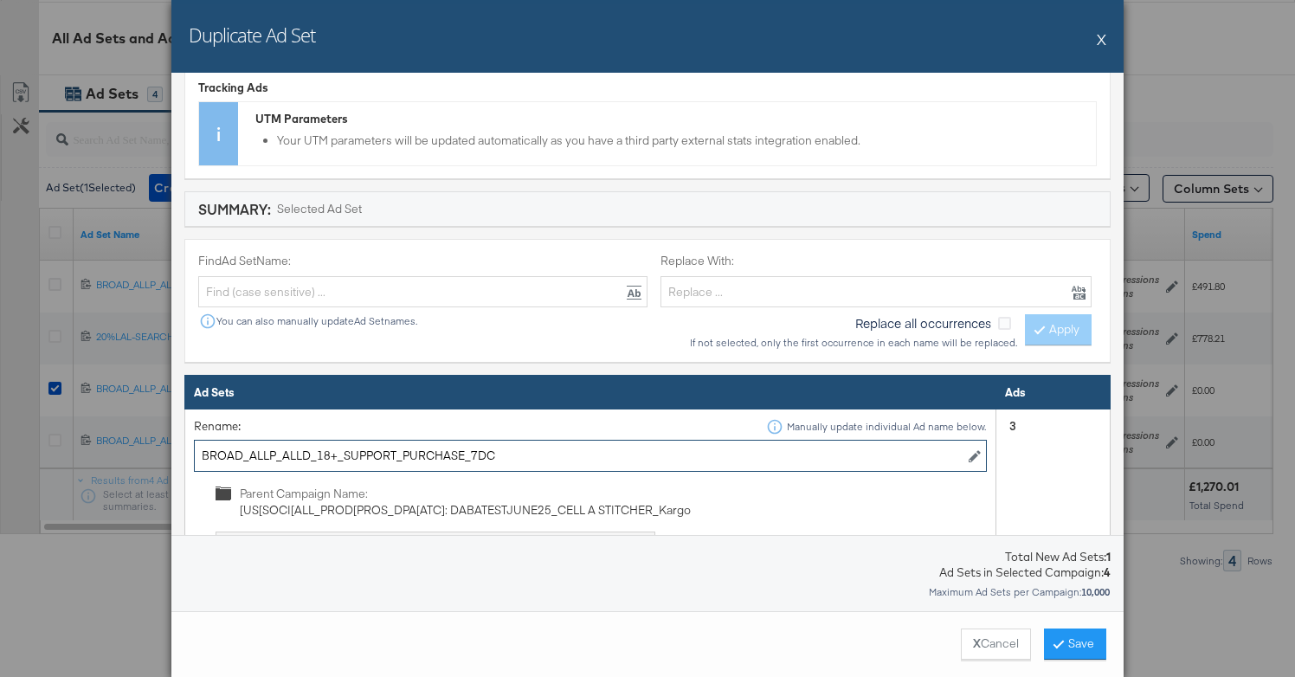
click at [390, 457] on input "BROAD_ALLP_ALLD_18+_SUPPORT_PURCHASE_7DC" at bounding box center [590, 456] width 793 height 32
click at [274, 455] on input "BROAD_ALLP_ALLD_18+_SUPPORT_PURCHASE_7DC" at bounding box center [590, 456] width 793 height 32
drag, startPoint x: 392, startPoint y: 454, endPoint x: 344, endPoint y: 454, distance: 48.5
click at [344, 454] on input "BROAD_PHO_ALLD_18+_SUPPORT_PURCHASE_7DC" at bounding box center [590, 456] width 793 height 32
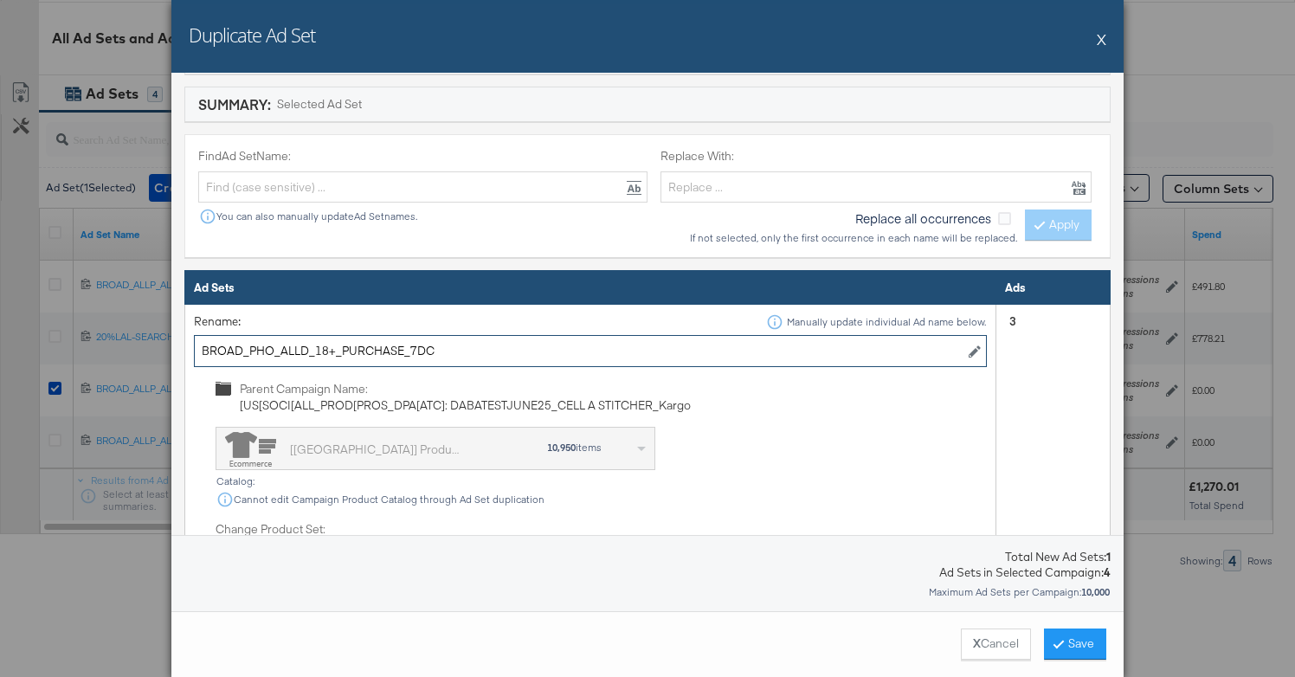
scroll to position [578, 0]
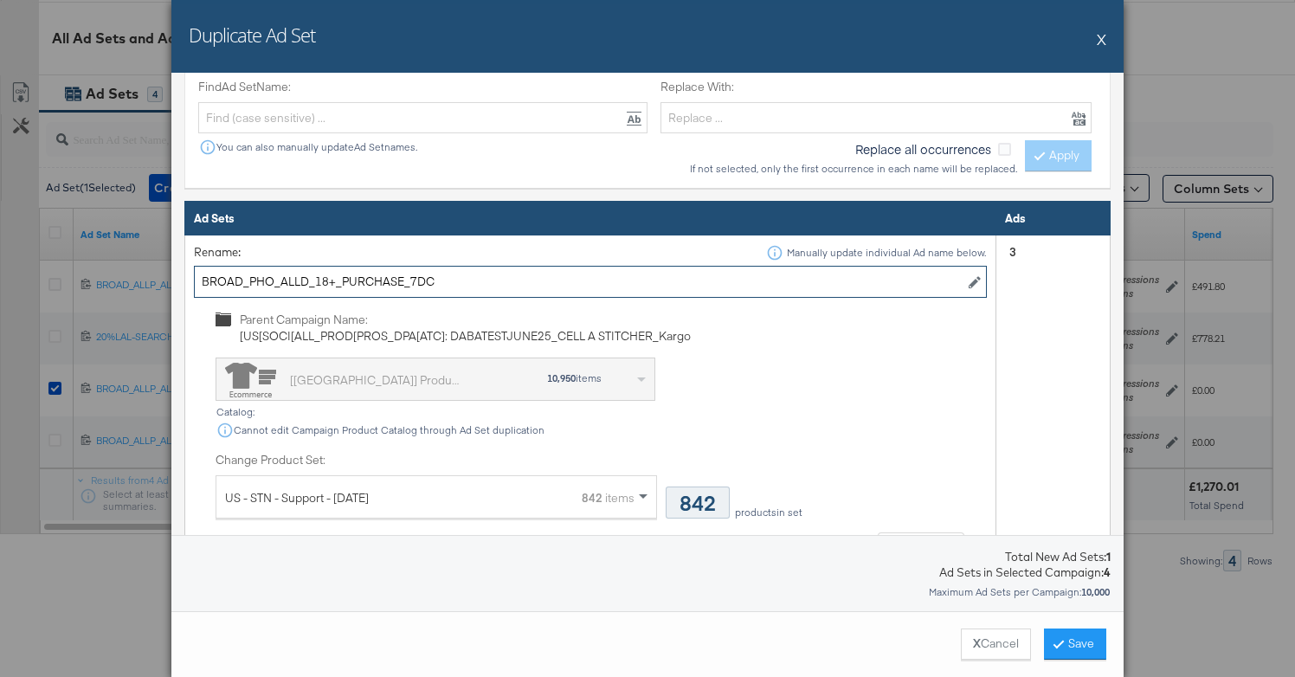
type input "BROAD_PHO_ALLD_18+_PURCHASE_7DC"
click at [479, 487] on div "US - STN - Support - September 2025 842 items" at bounding box center [429, 497] width 409 height 43
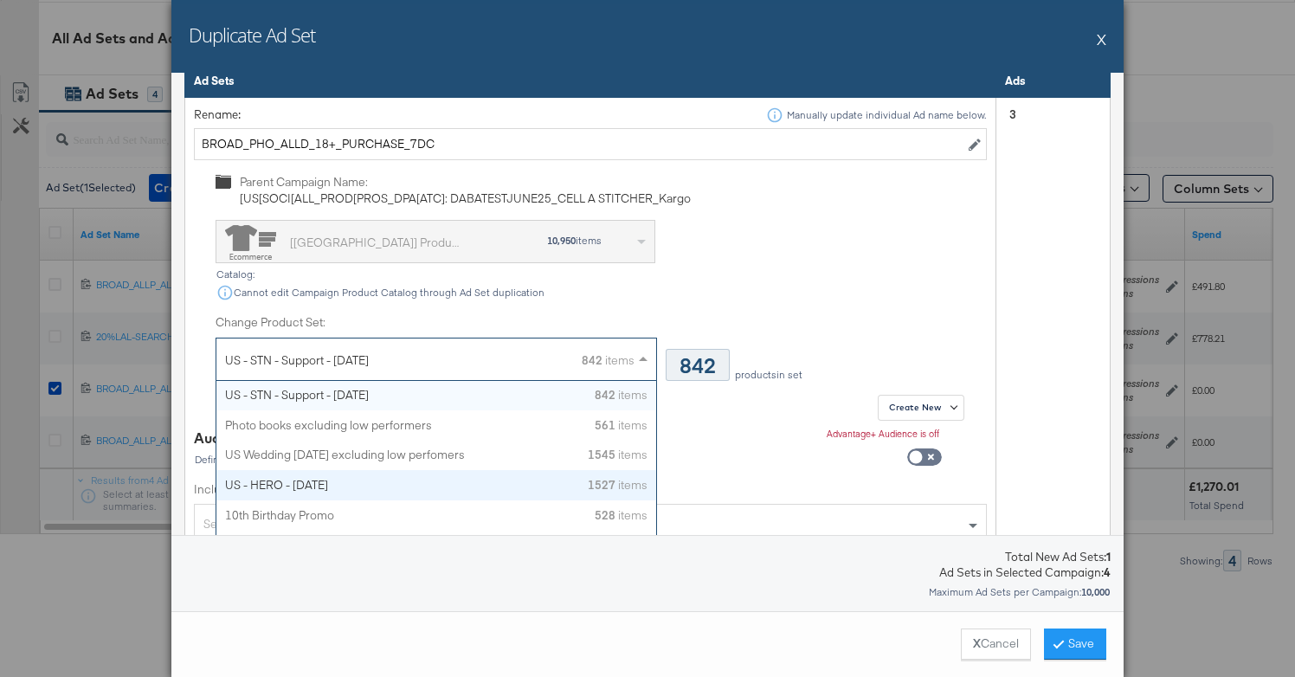
scroll to position [717, 0]
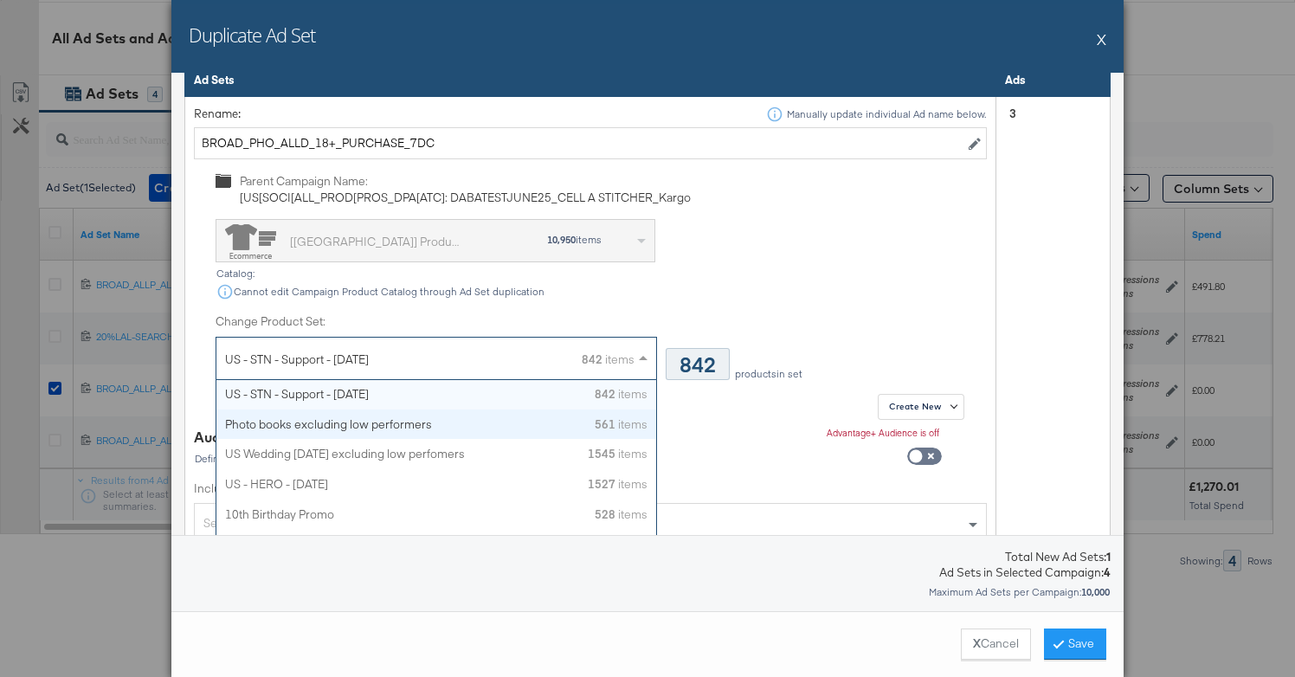
type input "O"
type input "PHO"
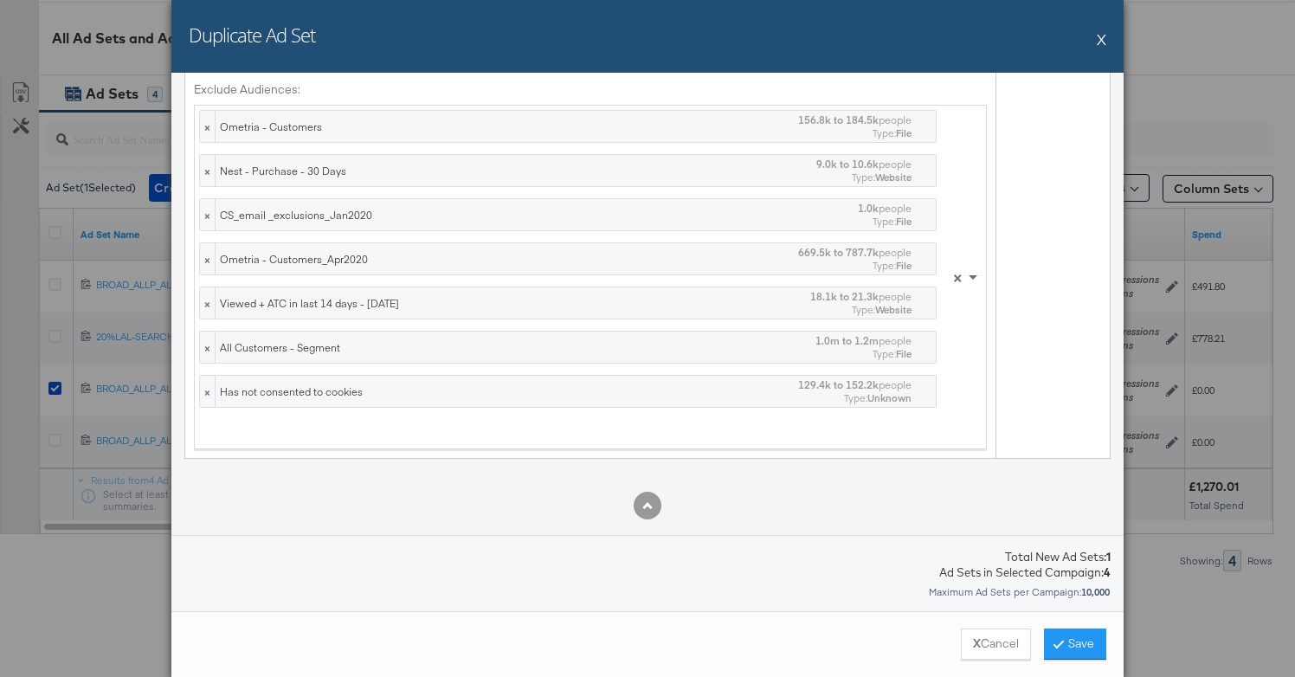
scroll to position [1248, 0]
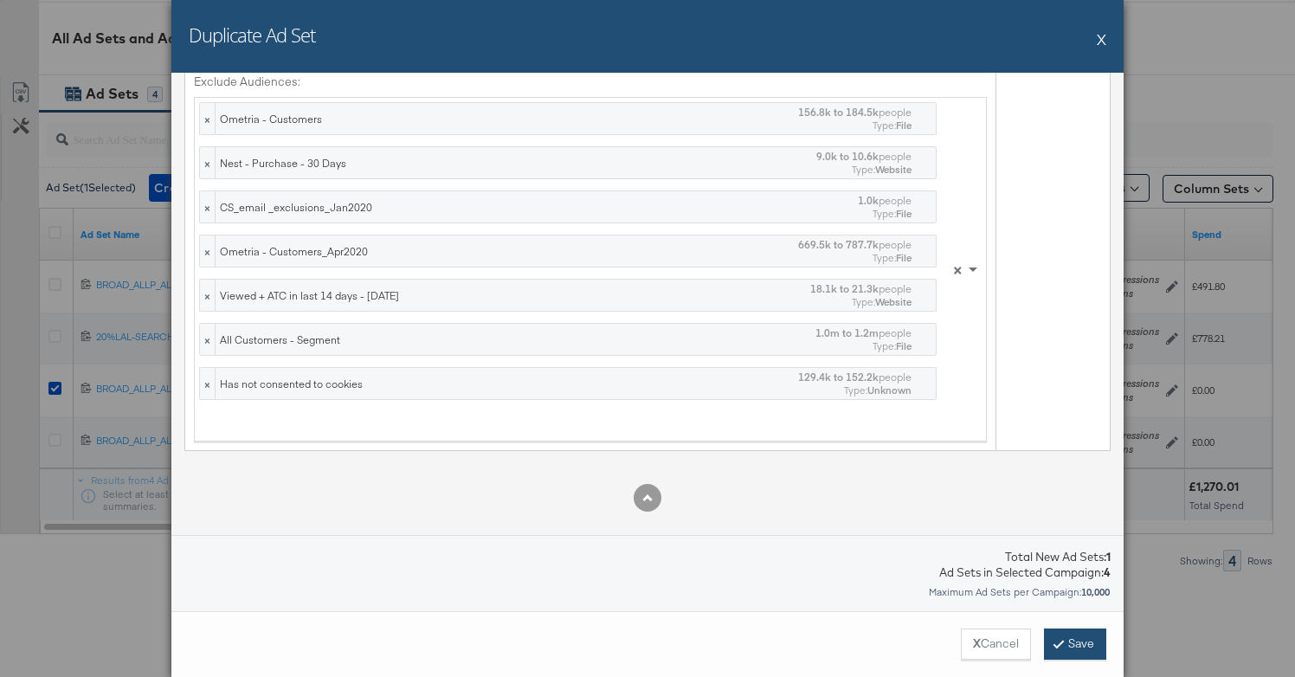
click at [1063, 646] on button "Save" at bounding box center [1075, 643] width 62 height 31
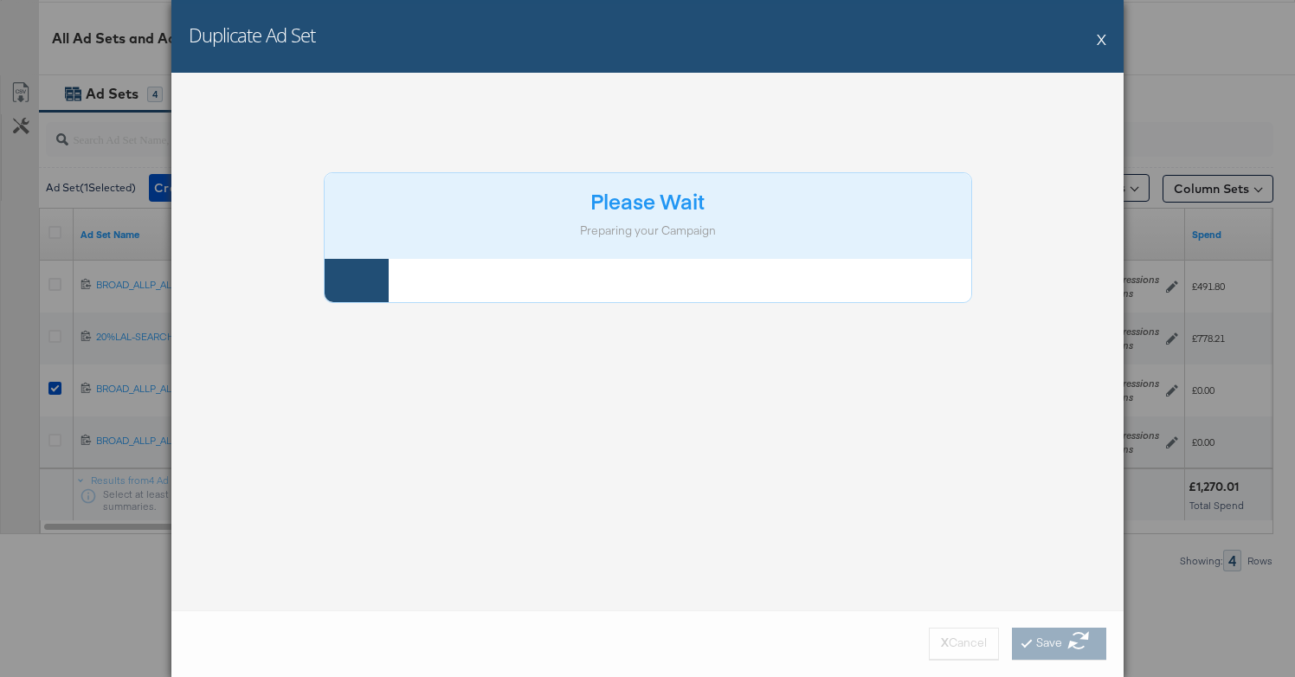
scroll to position [0, 0]
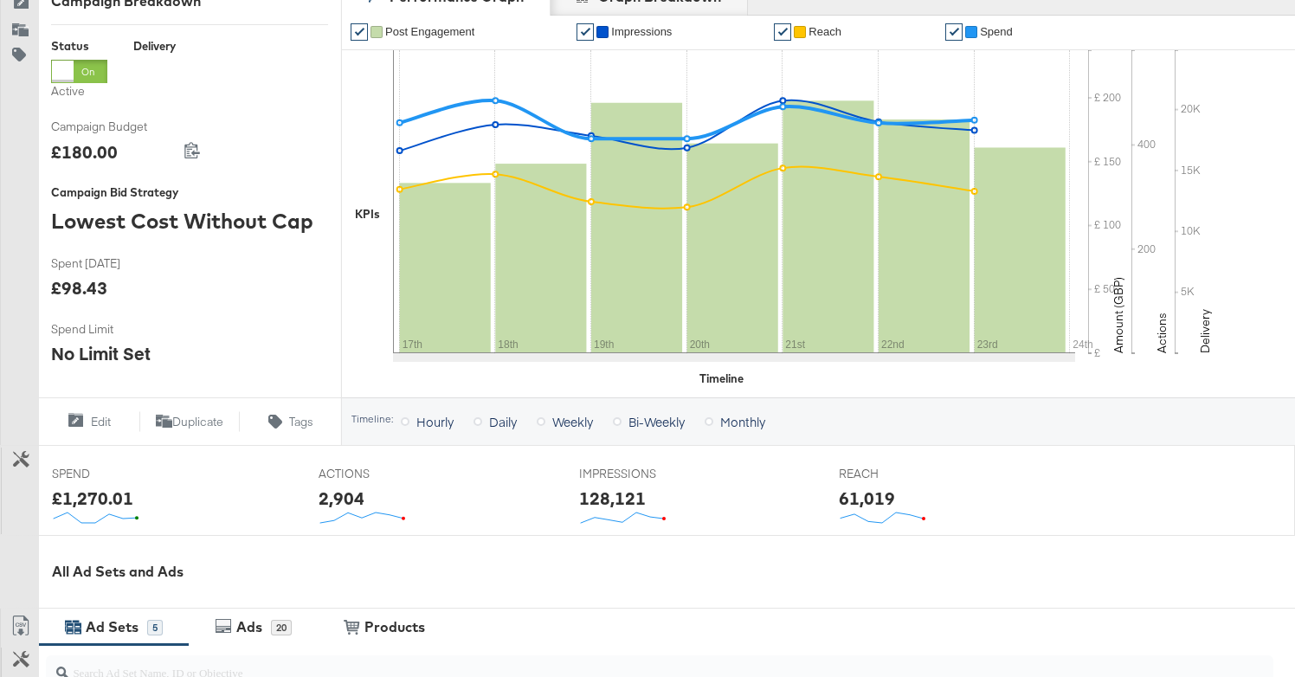
scroll to position [841, 0]
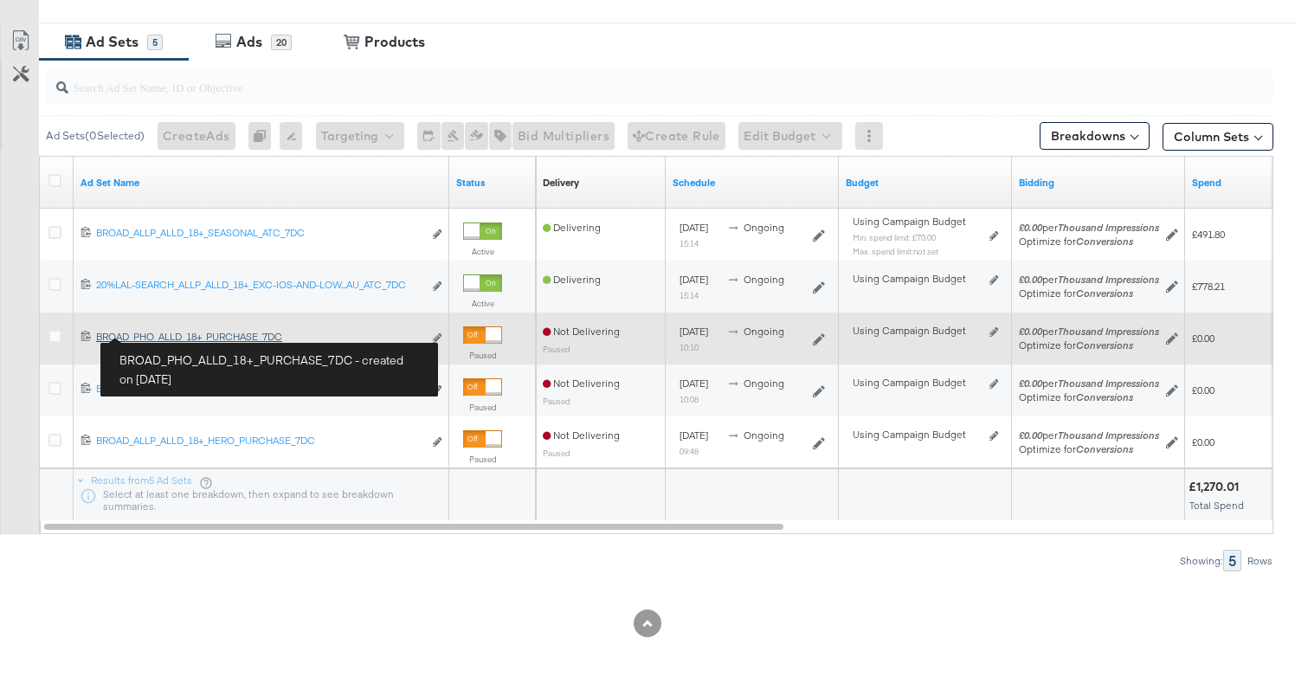
click at [158, 335] on div "BROAD_PHO_ALLD_18+_PURCHASE_7DC BROAD_PHO_ALLD_18+_PURCHASE_7DC" at bounding box center [259, 337] width 326 height 14
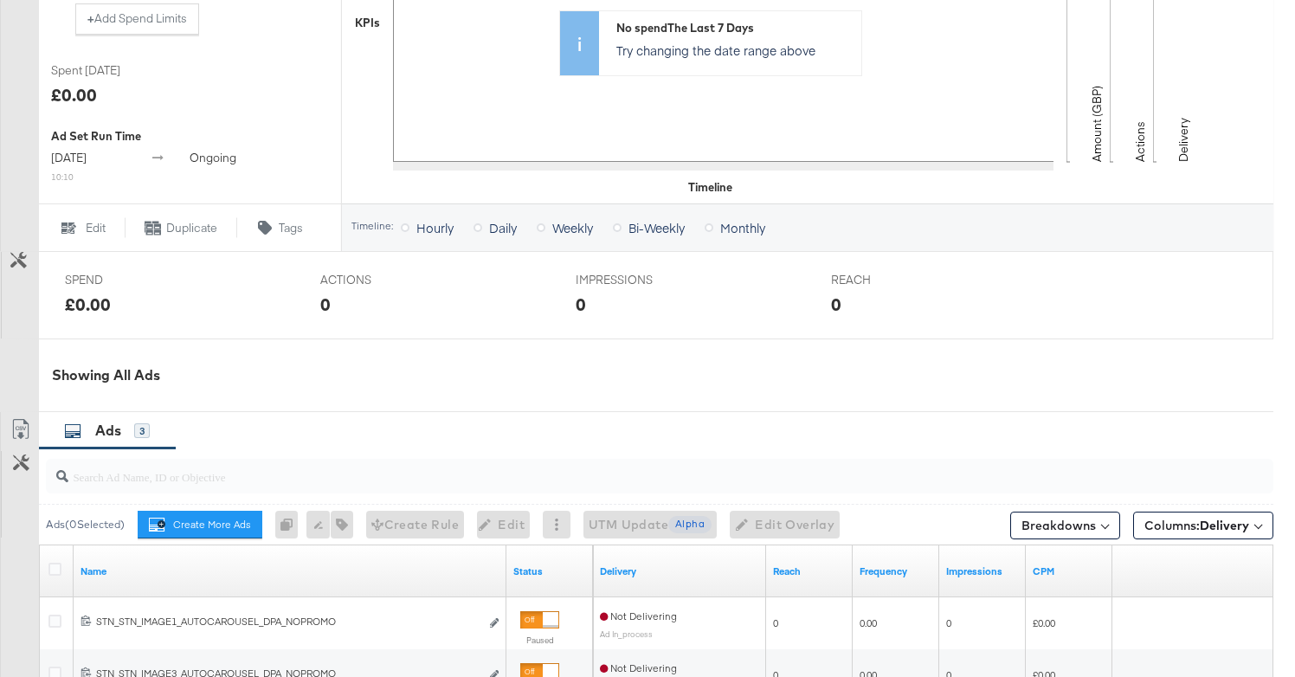
scroll to position [859, 0]
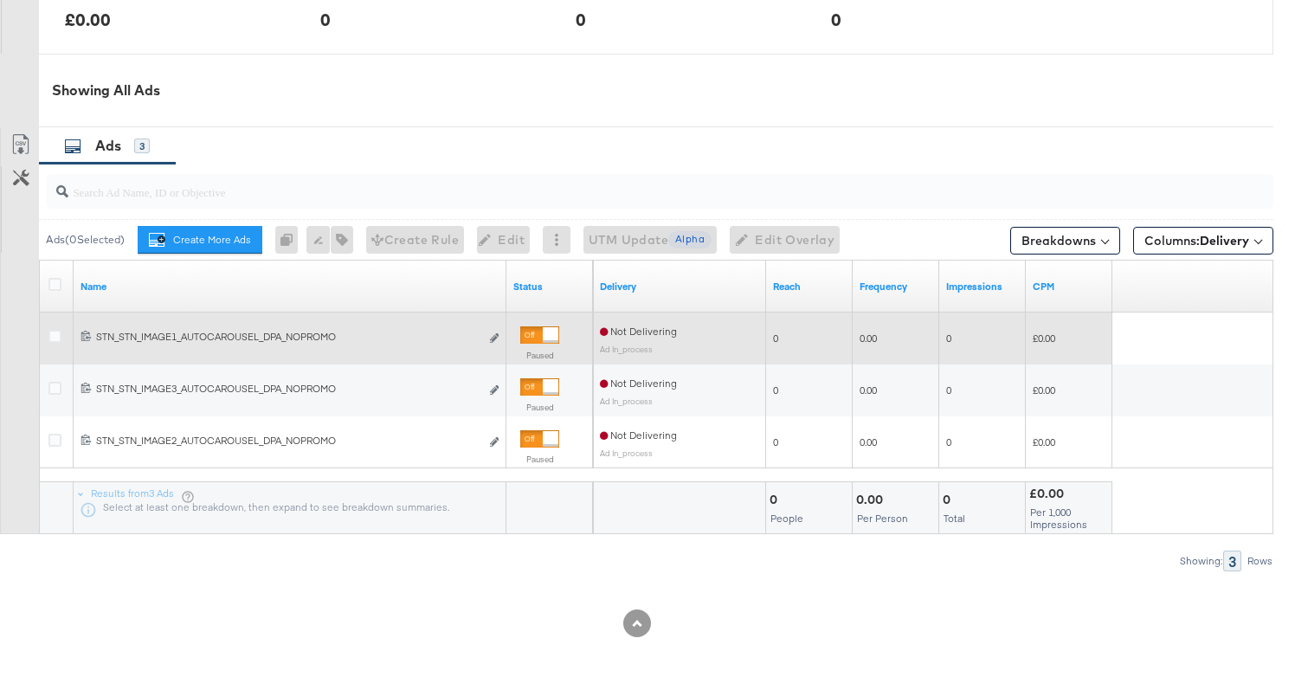
click at [54, 343] on div at bounding box center [57, 338] width 18 height 17
click at [51, 336] on icon at bounding box center [54, 336] width 13 height 13
click at [0, 0] on input "checkbox" at bounding box center [0, 0] width 0 height 0
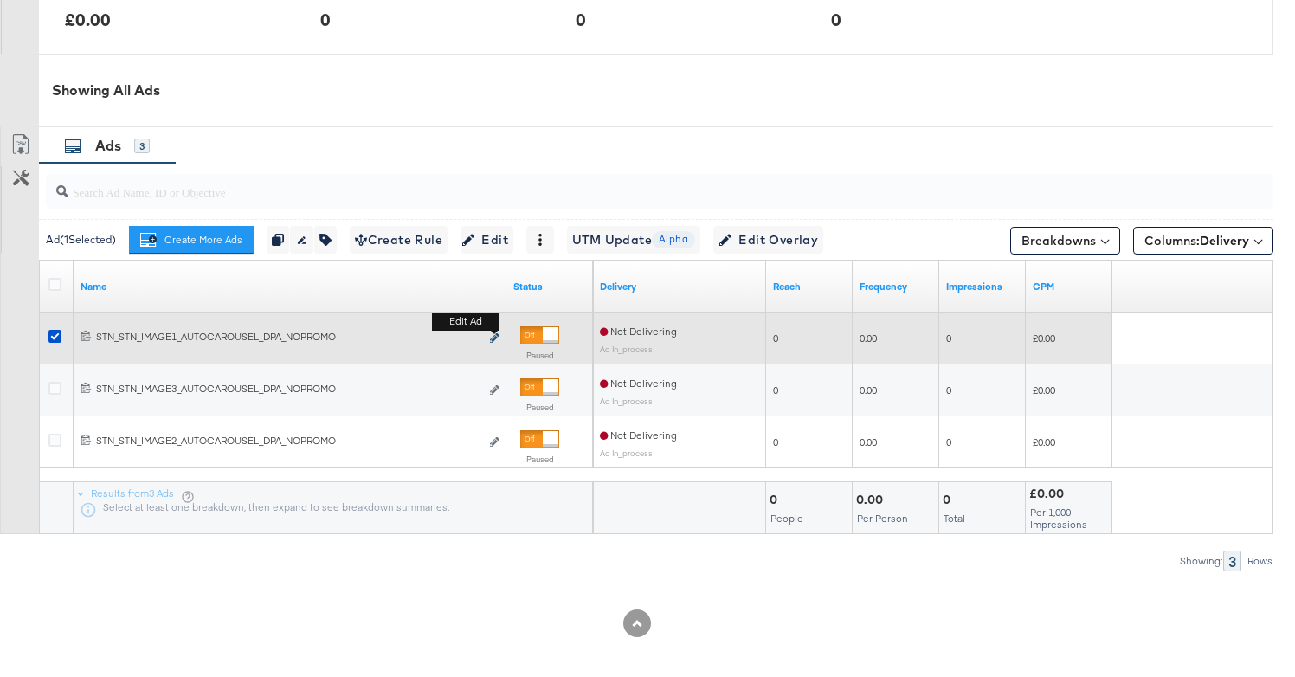
click at [495, 335] on icon "link" at bounding box center [494, 338] width 9 height 10
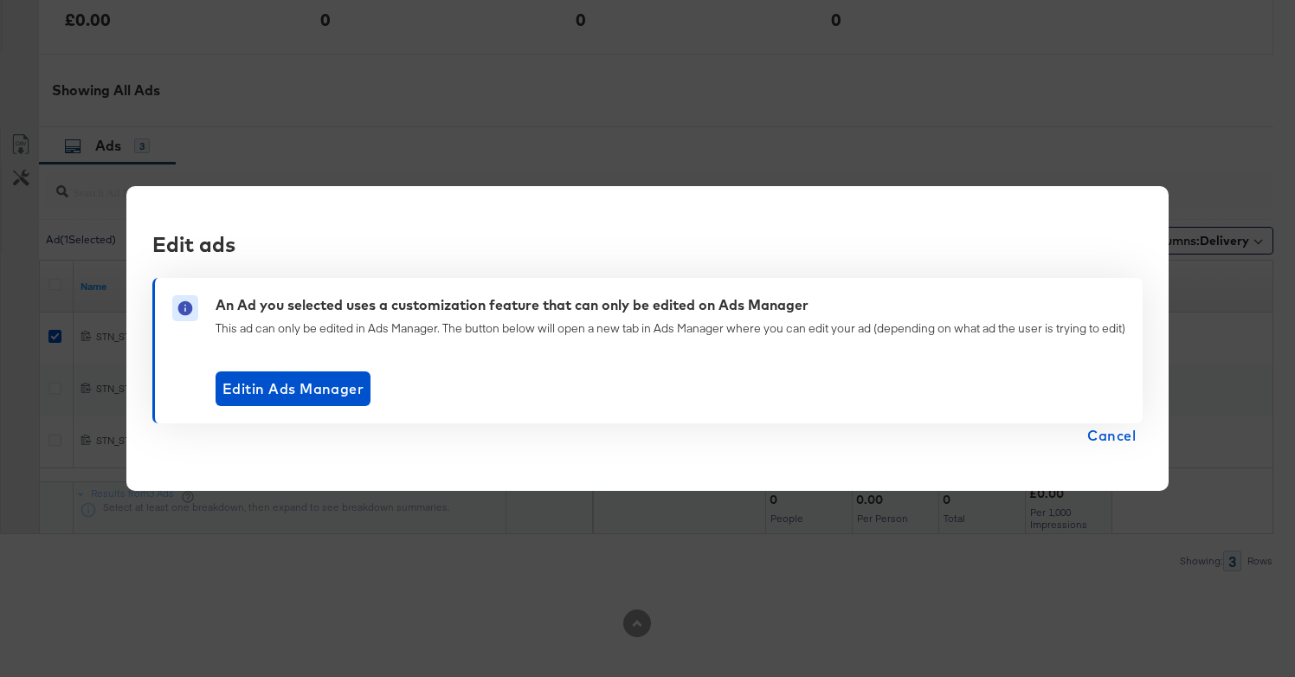
click at [1098, 431] on span "Cancel" at bounding box center [1111, 435] width 48 height 24
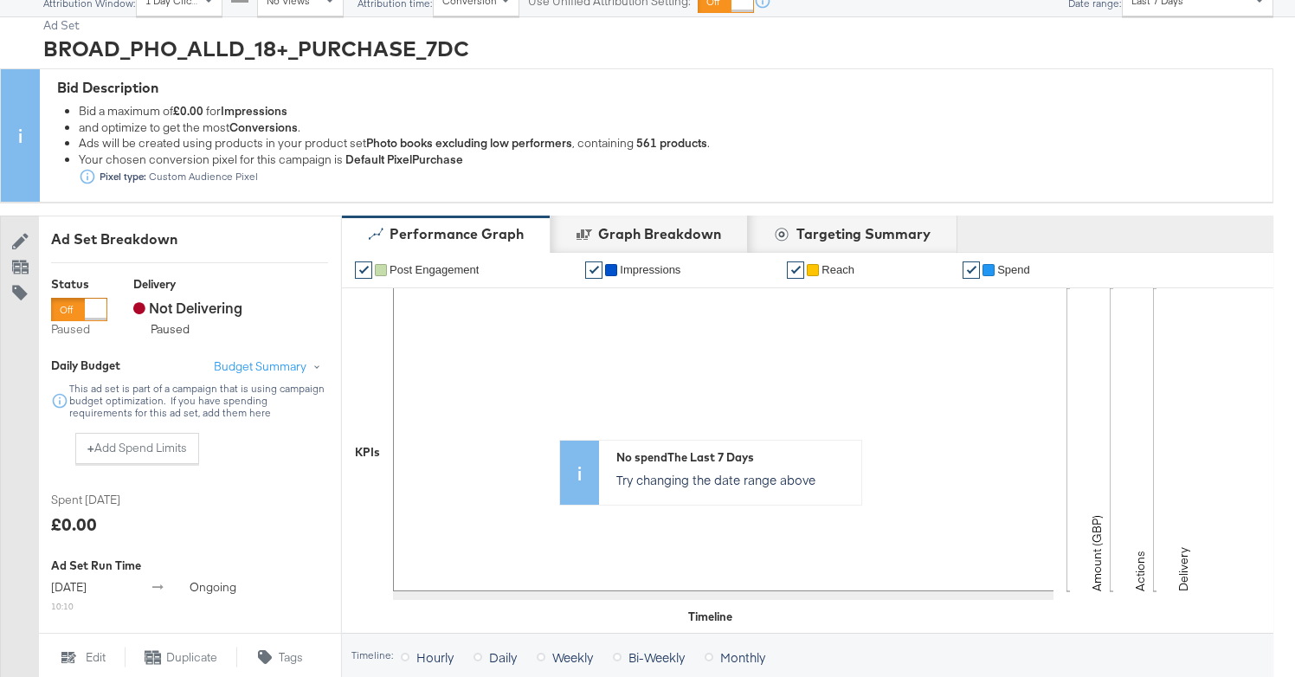
scroll to position [0, 0]
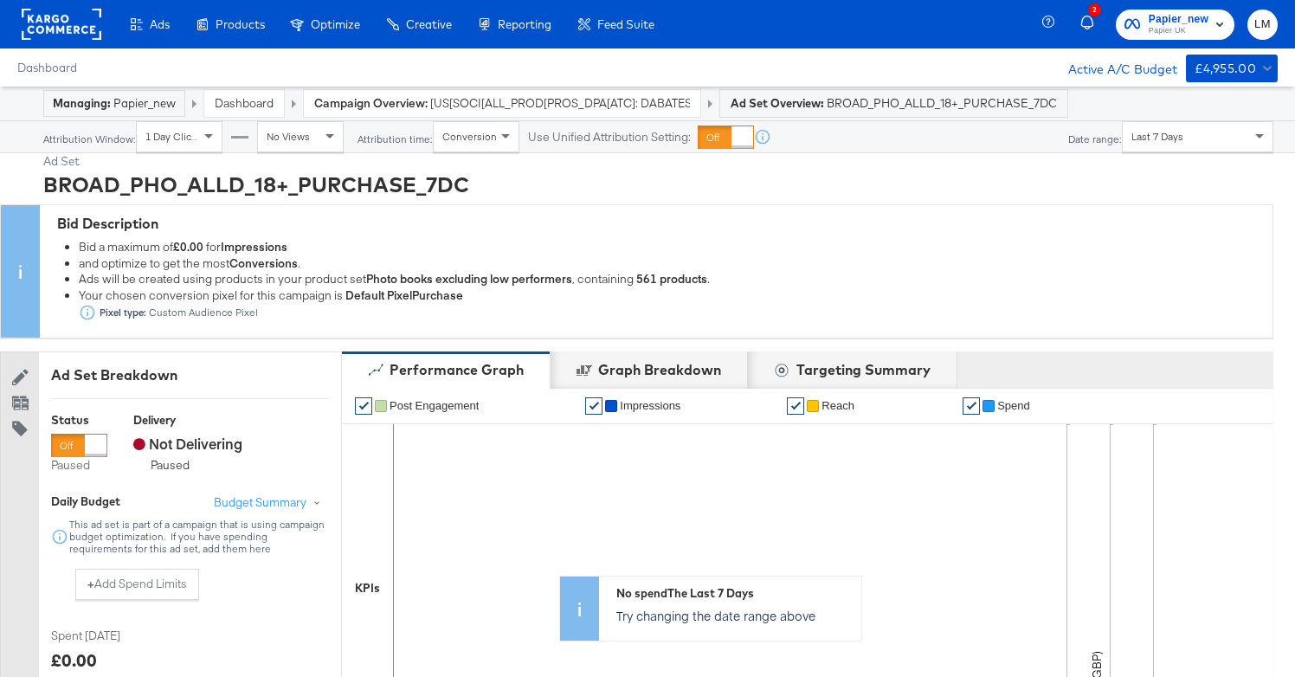
click at [369, 101] on strong "Campaign Overview:" at bounding box center [370, 103] width 113 height 16
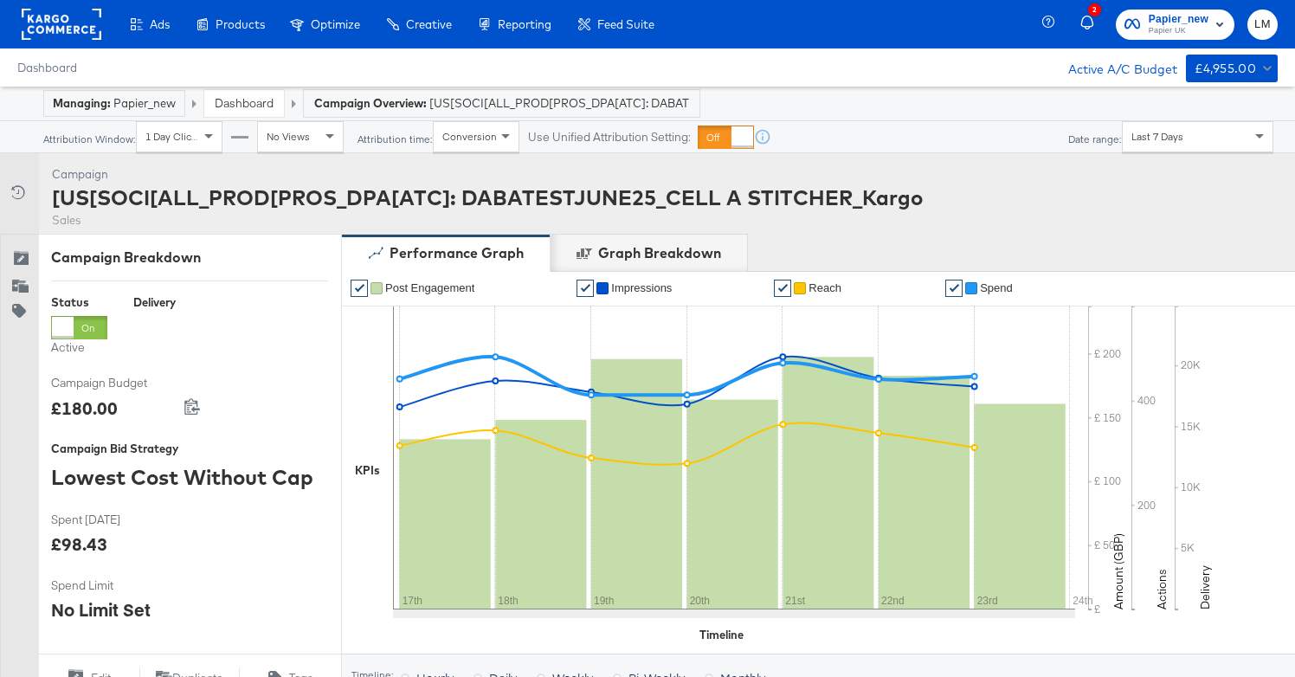
scroll to position [841, 0]
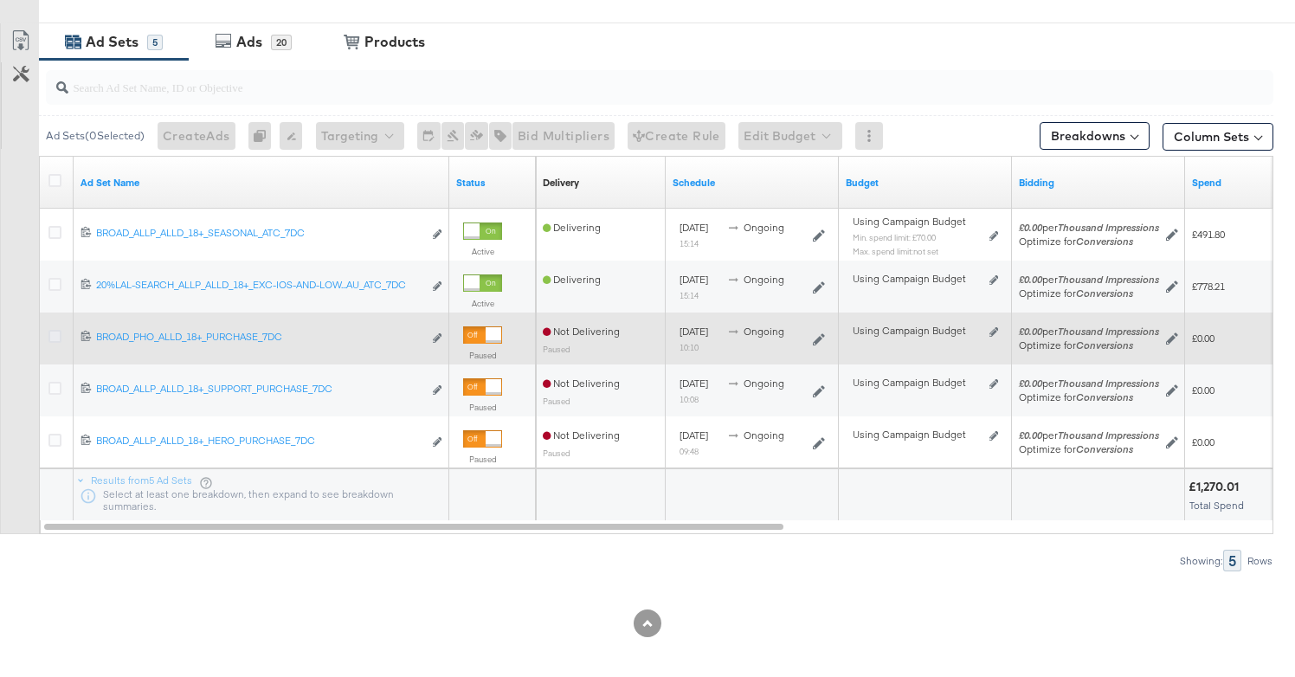
click at [53, 338] on icon at bounding box center [54, 336] width 13 height 13
click at [0, 0] on input "checkbox" at bounding box center [0, 0] width 0 height 0
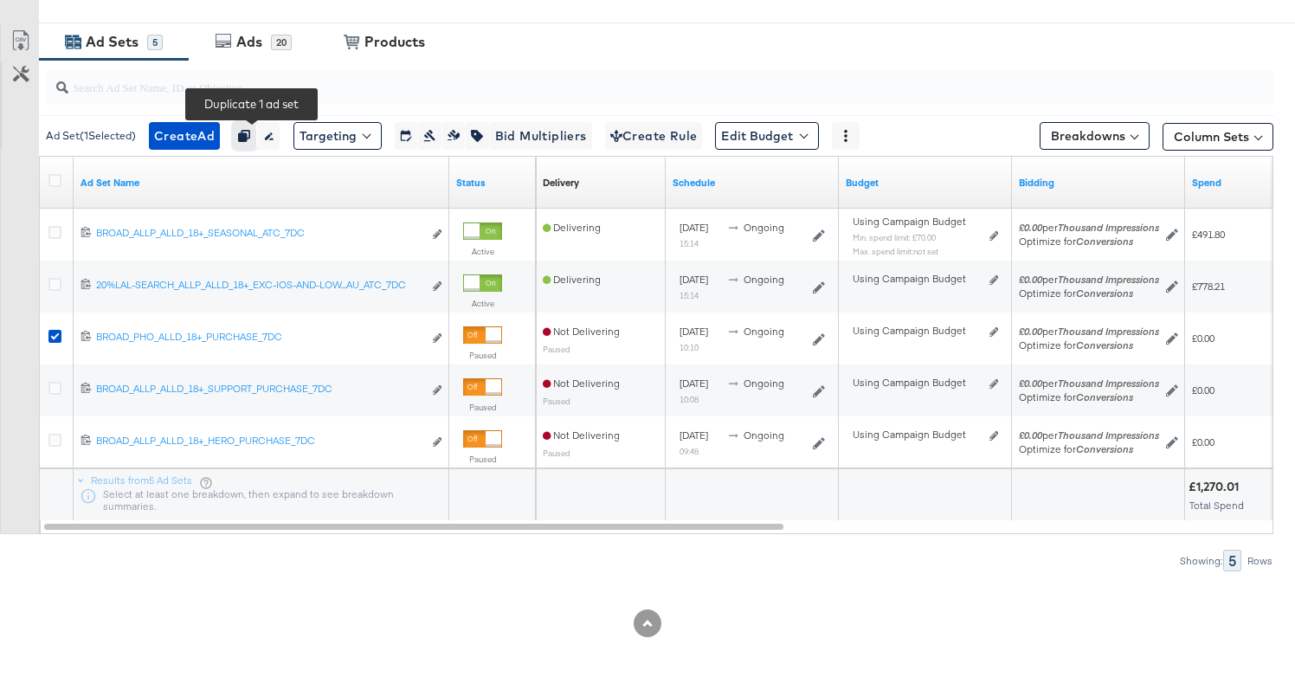
click at [250, 136] on icon "button" at bounding box center [244, 136] width 12 height 12
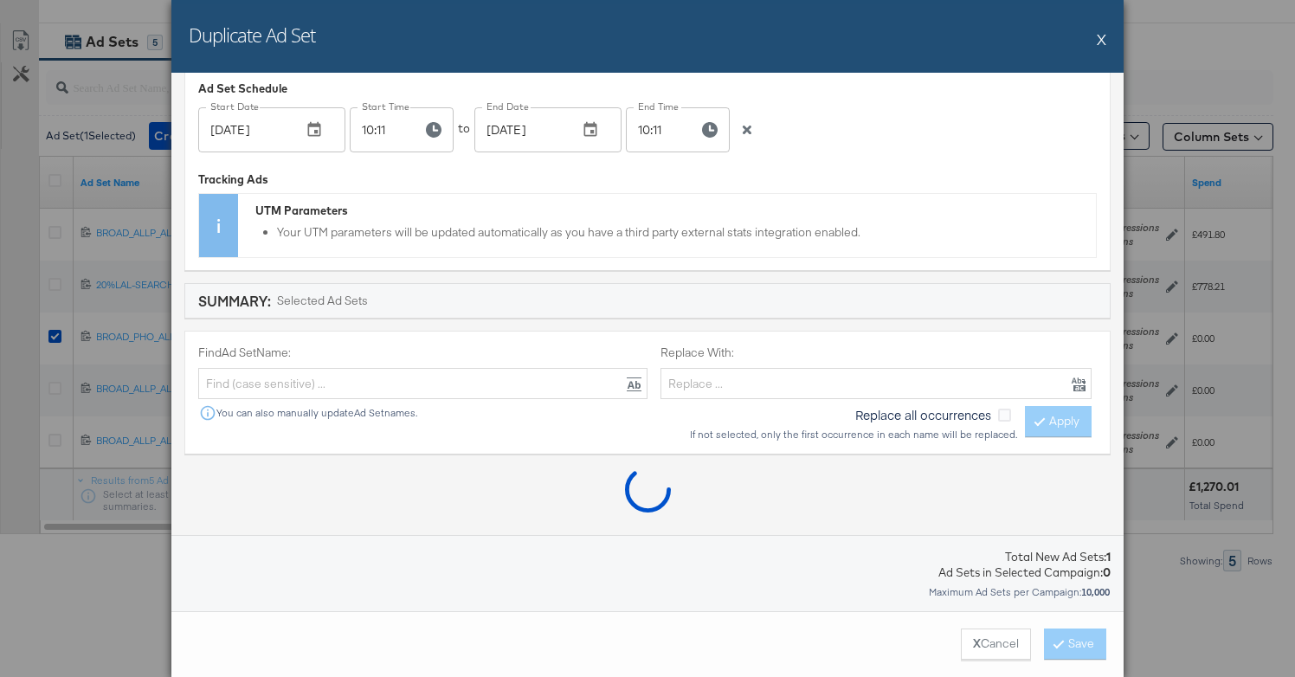
scroll to position [352, 0]
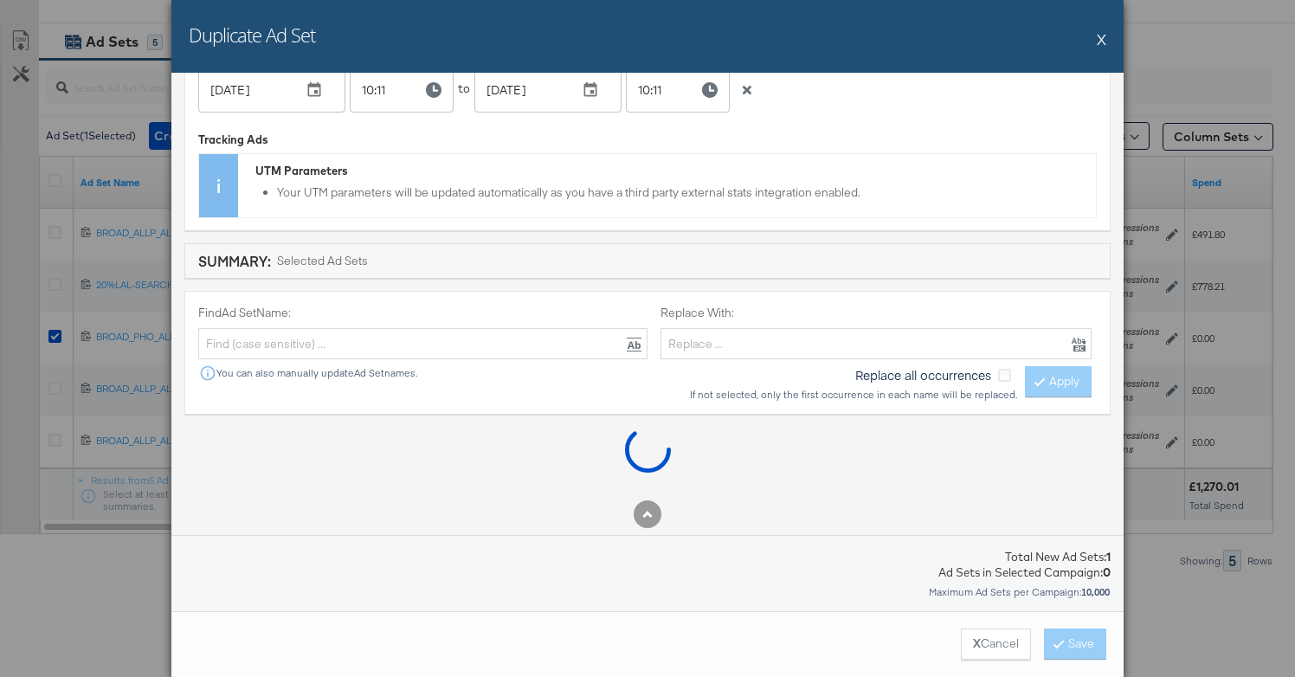
click at [743, 92] on icon "button" at bounding box center [747, 90] width 9 height 9
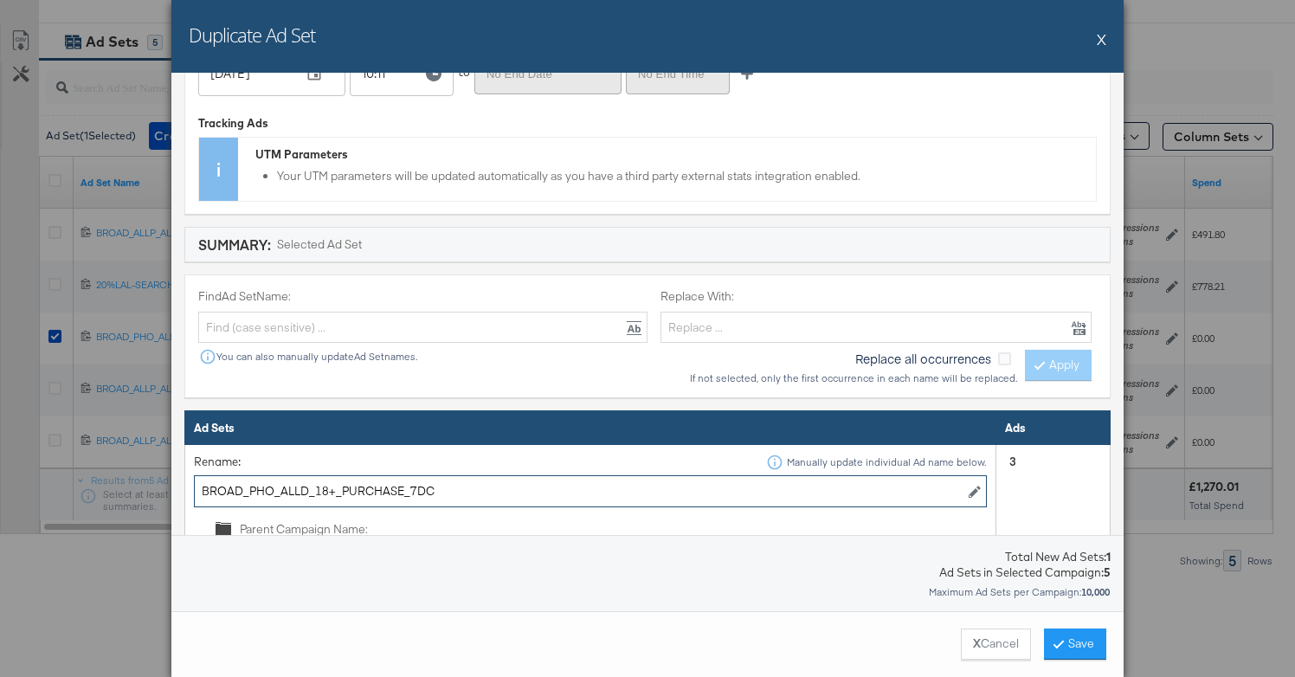
click at [273, 490] on input "BROAD_PHO_ALLD_18+_PURCHASE_7DC" at bounding box center [590, 491] width 793 height 32
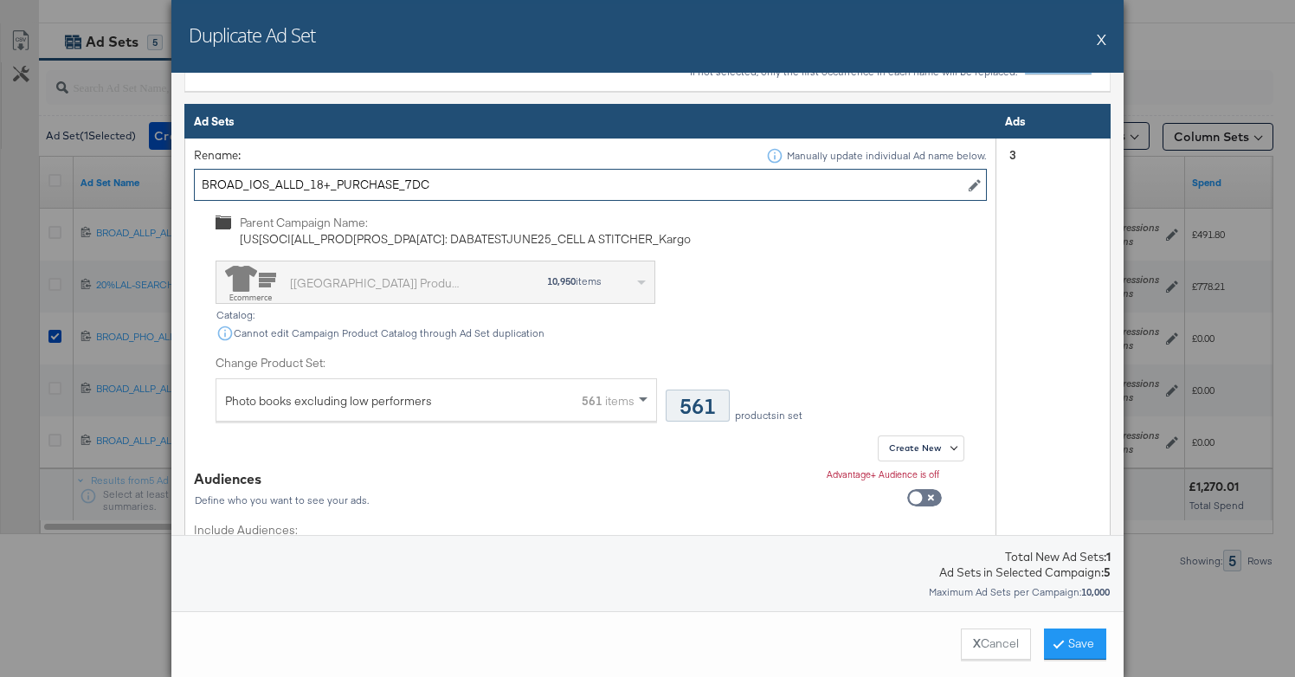
scroll to position [683, 0]
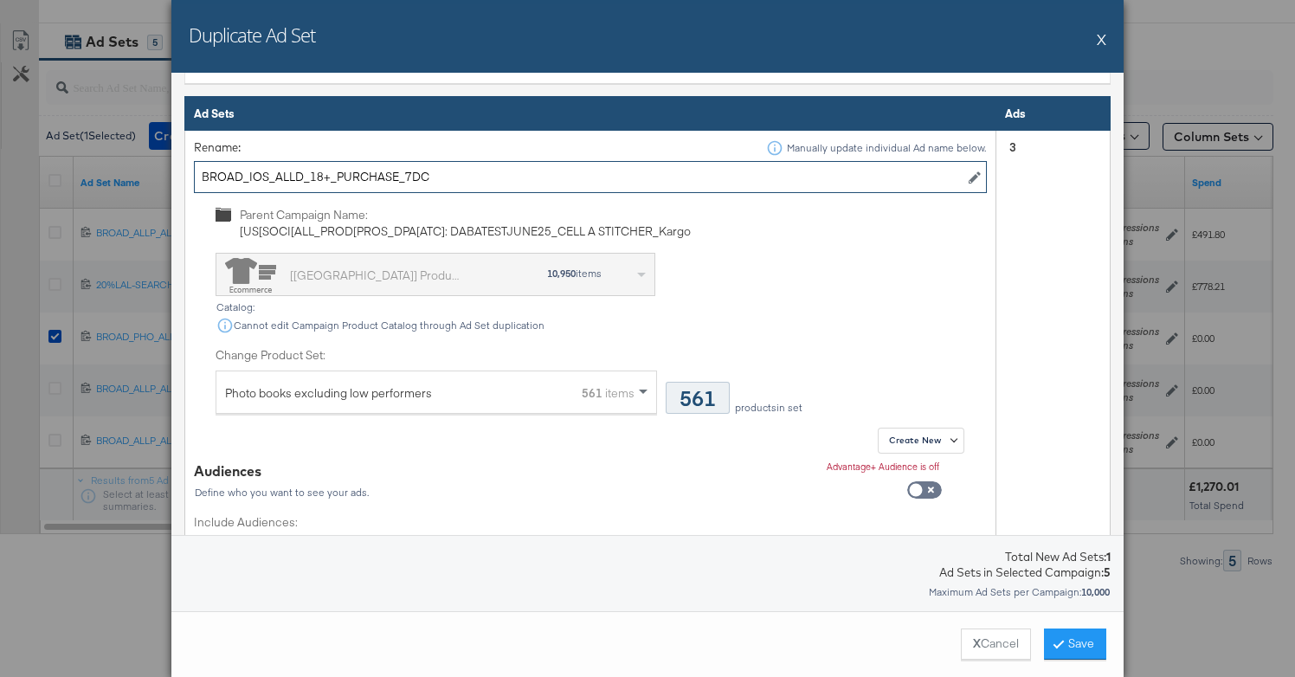
type input "BROAD_IOS_ALLD_18+_PURCHASE_7DC"
click at [338, 390] on div "Photo books excluding low performers" at bounding box center [328, 392] width 207 height 43
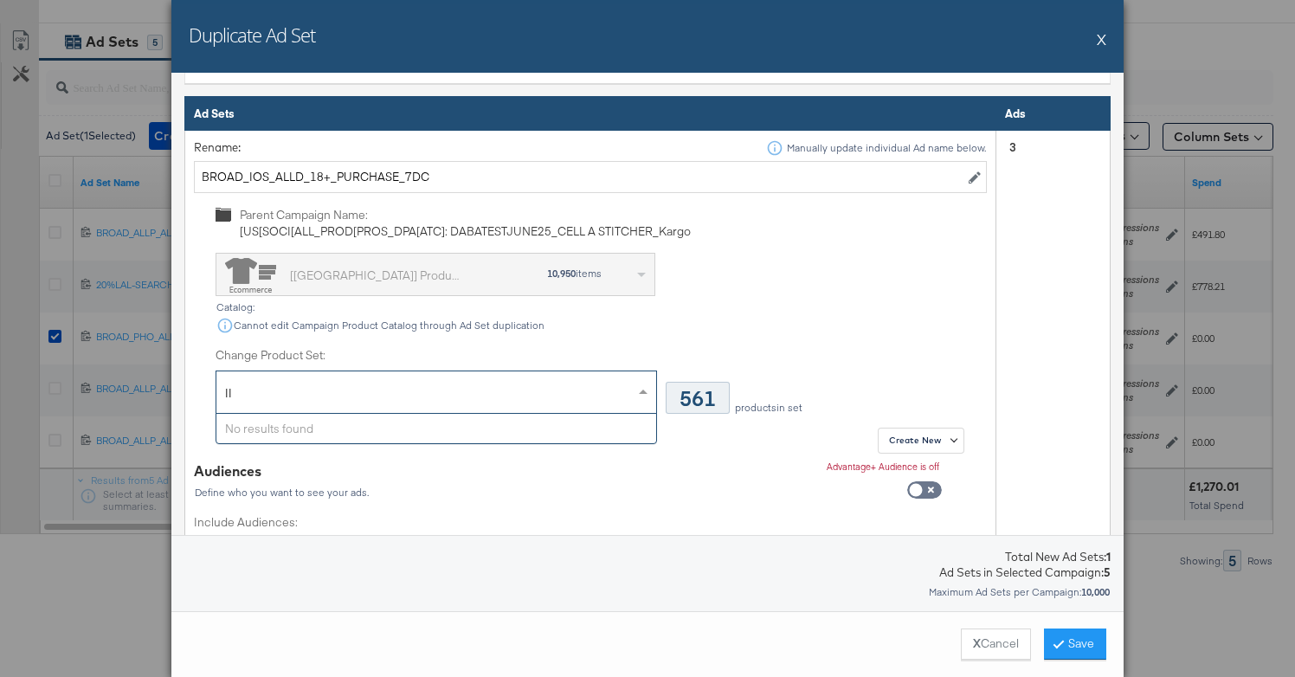
scroll to position [0, 0]
type input "I"
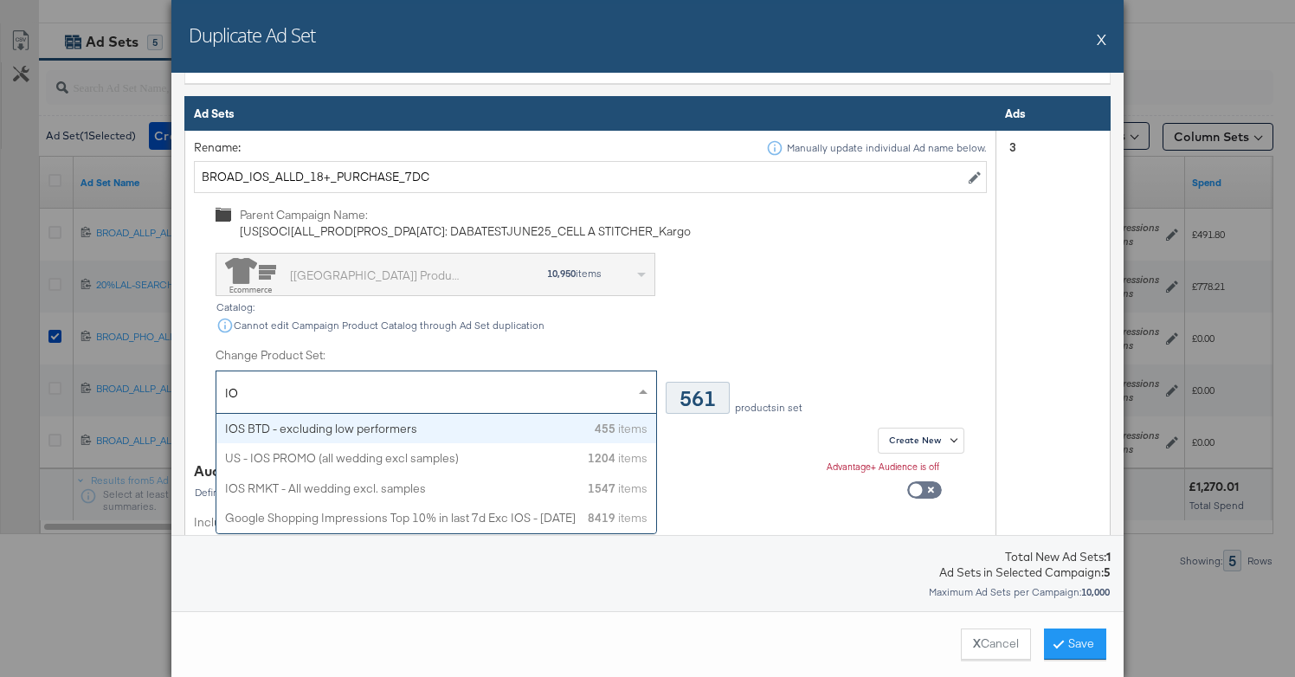
type input "I"
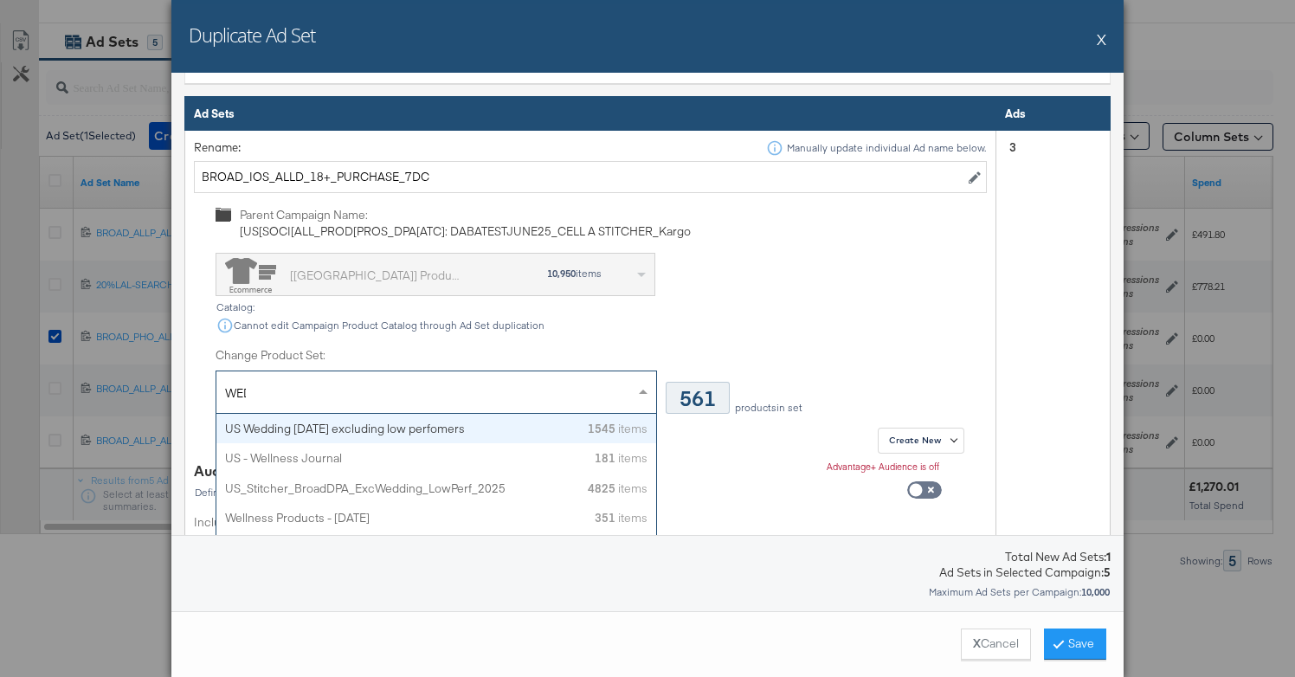
type input "WEDD"
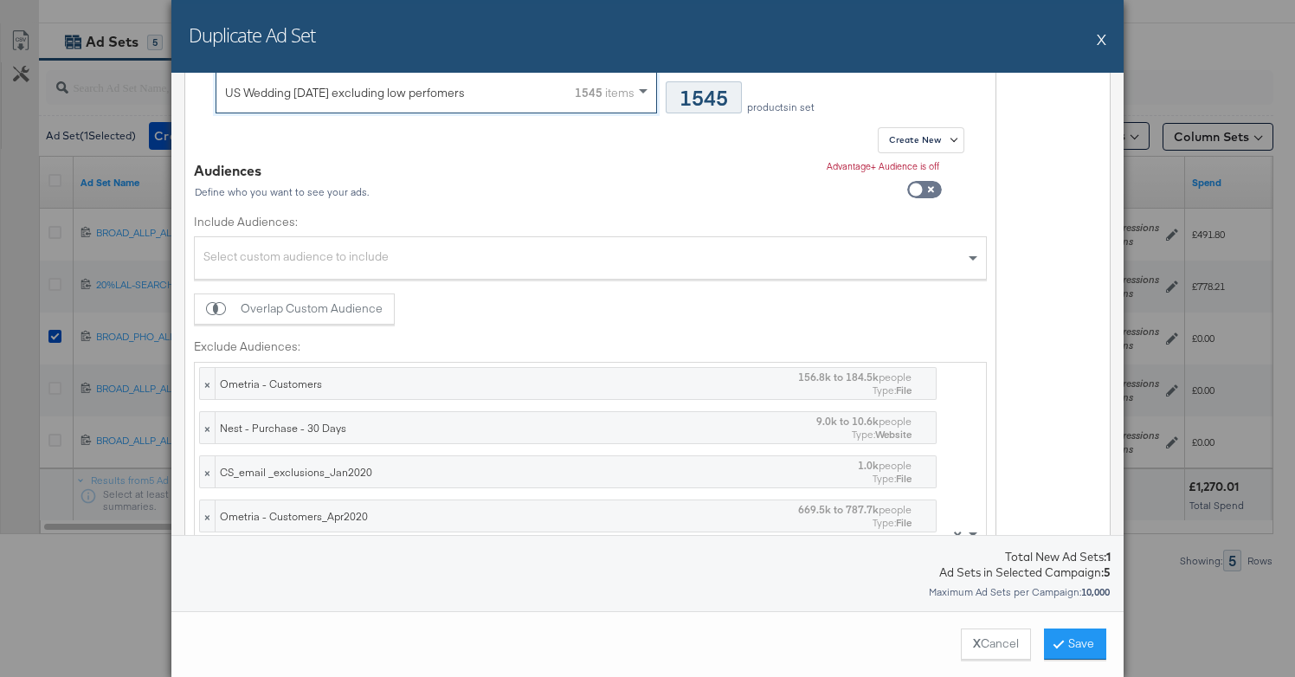
scroll to position [1006, 0]
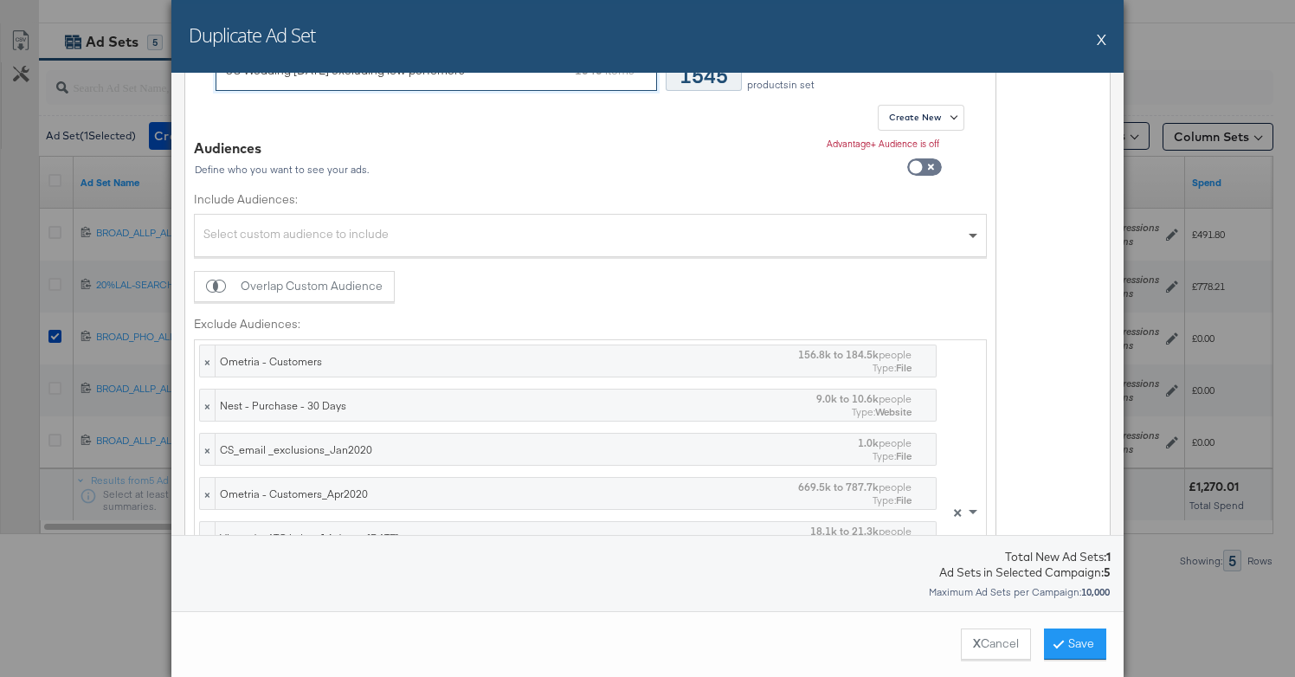
click at [964, 228] on span at bounding box center [975, 236] width 22 height 42
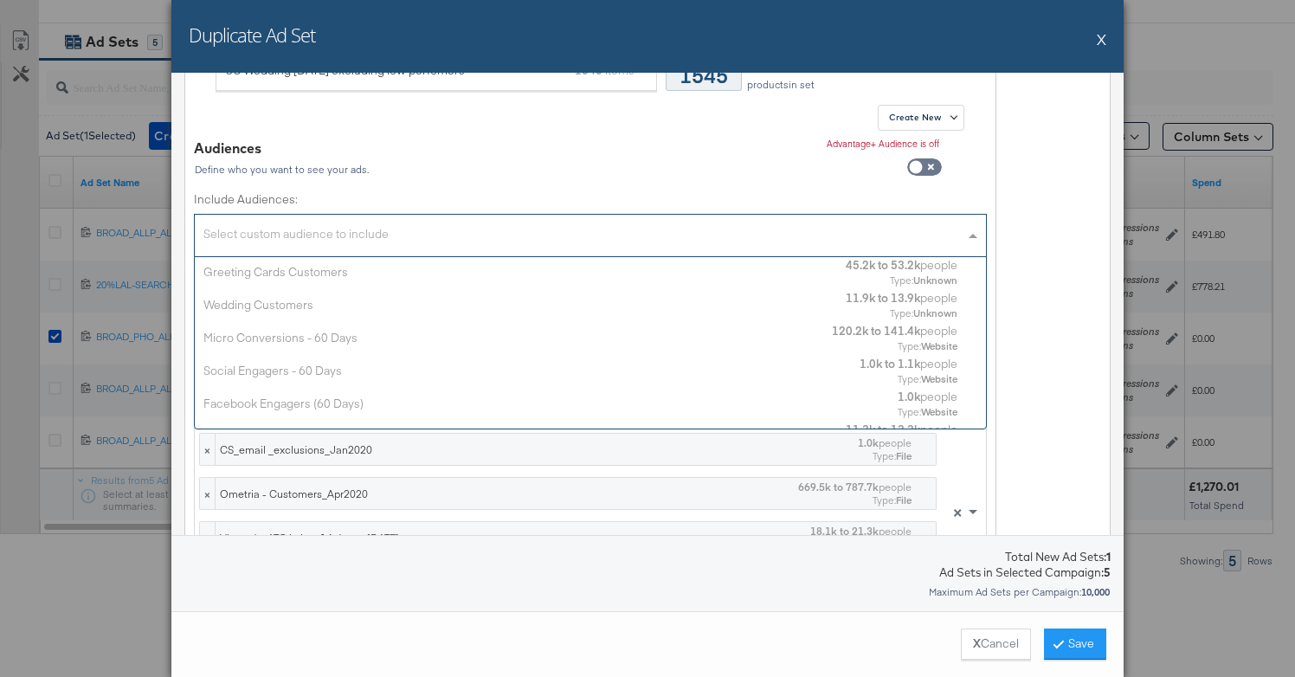
scroll to position [171, 791]
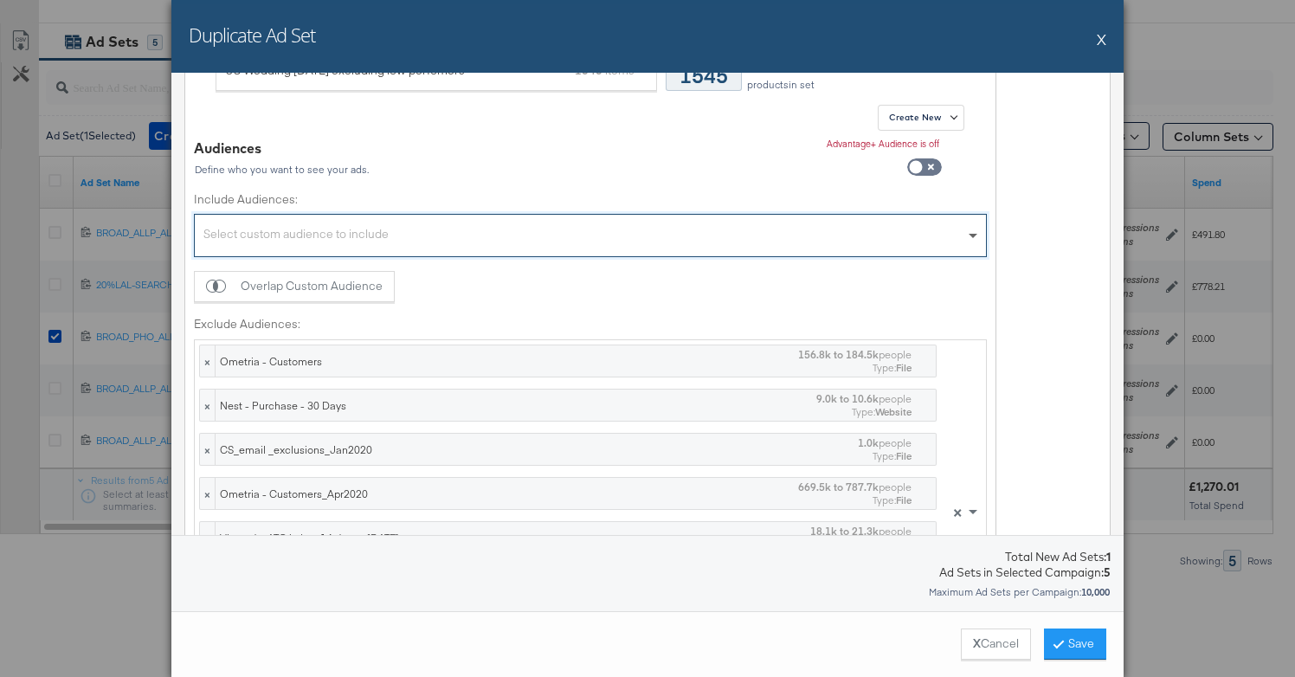
click at [964, 227] on span at bounding box center [975, 236] width 22 height 42
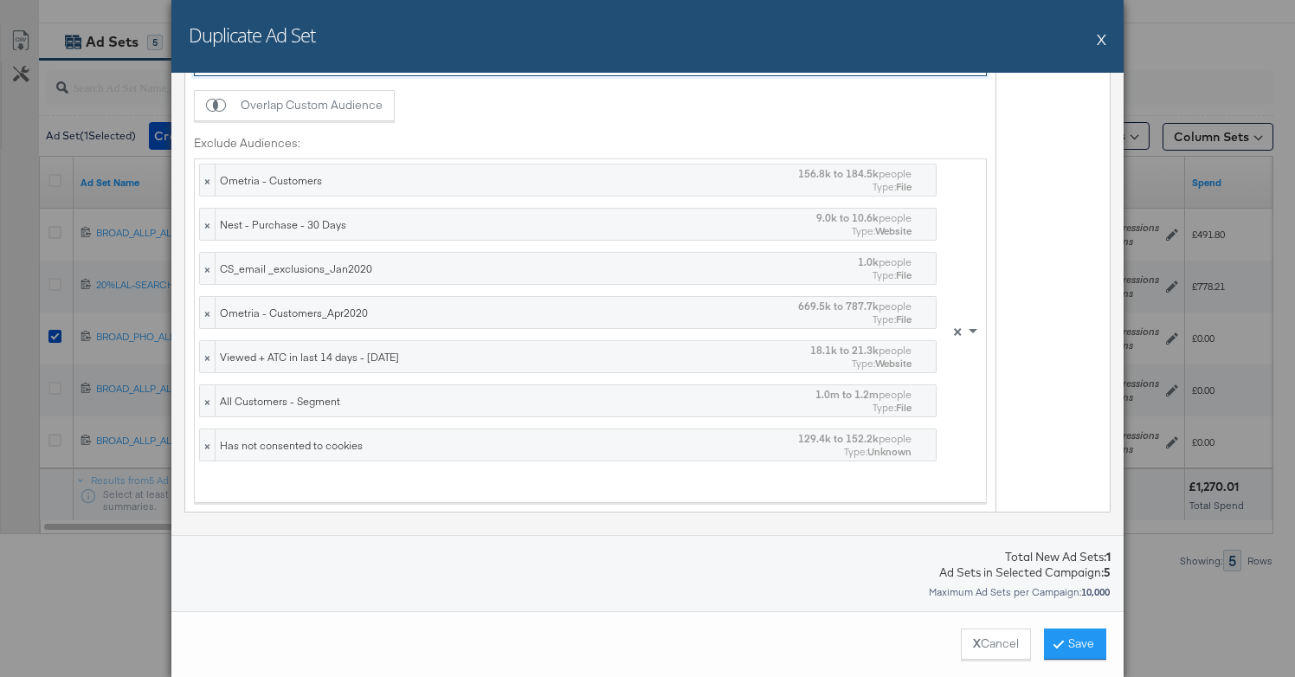
scroll to position [1248, 0]
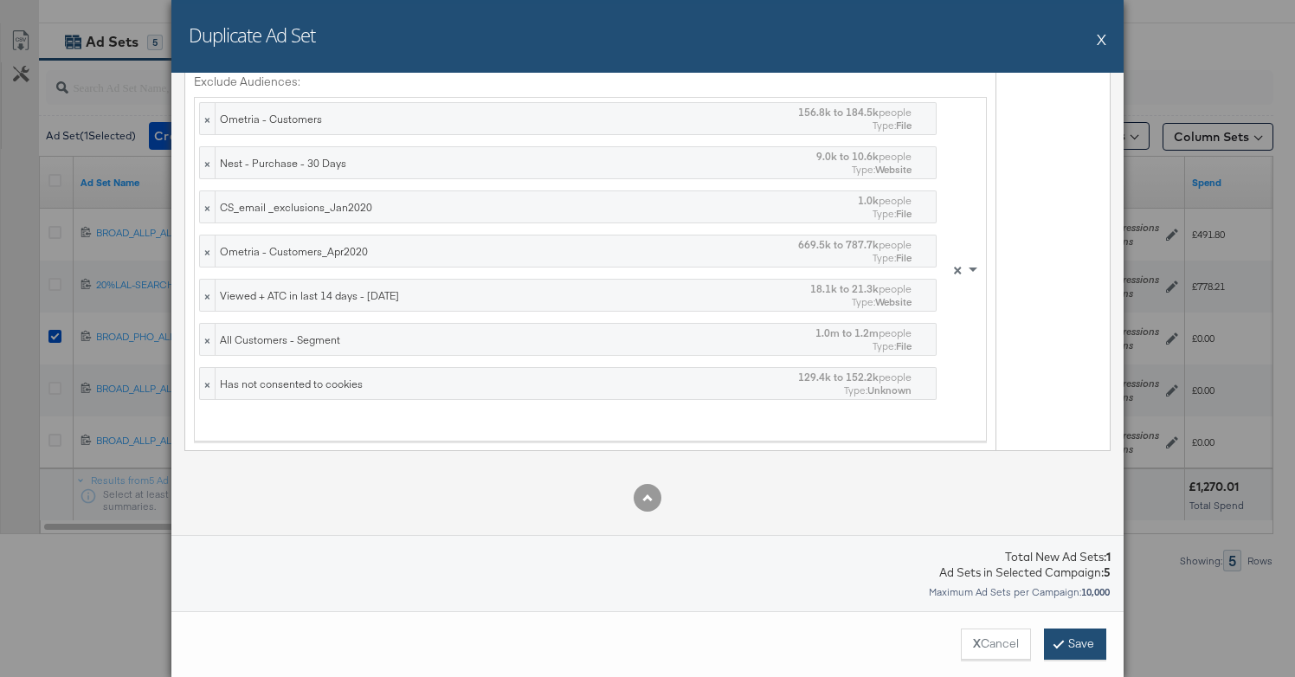
click at [1085, 642] on button "Save" at bounding box center [1075, 643] width 62 height 31
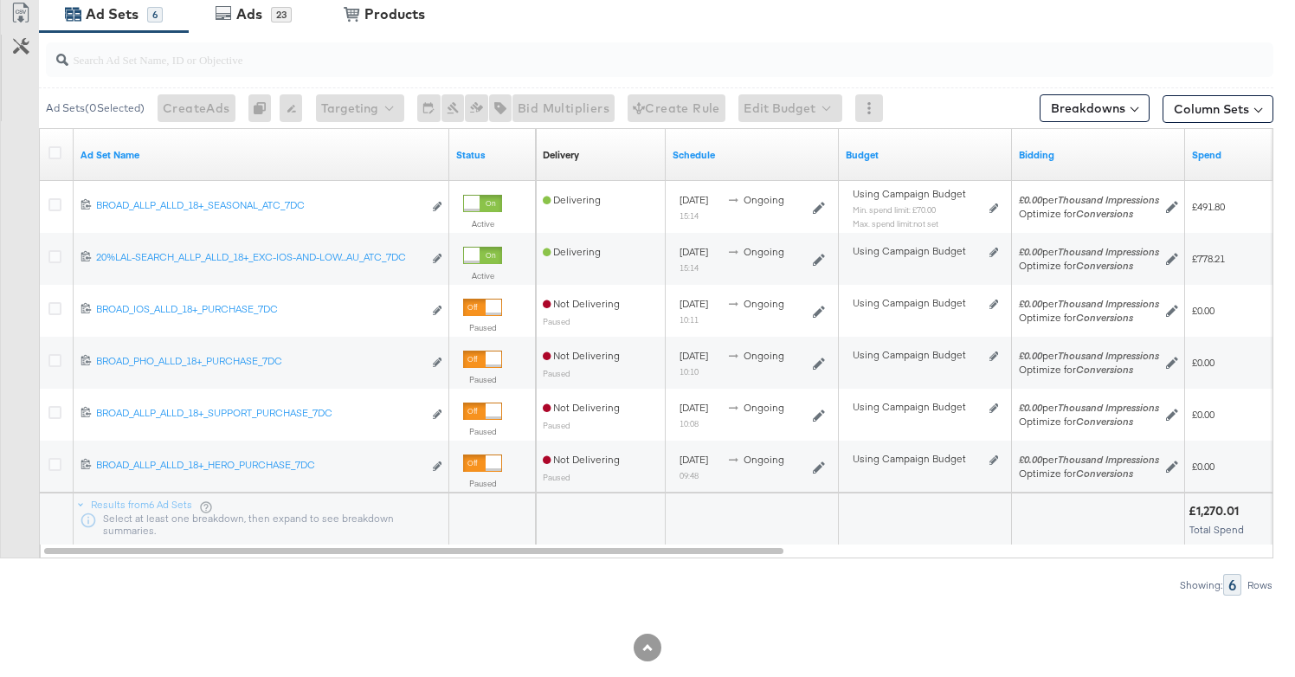
scroll to position [870, 0]
